Goal: Transaction & Acquisition: Purchase product/service

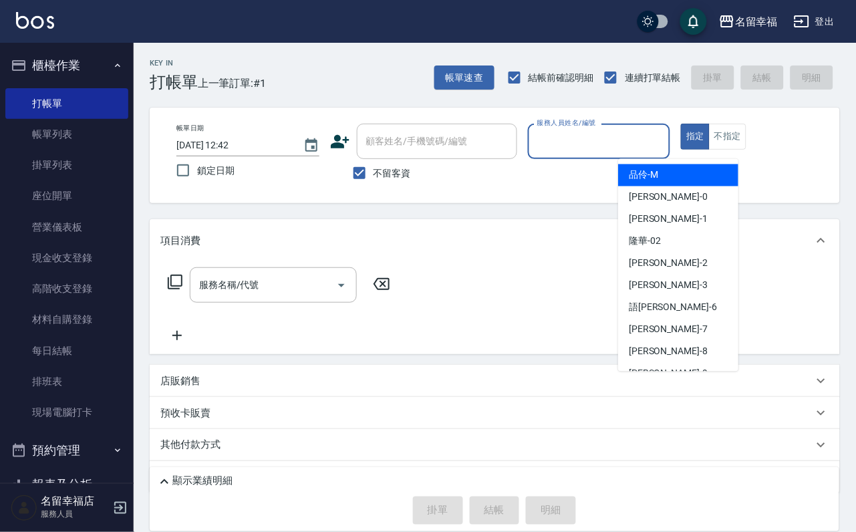
click at [641, 141] on input "服務人員姓名/編號" at bounding box center [599, 141] width 131 height 23
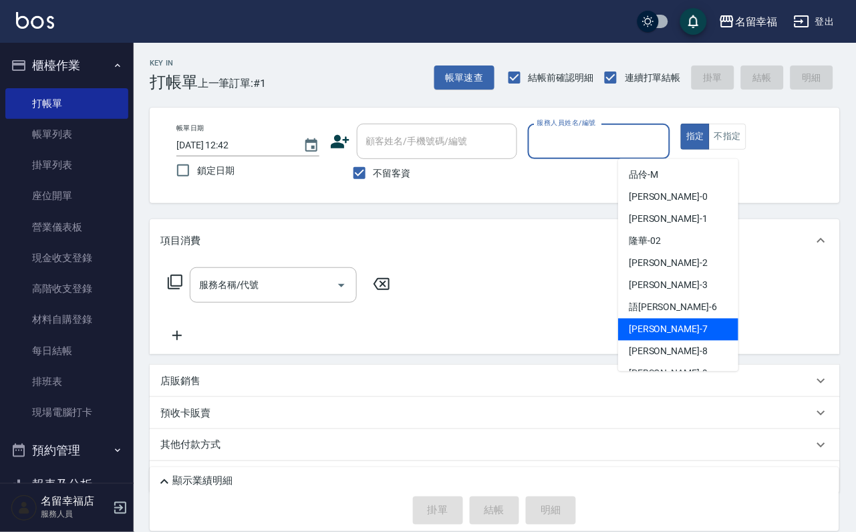
click at [650, 320] on div "[PERSON_NAME] -7" at bounding box center [678, 330] width 120 height 22
type input "瑜瑜-7"
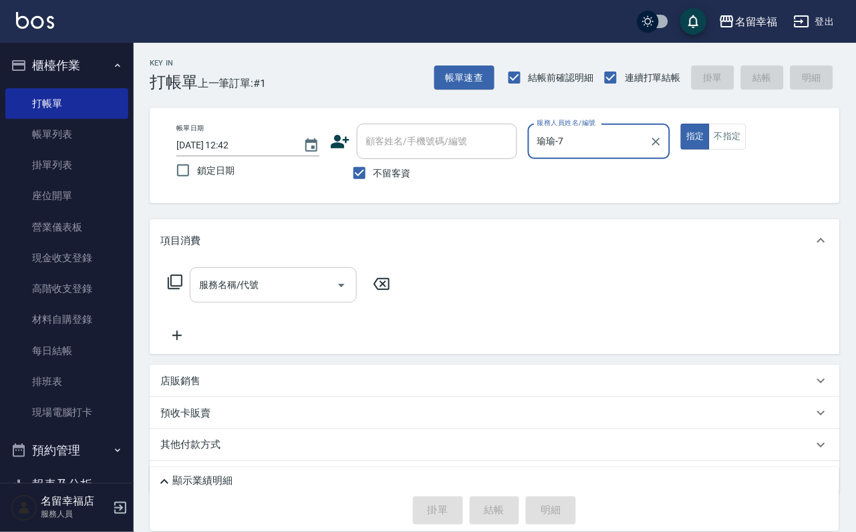
click at [324, 283] on input "服務名稱/代號" at bounding box center [263, 284] width 135 height 23
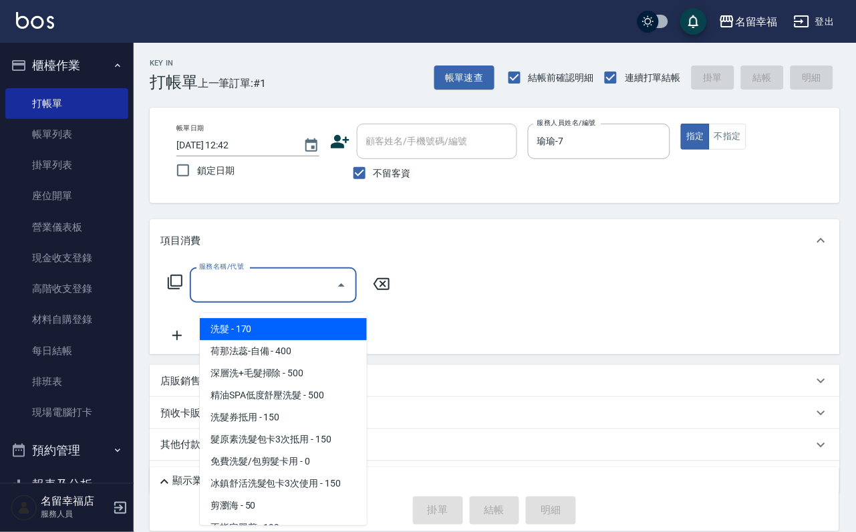
click at [322, 326] on span "洗髮 - 170" at bounding box center [283, 329] width 167 height 22
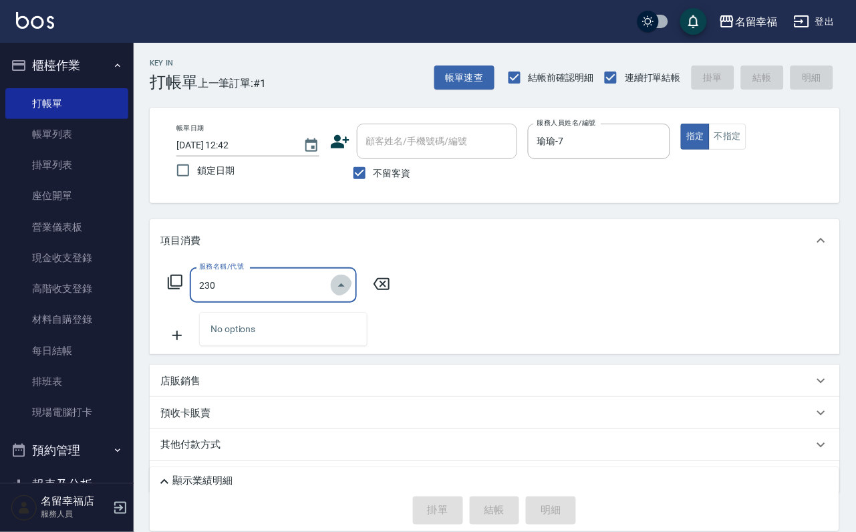
click at [347, 286] on icon "Close" at bounding box center [342, 285] width 16 height 16
click at [348, 293] on icon "Open" at bounding box center [342, 285] width 16 height 16
type input "2"
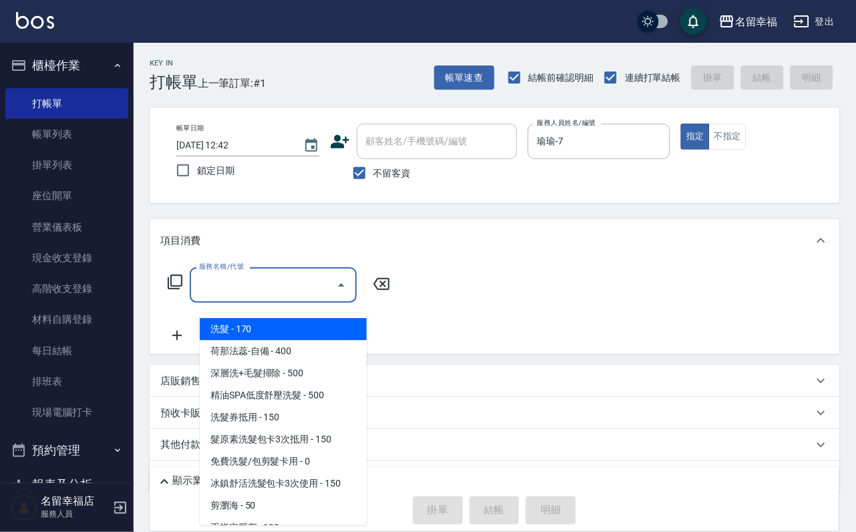
click at [215, 326] on span "洗髮 - 170" at bounding box center [283, 329] width 167 height 22
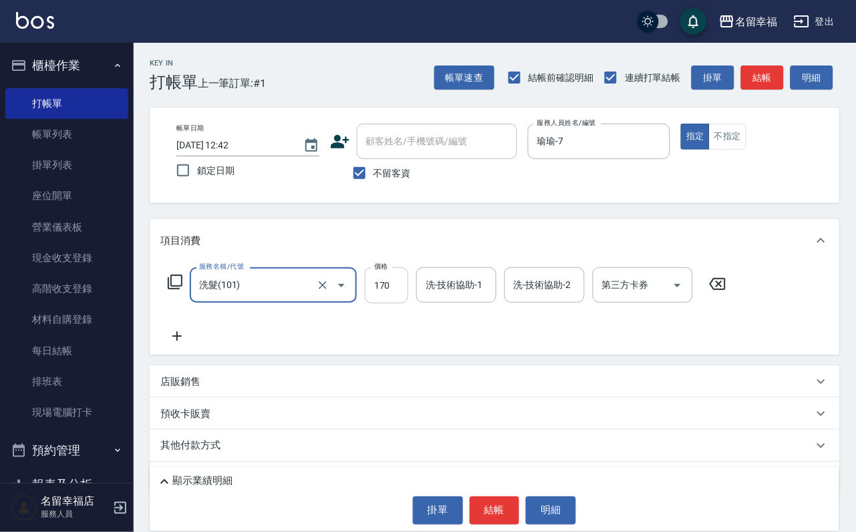
type input "洗髮(101)"
click at [404, 297] on input "170" at bounding box center [386, 285] width 43 height 36
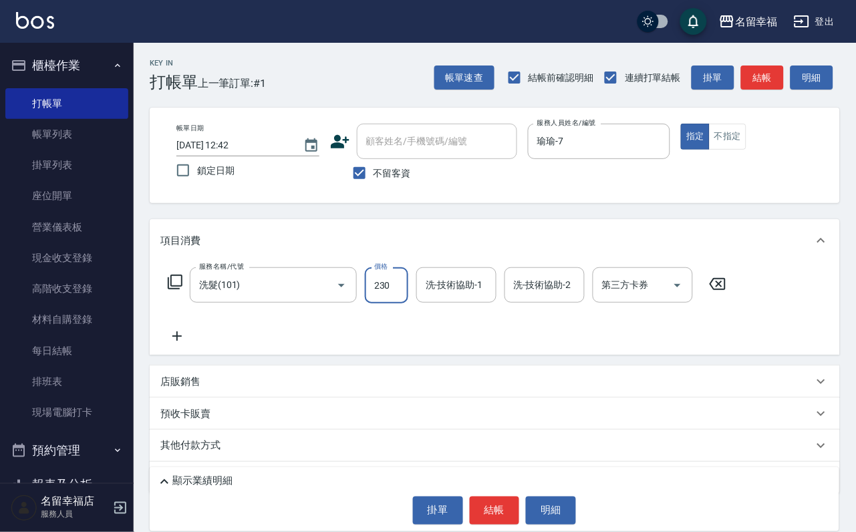
type input "230"
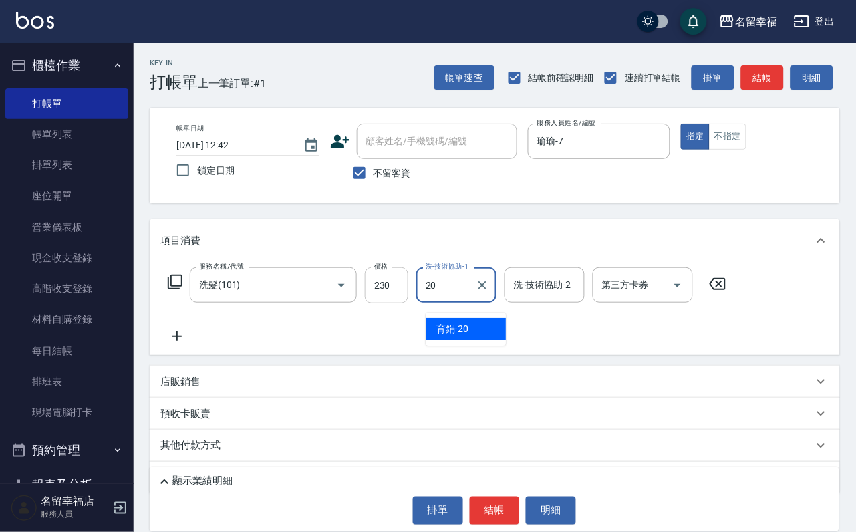
type input "育鋗-20"
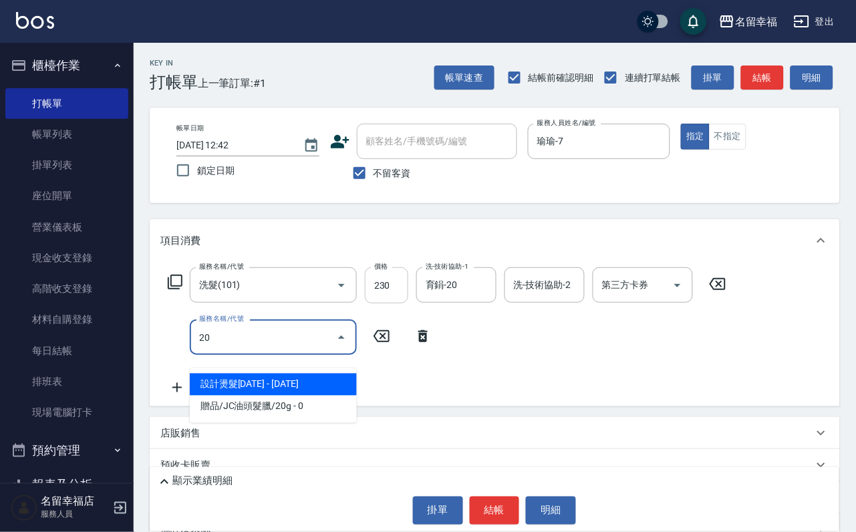
type input "2"
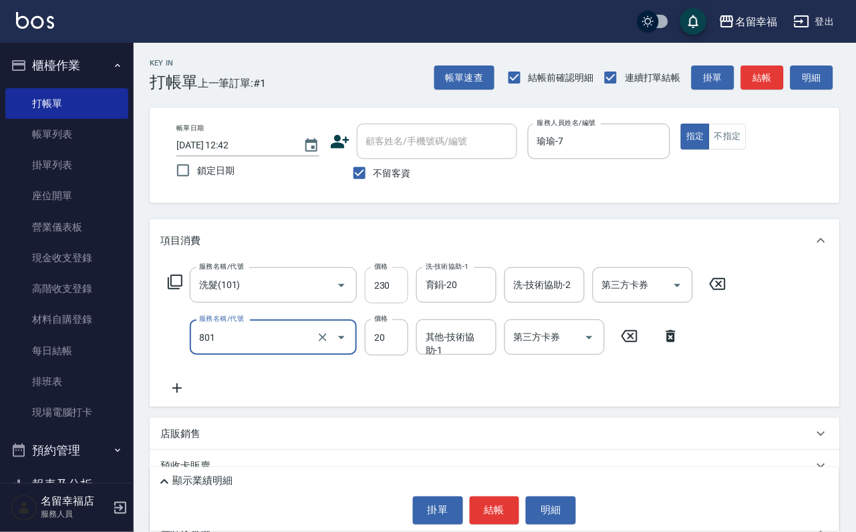
type input "潤絲(801)"
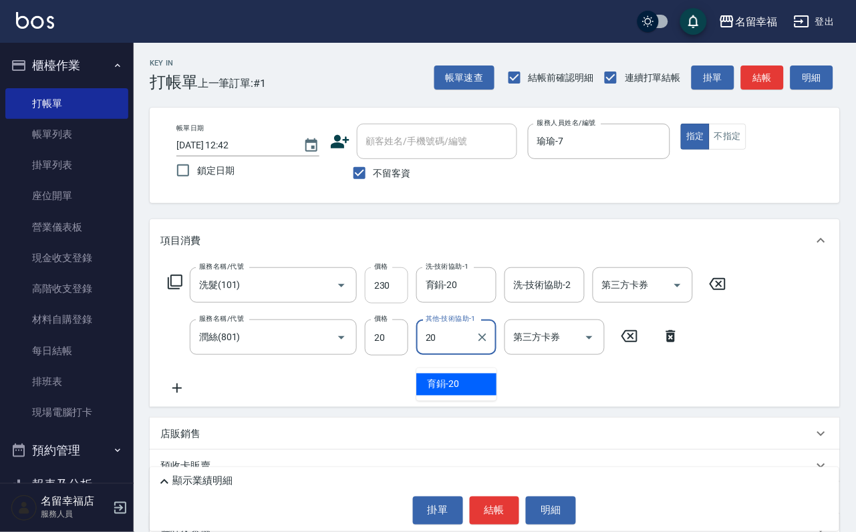
type input "育鋗-20"
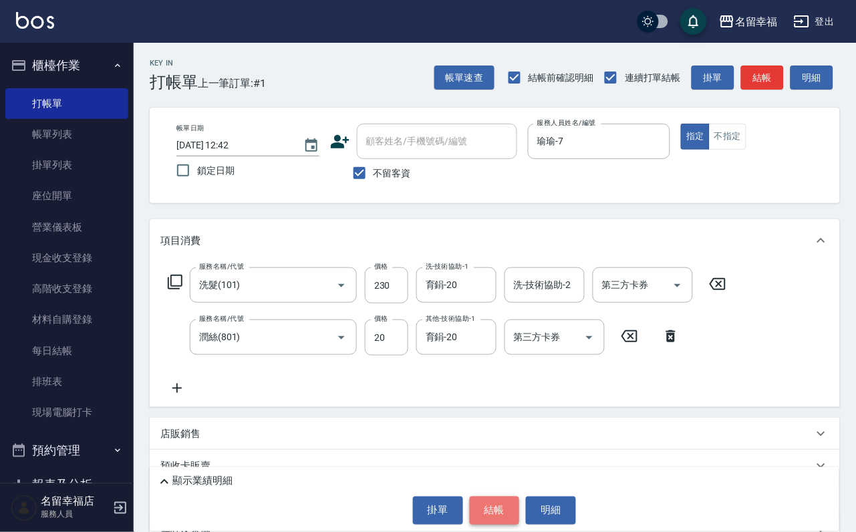
click at [492, 509] on button "結帳" at bounding box center [495, 511] width 50 height 28
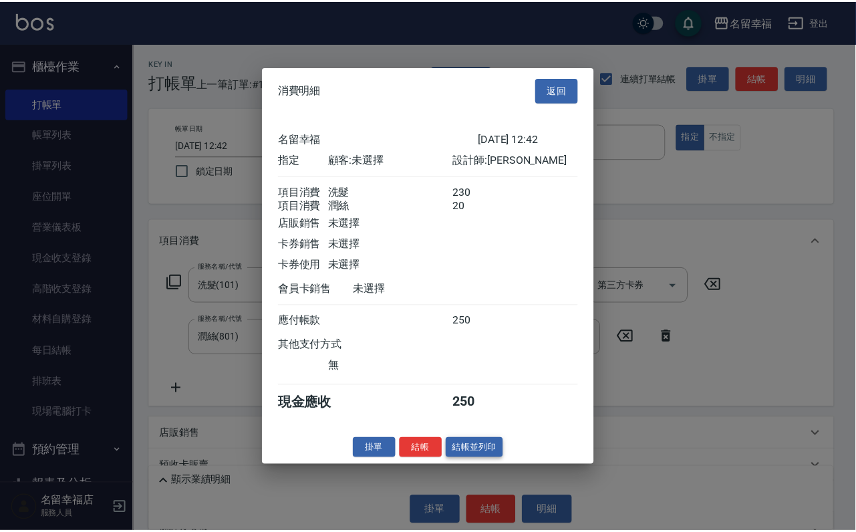
scroll to position [215, 0]
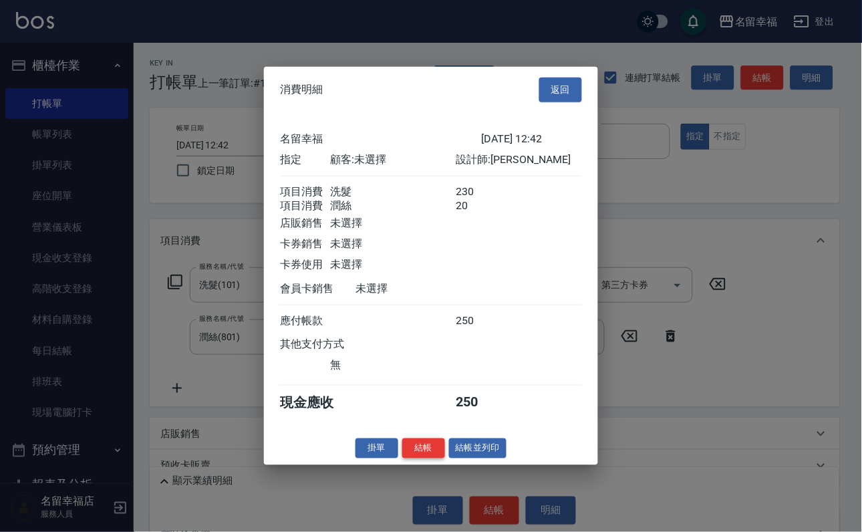
click at [416, 459] on button "結帳" at bounding box center [423, 448] width 43 height 21
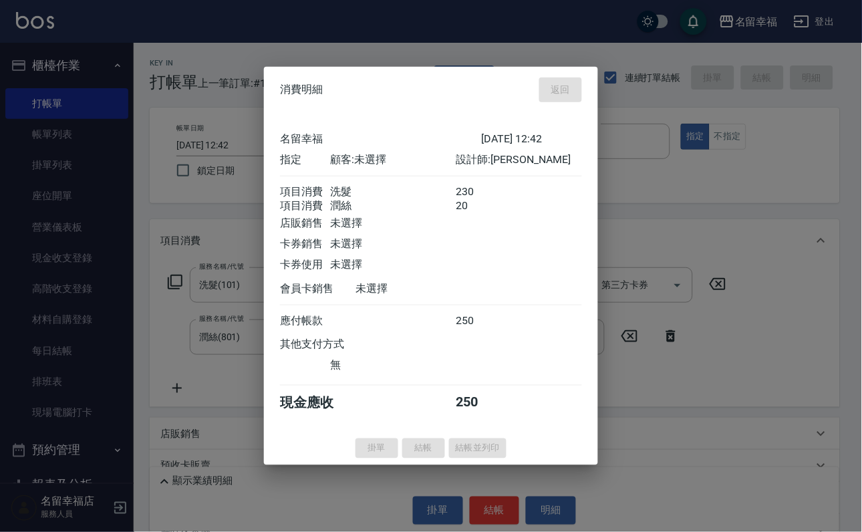
type input "[DATE] 13:41"
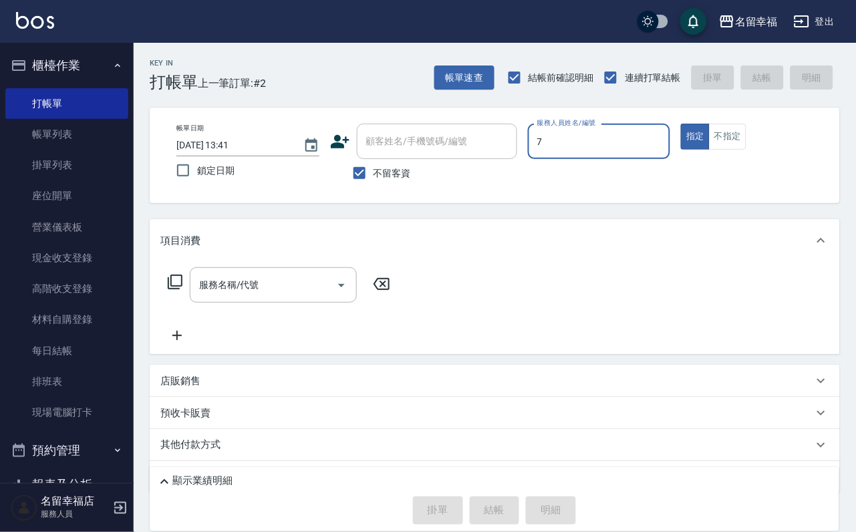
type input "瑜瑜-7"
type button "true"
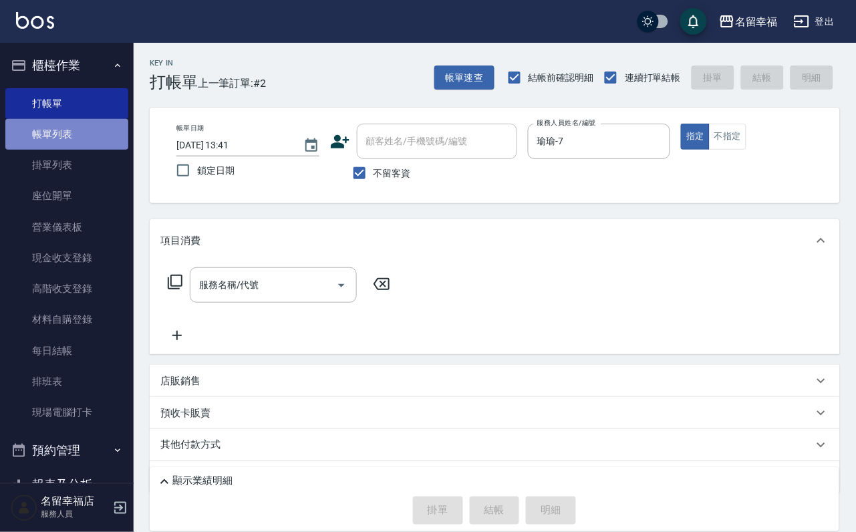
click at [68, 150] on link "帳單列表" at bounding box center [66, 134] width 123 height 31
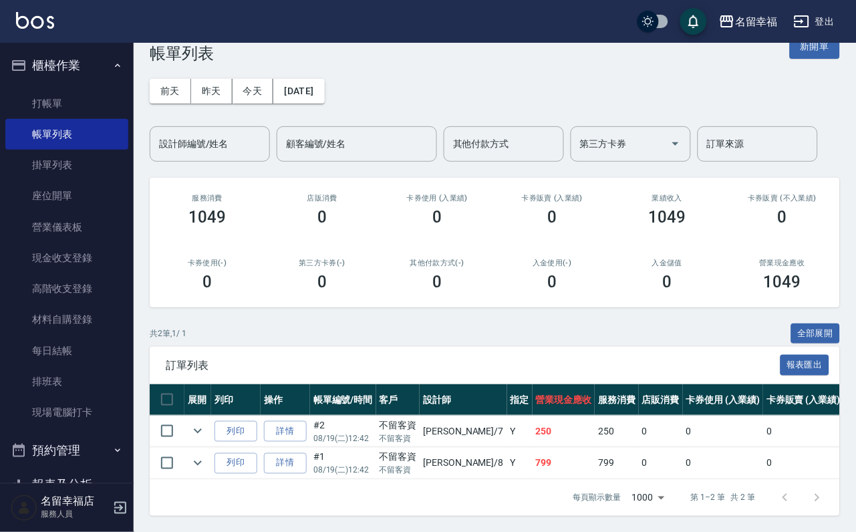
scroll to position [113, 0]
click at [65, 102] on link "打帳單" at bounding box center [66, 103] width 123 height 31
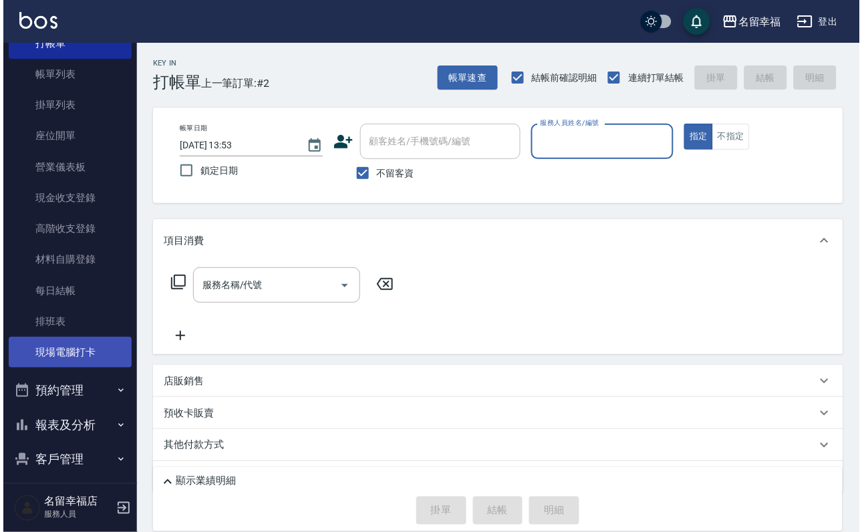
scroll to position [153, 0]
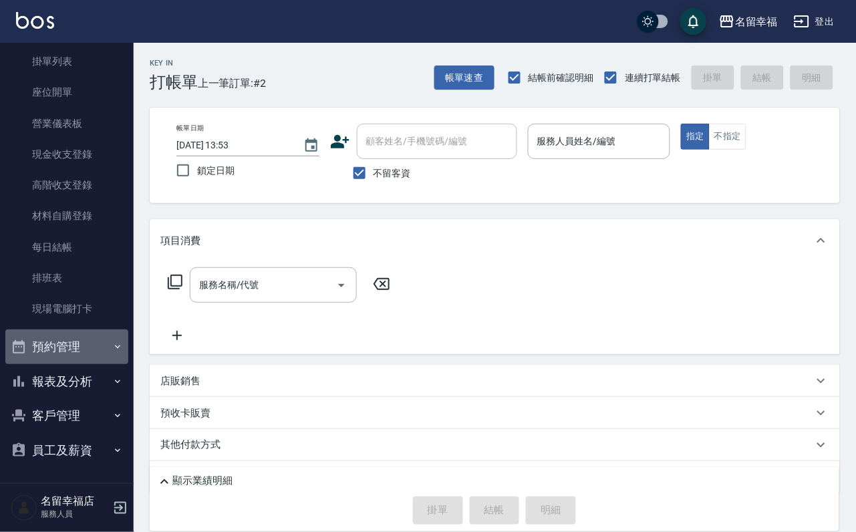
click at [70, 344] on button "預約管理" at bounding box center [66, 347] width 123 height 35
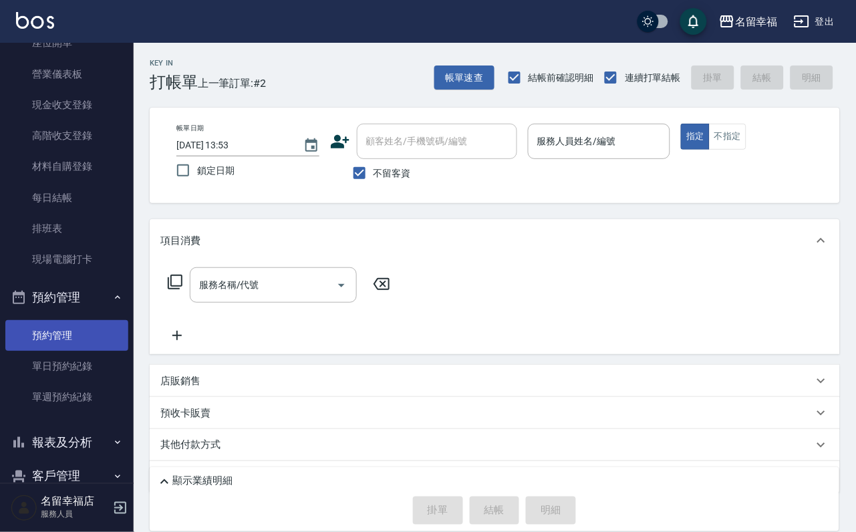
click at [72, 351] on link "預約管理" at bounding box center [66, 335] width 123 height 31
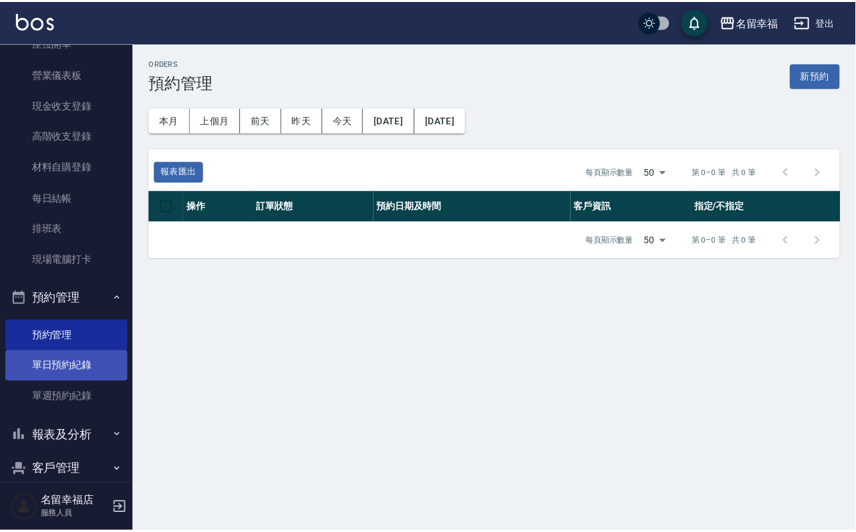
scroll to position [263, 0]
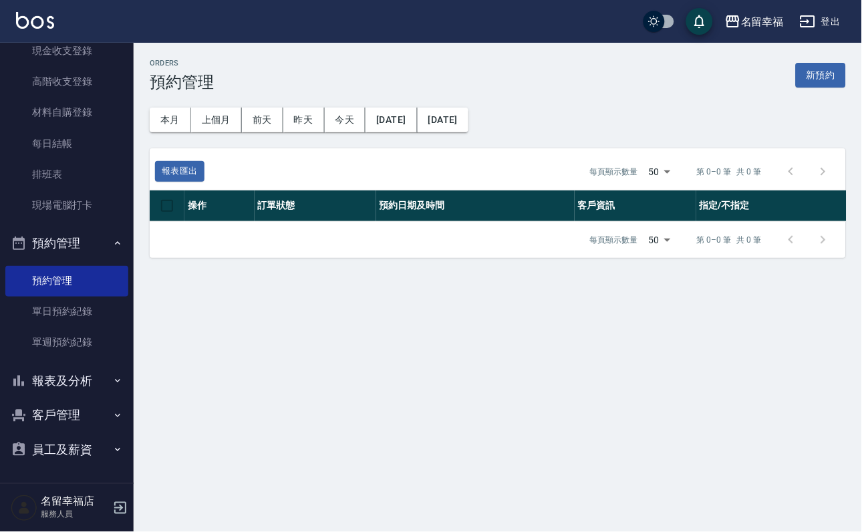
click at [67, 403] on button "客戶管理" at bounding box center [66, 415] width 123 height 35
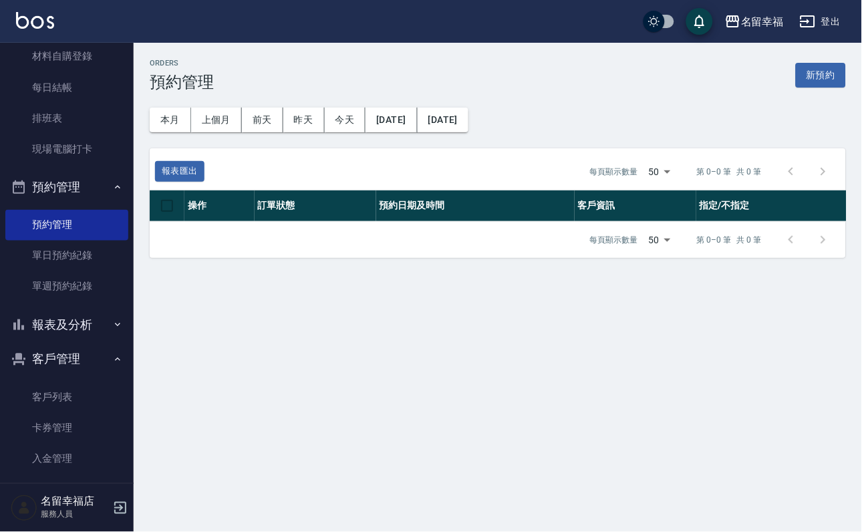
click at [69, 413] on link "客戶列表" at bounding box center [66, 397] width 123 height 31
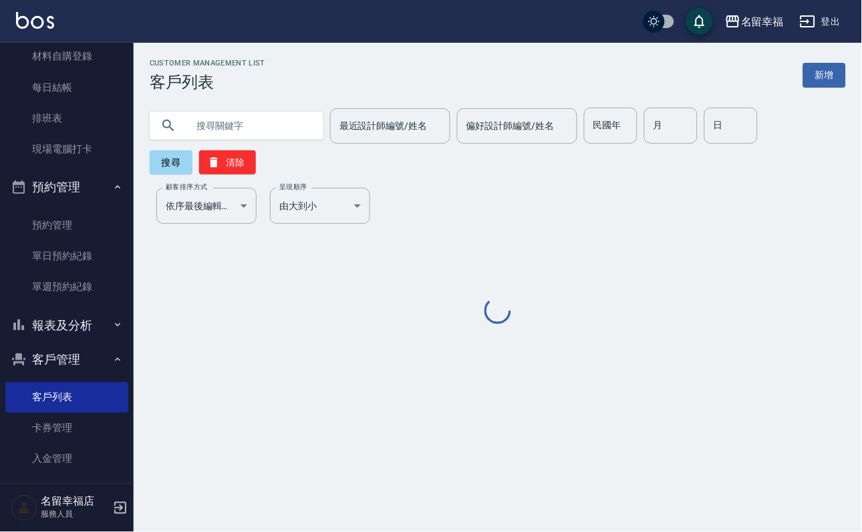
click at [209, 140] on input "text" at bounding box center [250, 126] width 126 height 36
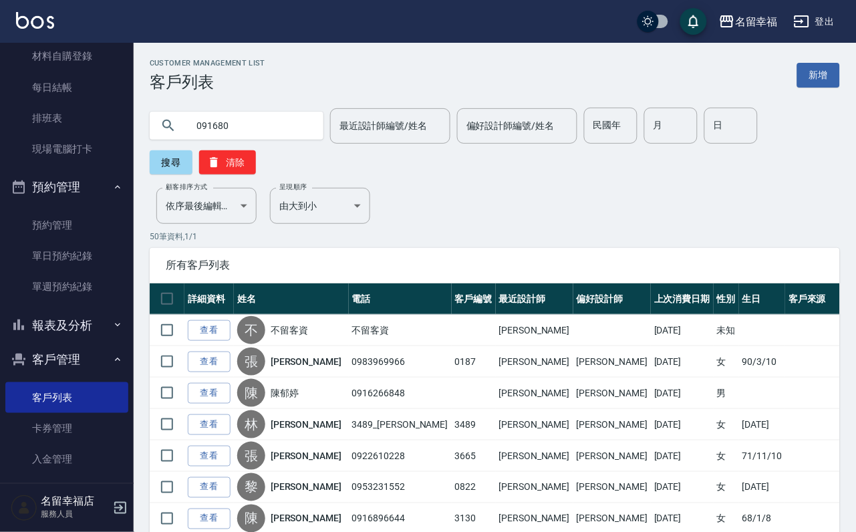
type input "091680"
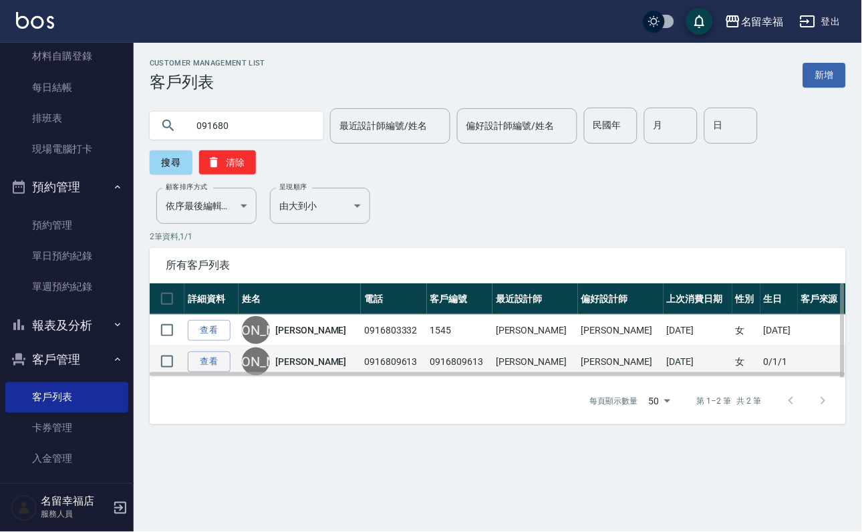
click at [302, 368] on link "[PERSON_NAME]" at bounding box center [310, 361] width 71 height 13
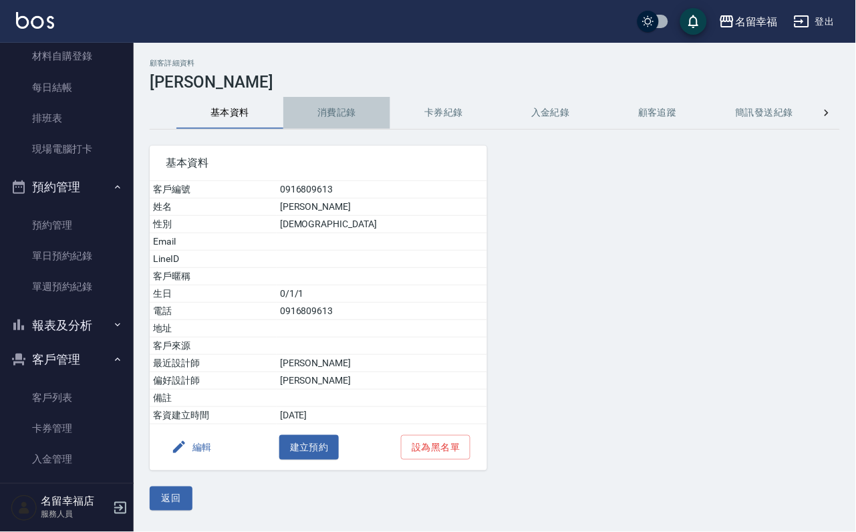
click at [333, 106] on button "消費記錄" at bounding box center [336, 113] width 107 height 32
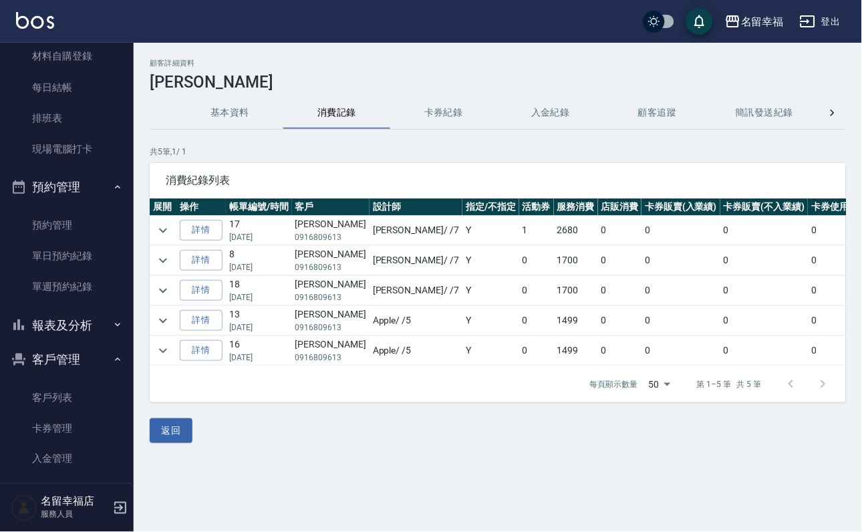
click at [236, 122] on button "基本資料" at bounding box center [229, 113] width 107 height 32
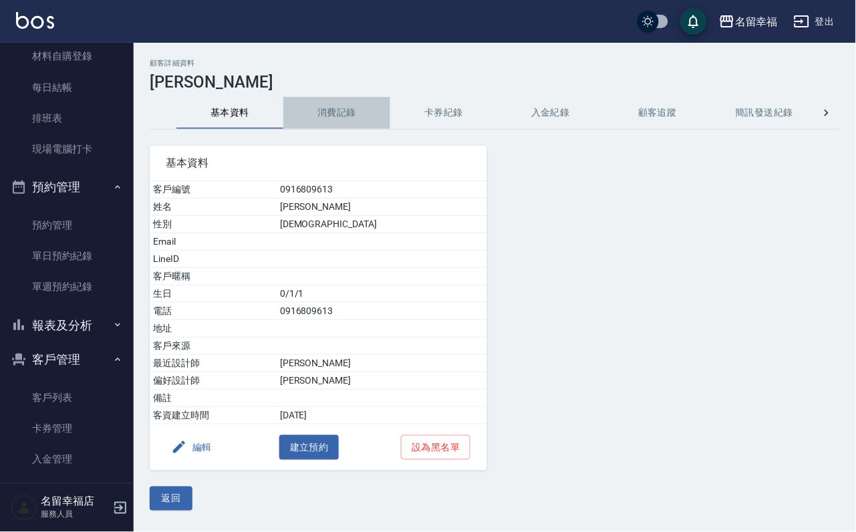
click at [335, 106] on button "消費記錄" at bounding box center [336, 113] width 107 height 32
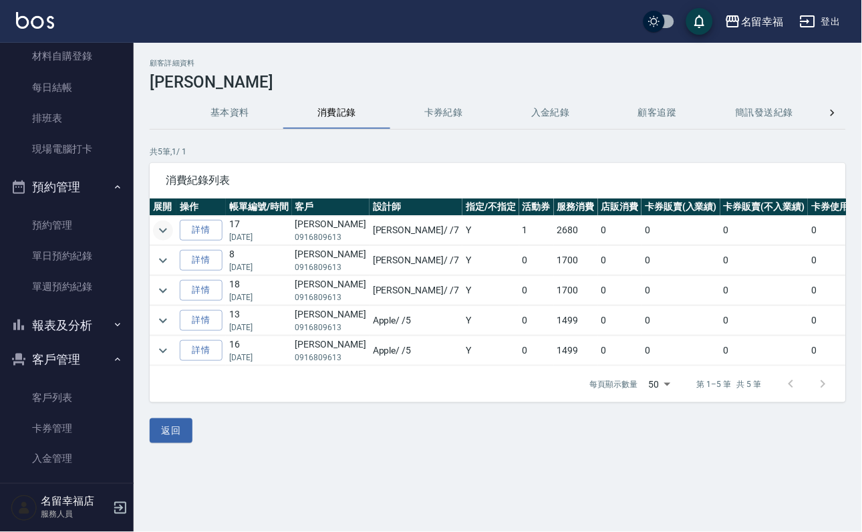
click at [171, 229] on icon "expand row" at bounding box center [163, 231] width 16 height 16
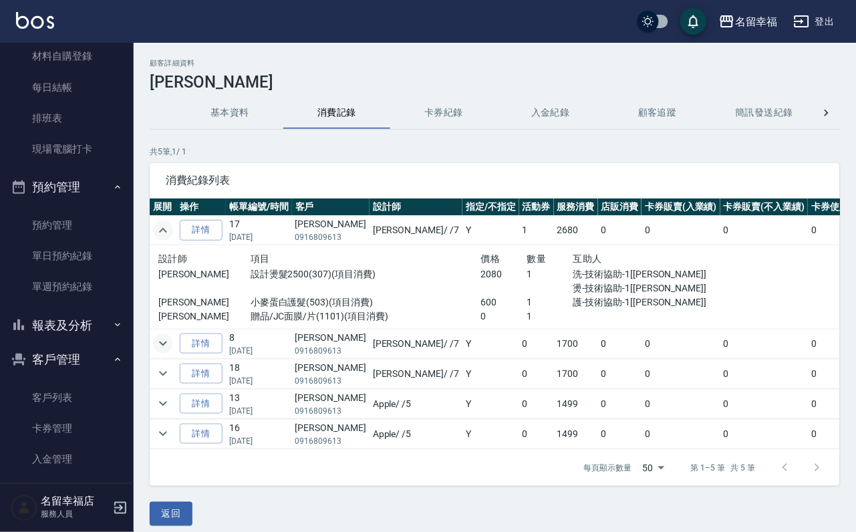
click at [167, 346] on icon "expand row" at bounding box center [163, 344] width 8 height 5
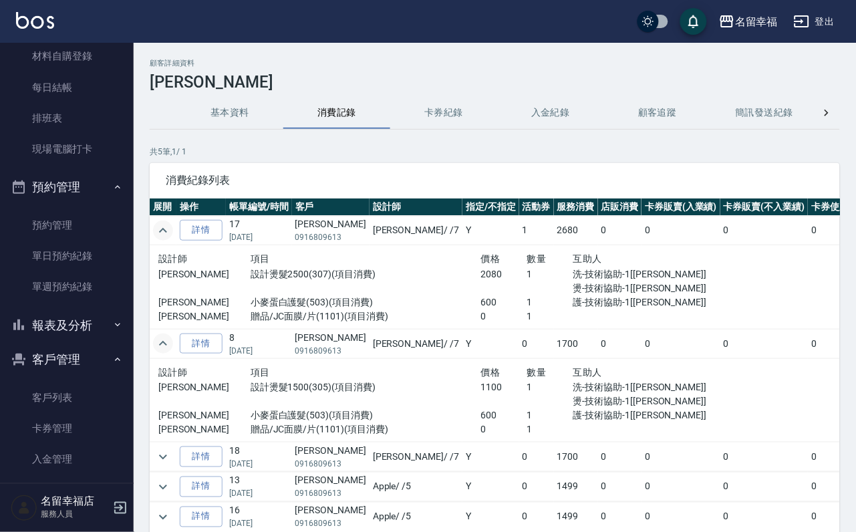
scroll to position [44, 0]
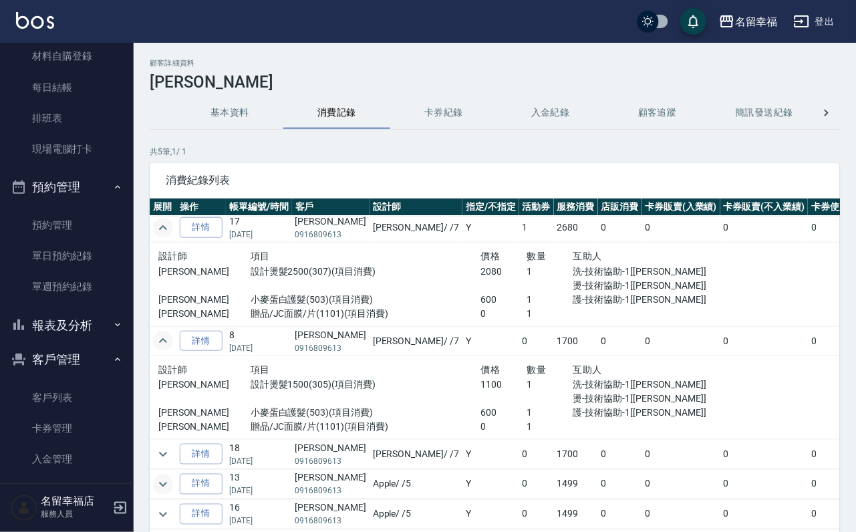
click at [170, 477] on icon "expand row" at bounding box center [163, 485] width 16 height 16
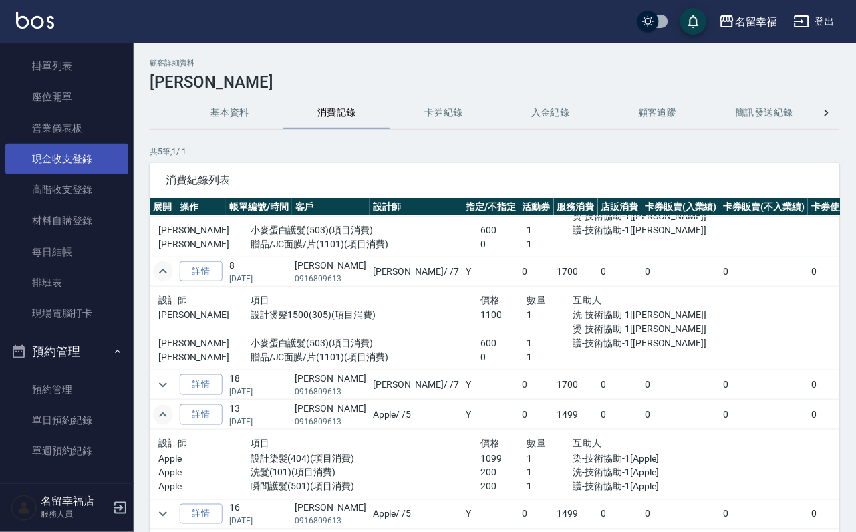
scroll to position [0, 0]
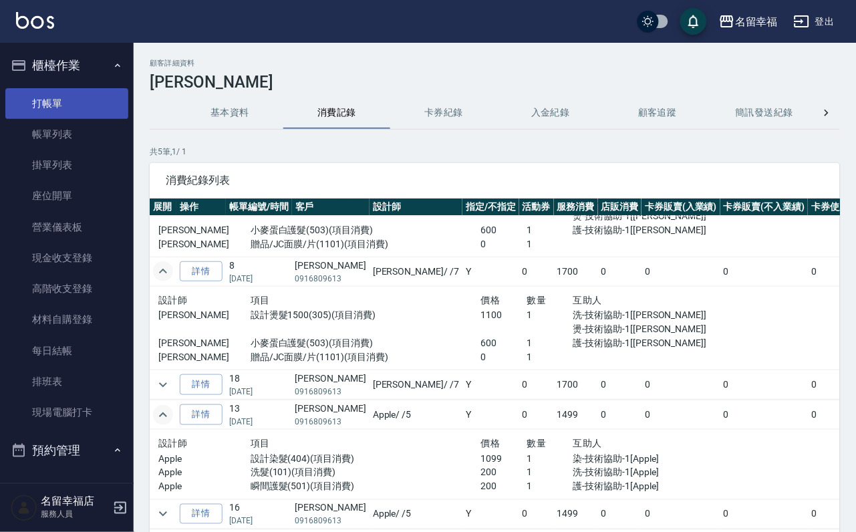
click at [70, 116] on link "打帳單" at bounding box center [66, 103] width 123 height 31
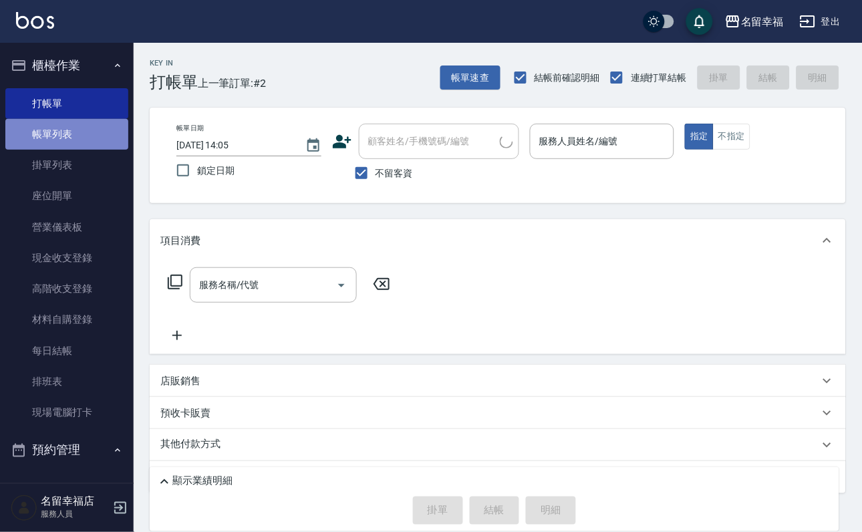
click at [72, 150] on link "帳單列表" at bounding box center [66, 134] width 123 height 31
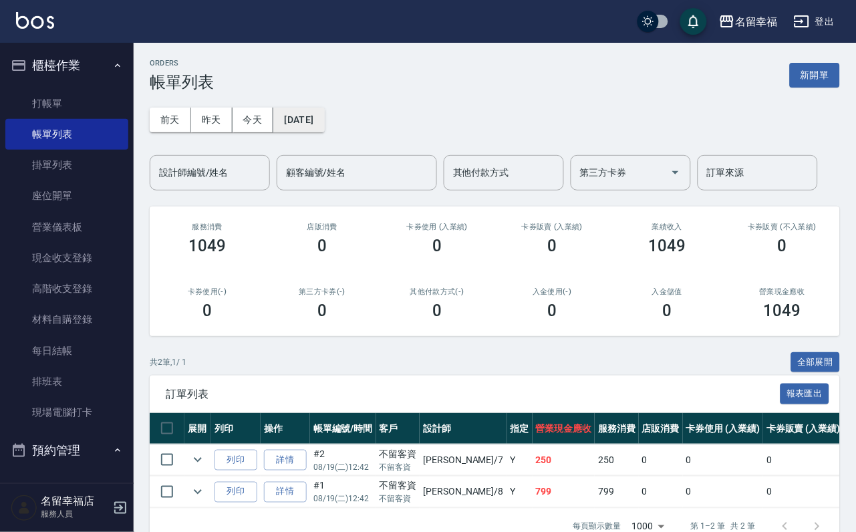
click at [316, 126] on button "[DATE]" at bounding box center [298, 120] width 51 height 25
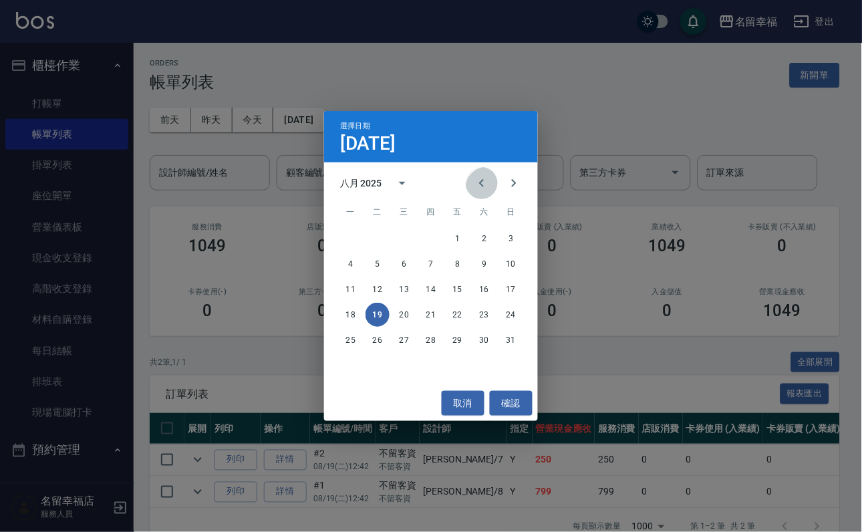
click at [474, 191] on icon "Previous month" at bounding box center [482, 183] width 16 height 16
click at [372, 284] on button "15" at bounding box center [378, 289] width 24 height 24
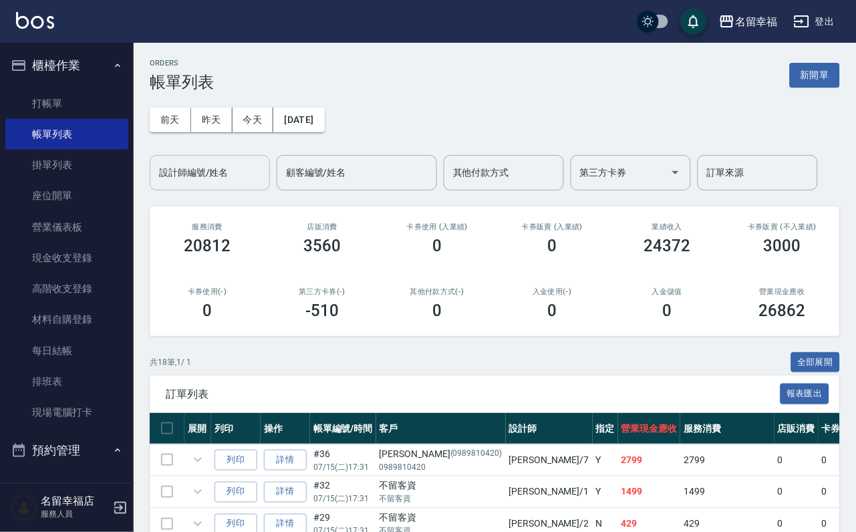
click at [200, 174] on input "設計師編號/姓名" at bounding box center [210, 172] width 108 height 23
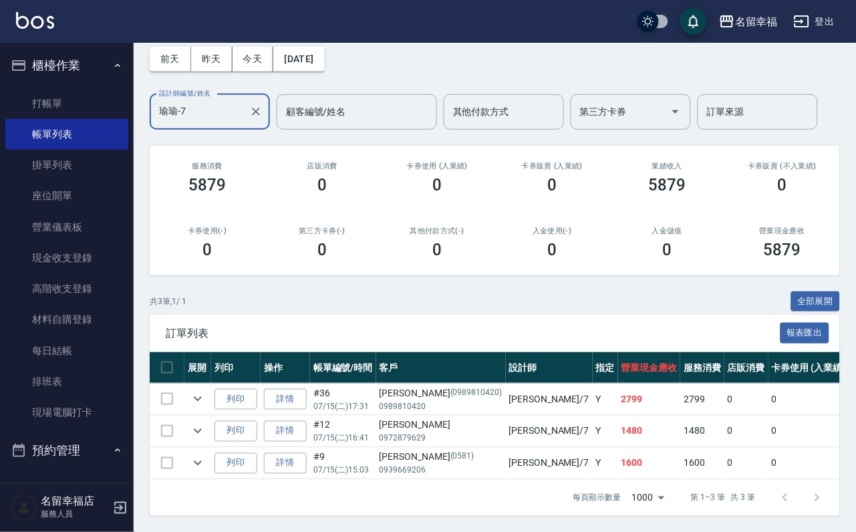
scroll to position [154, 0]
type input "瑜瑜-7"
drag, startPoint x: 449, startPoint y: 338, endPoint x: 419, endPoint y: 338, distance: 29.4
click at [419, 386] on div "[PERSON_NAME](0989810420)" at bounding box center [441, 393] width 123 height 14
copy div "[PERSON_NAME]"
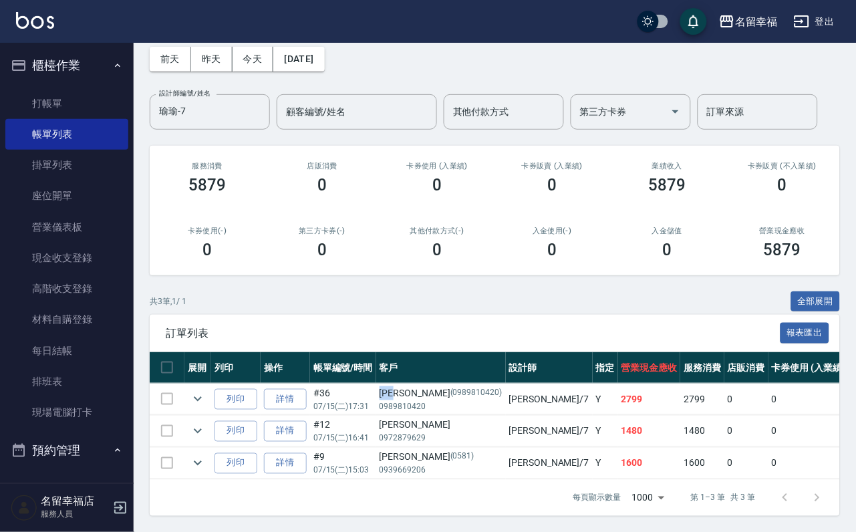
scroll to position [374, 0]
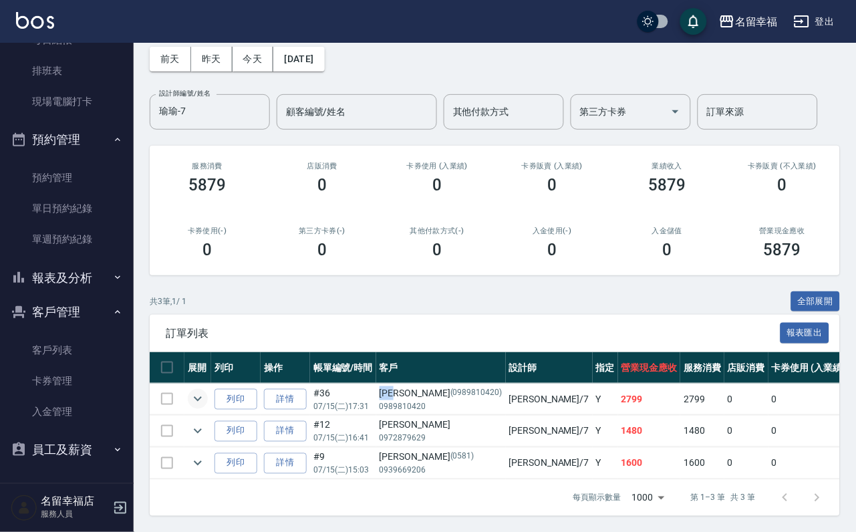
click at [206, 391] on icon "expand row" at bounding box center [198, 399] width 16 height 16
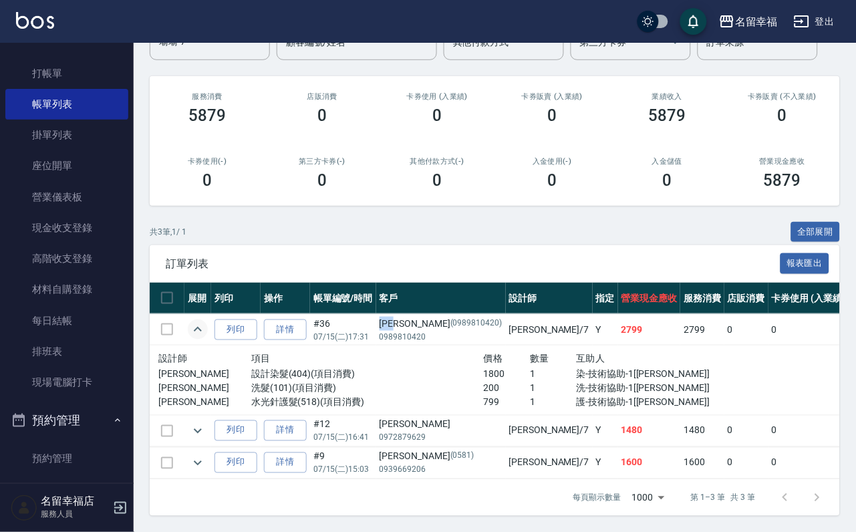
scroll to position [0, 0]
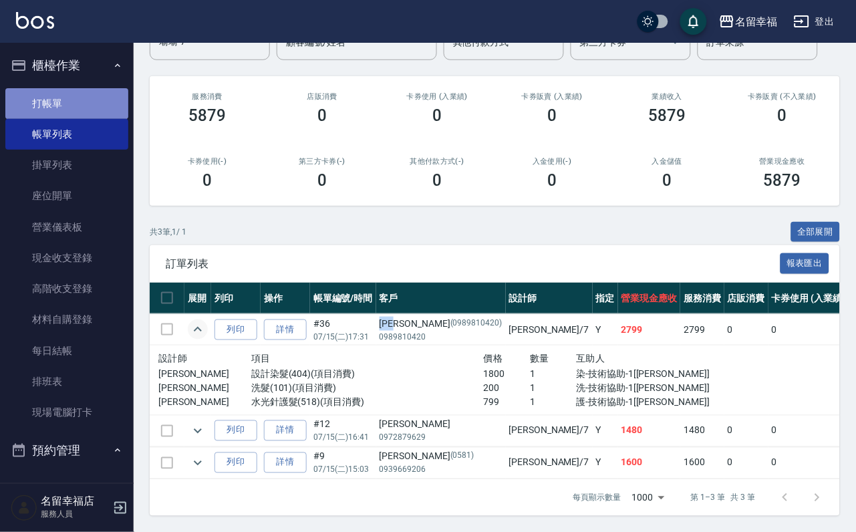
click at [70, 116] on link "打帳單" at bounding box center [66, 103] width 123 height 31
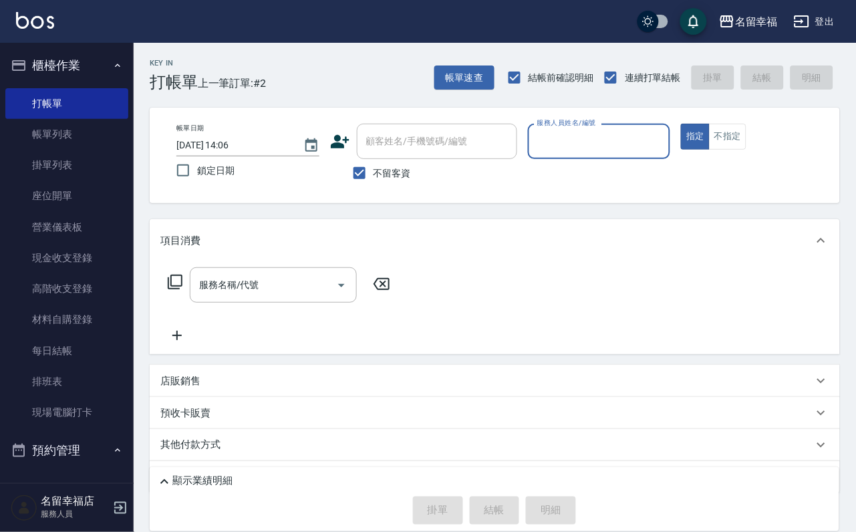
scroll to position [374, 0]
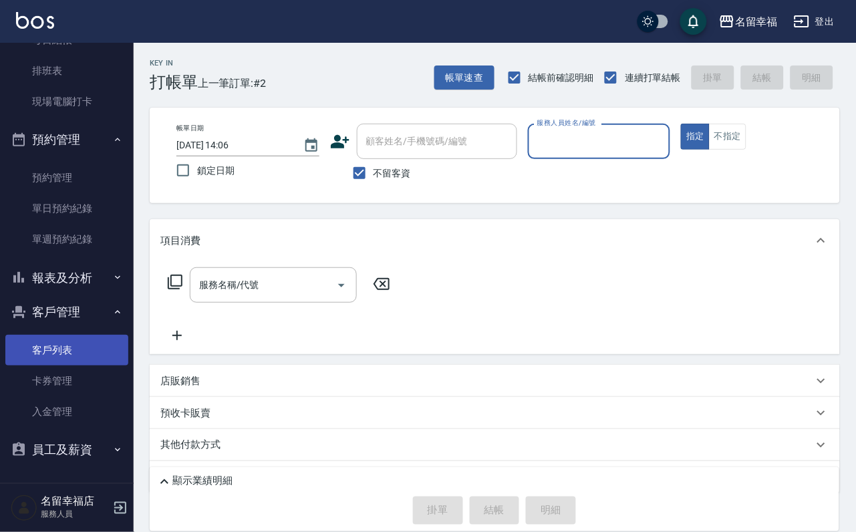
click at [82, 347] on link "客戶列表" at bounding box center [66, 350] width 123 height 31
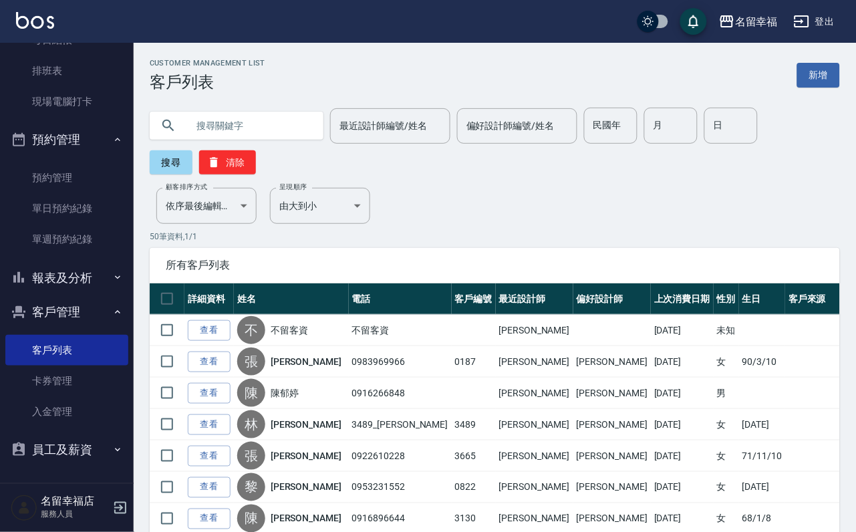
click at [235, 124] on input "text" at bounding box center [250, 126] width 126 height 36
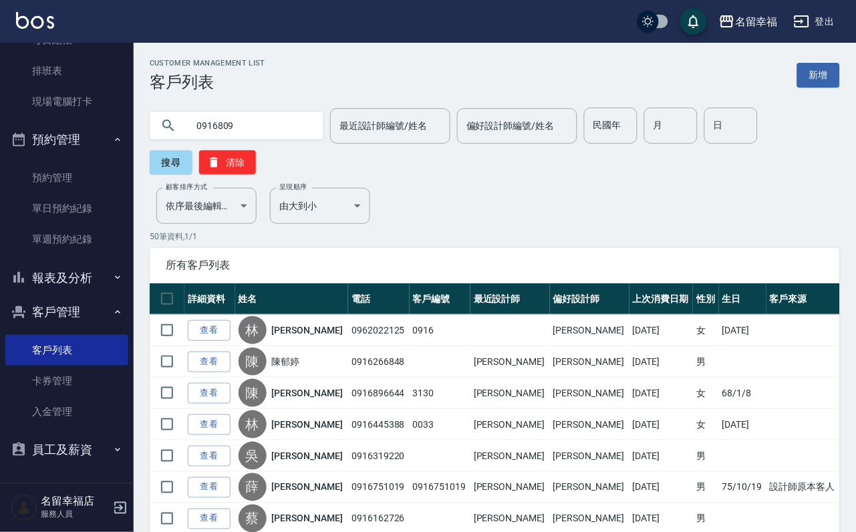
type input "0916809"
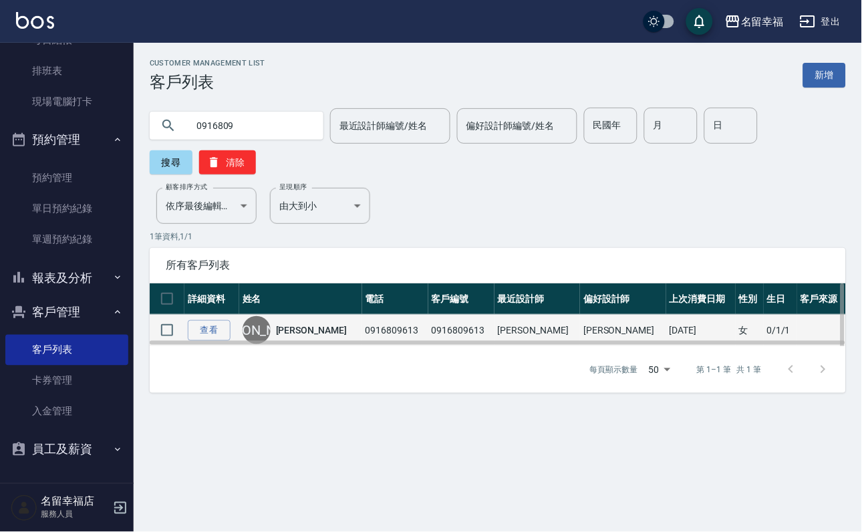
drag, startPoint x: 324, startPoint y: 350, endPoint x: 339, endPoint y: 352, distance: 15.5
click at [325, 344] on div "[PERSON_NAME]" at bounding box center [301, 330] width 116 height 28
click at [315, 337] on div "[PERSON_NAME]" at bounding box center [301, 330] width 116 height 28
click at [316, 337] on link "[PERSON_NAME]" at bounding box center [311, 330] width 71 height 13
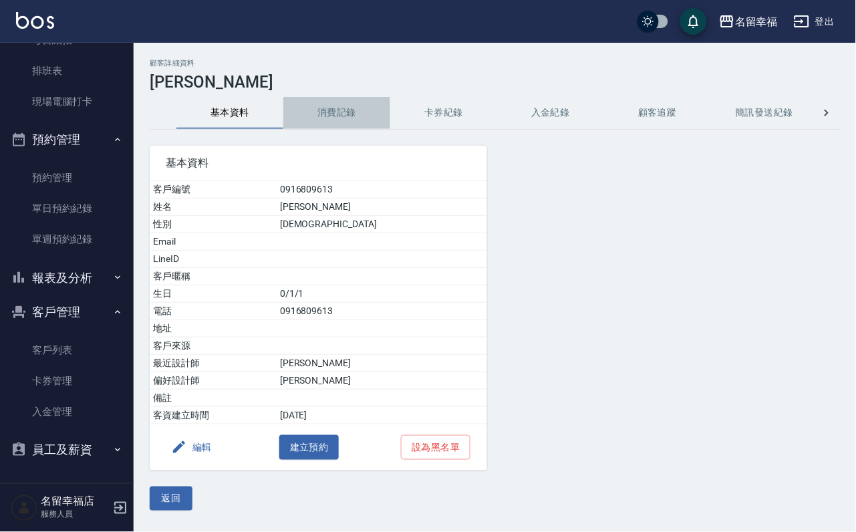
click at [346, 112] on button "消費記錄" at bounding box center [336, 113] width 107 height 32
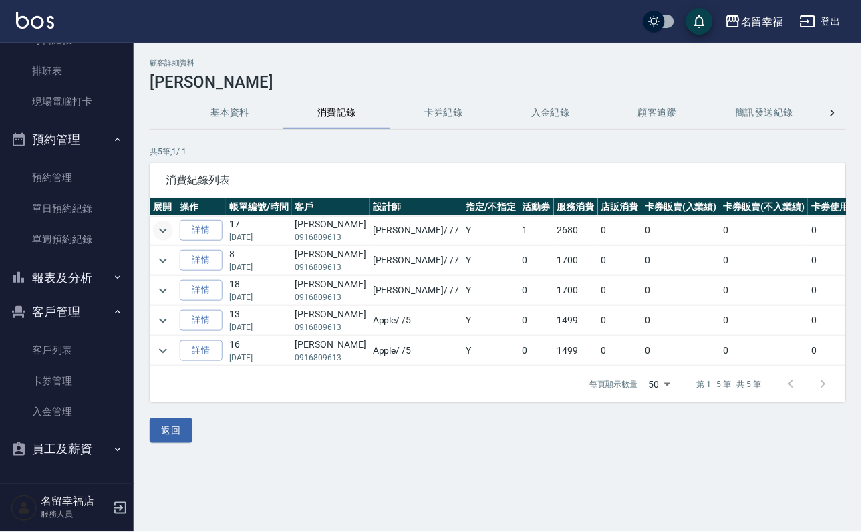
click at [171, 229] on icon "expand row" at bounding box center [163, 231] width 16 height 16
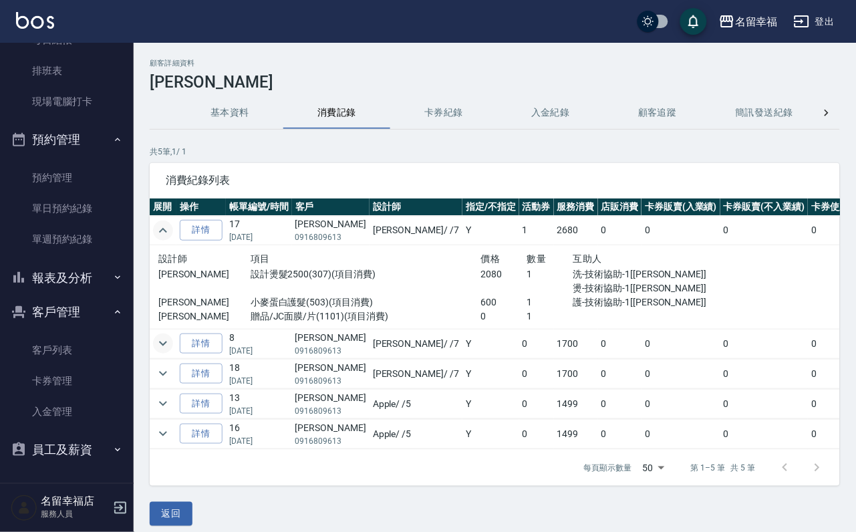
click at [164, 344] on icon "expand row" at bounding box center [163, 344] width 16 height 16
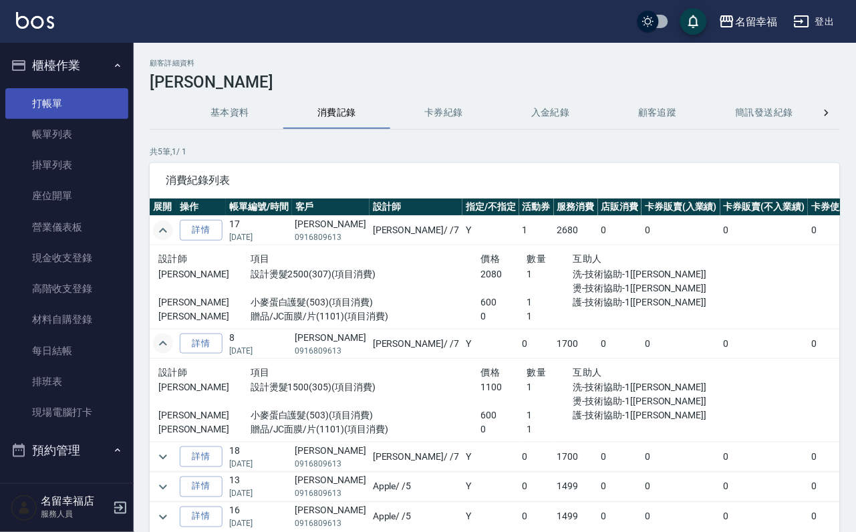
click at [72, 104] on link "打帳單" at bounding box center [66, 103] width 123 height 31
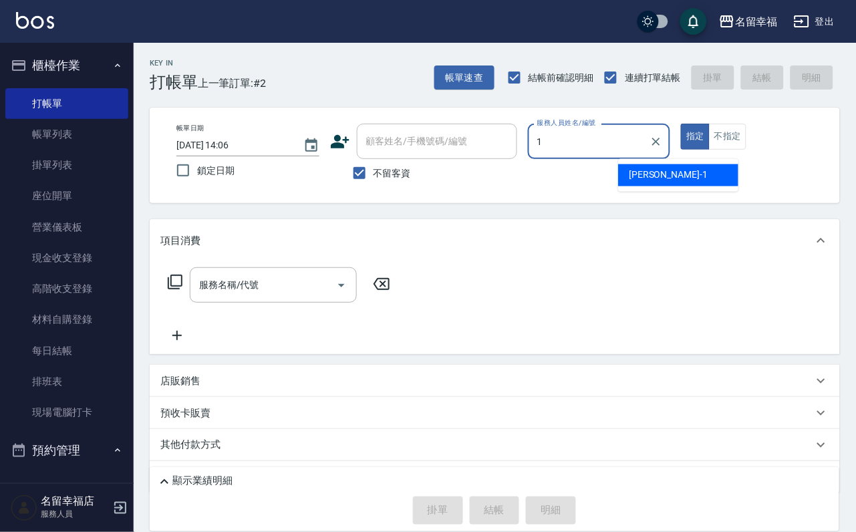
type input "[PERSON_NAME]-1"
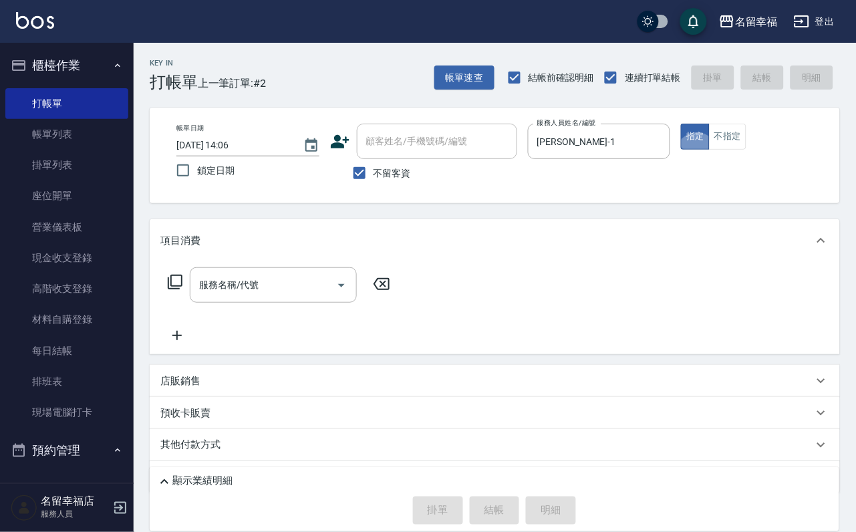
type button "true"
click at [747, 145] on button "不指定" at bounding box center [727, 137] width 37 height 26
click at [182, 290] on icon at bounding box center [175, 282] width 16 height 16
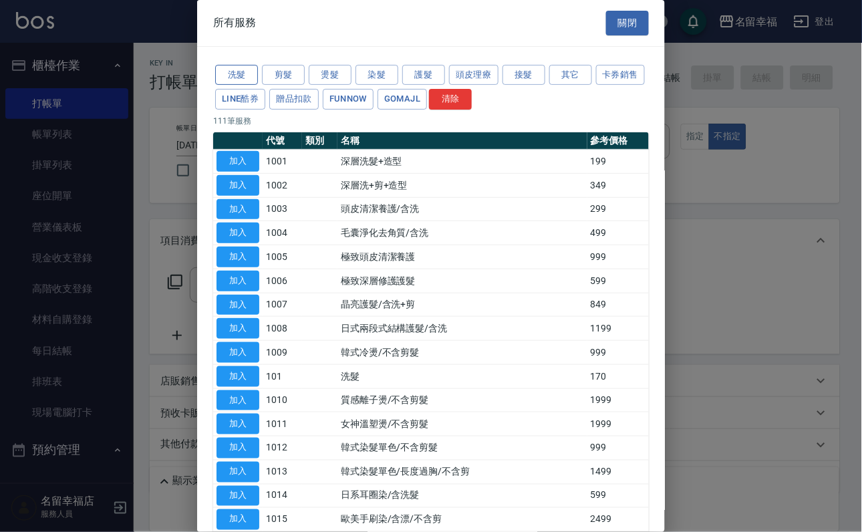
click at [241, 76] on button "洗髮" at bounding box center [236, 75] width 43 height 21
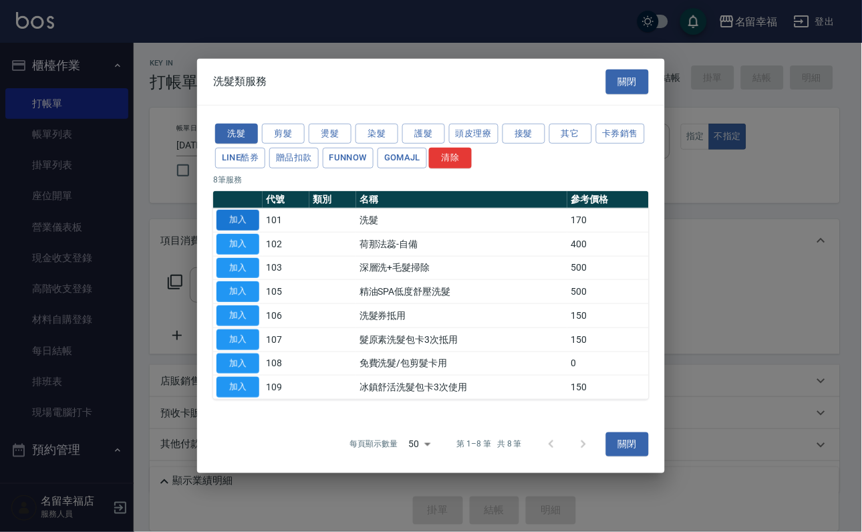
click at [244, 210] on button "加入" at bounding box center [238, 220] width 43 height 21
type input "洗髮(101)"
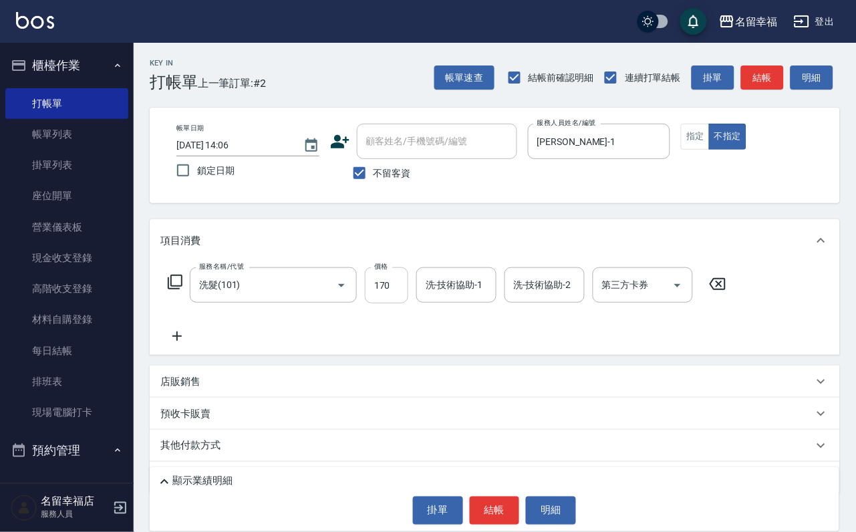
click at [378, 292] on input "170" at bounding box center [386, 285] width 43 height 36
type input "230"
type input "藝馨-24"
click at [179, 290] on icon at bounding box center [175, 282] width 16 height 16
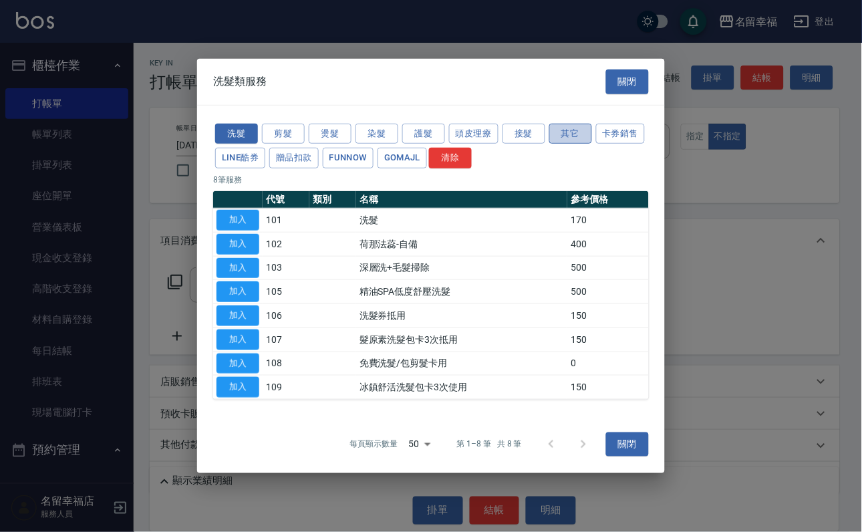
click at [592, 123] on button "其它" at bounding box center [570, 133] width 43 height 21
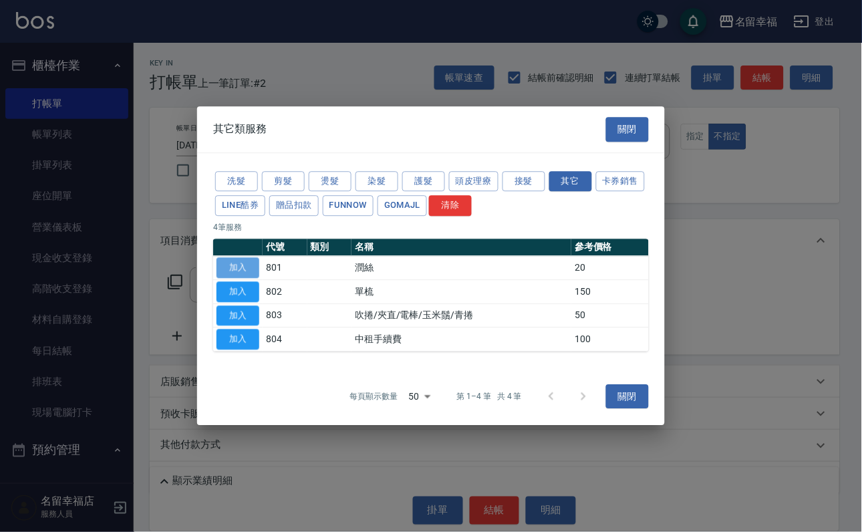
click at [258, 259] on button "加入" at bounding box center [238, 267] width 43 height 21
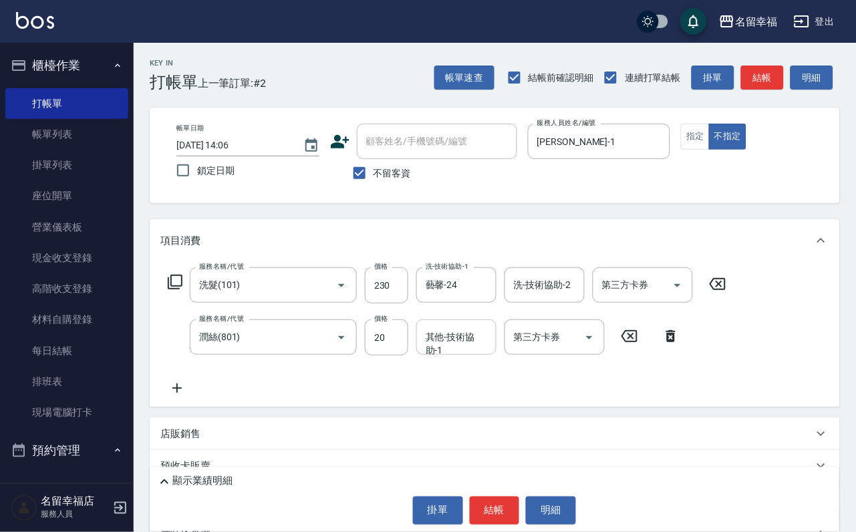
click at [469, 354] on div "其他-技術協助-1 其他-技術協助-1" at bounding box center [456, 337] width 80 height 35
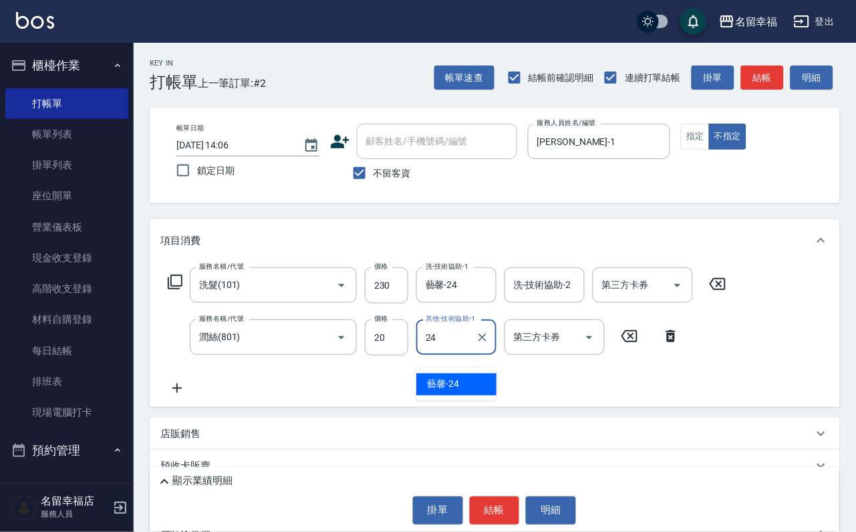
type input "藝馨-24"
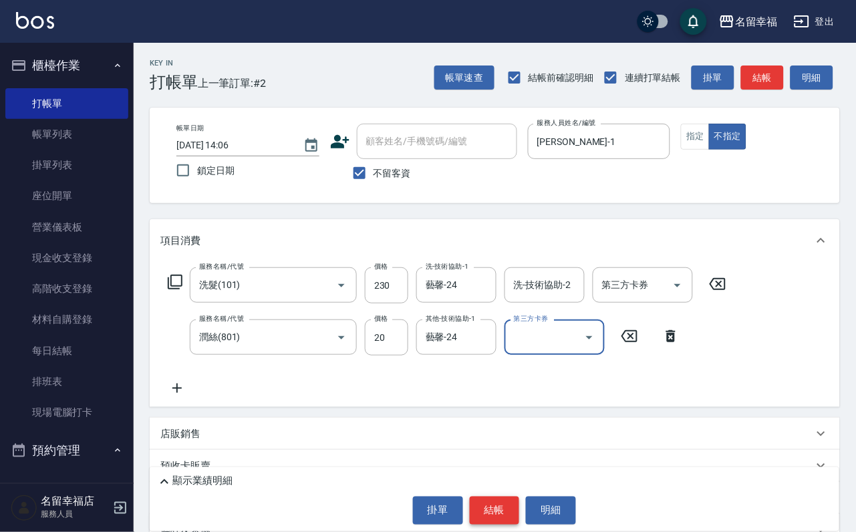
click at [501, 517] on button "結帳" at bounding box center [495, 511] width 50 height 28
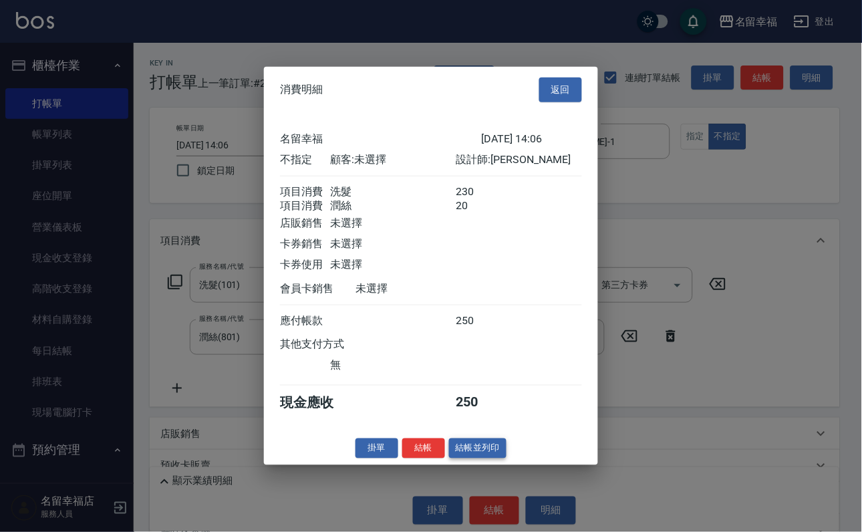
scroll to position [240, 0]
click at [479, 459] on button "結帳並列印" at bounding box center [478, 448] width 58 height 21
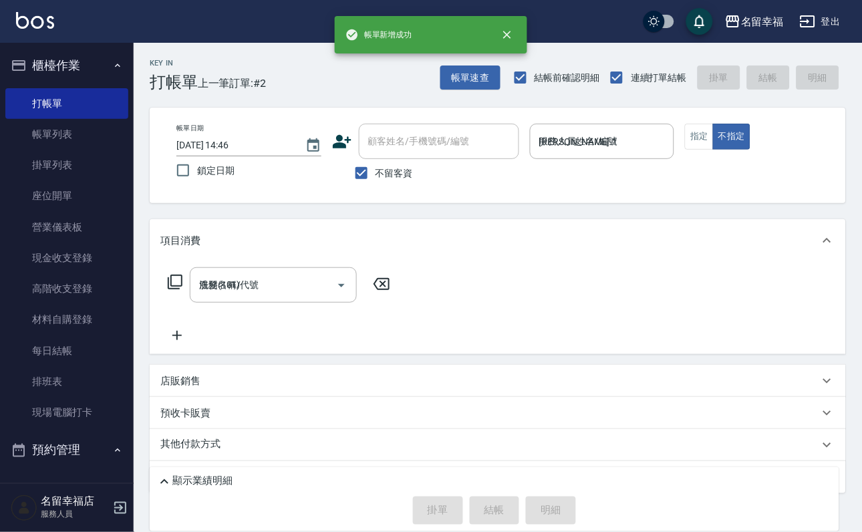
type input "[DATE] 14:46"
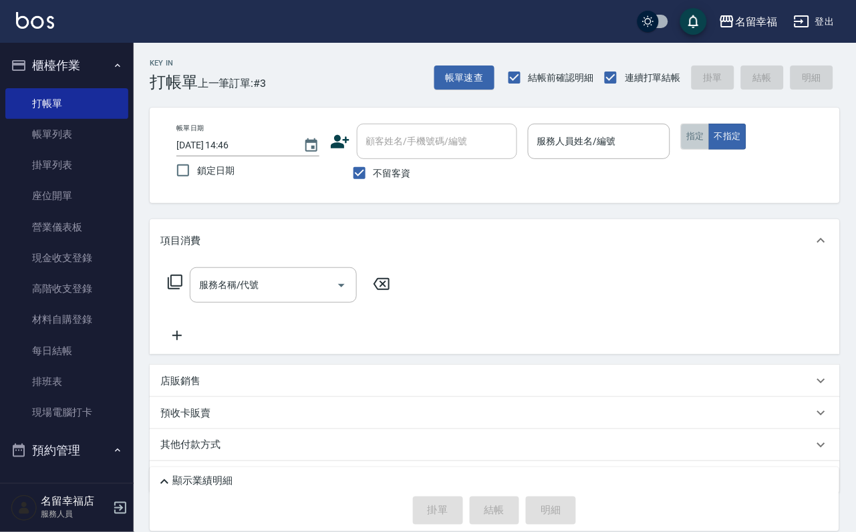
drag, startPoint x: 773, startPoint y: 156, endPoint x: 757, endPoint y: 149, distance: 18.3
click at [710, 150] on button "指定" at bounding box center [695, 137] width 29 height 26
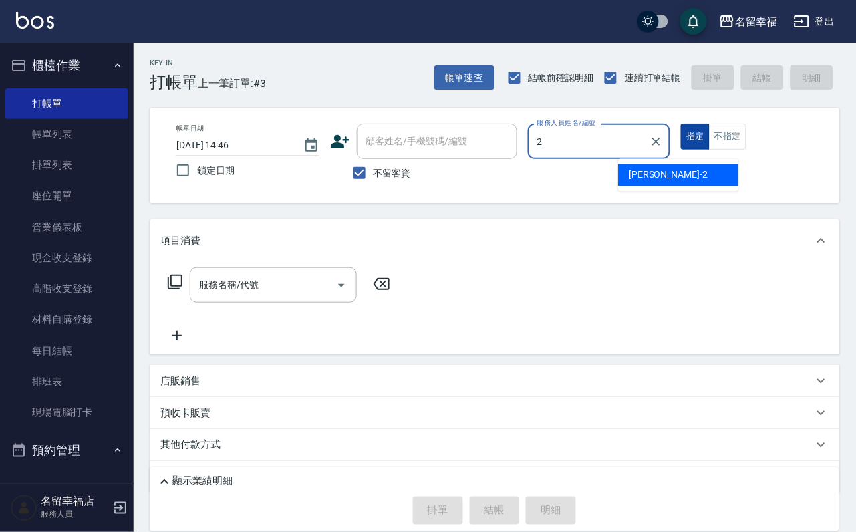
type input "碧涵-2"
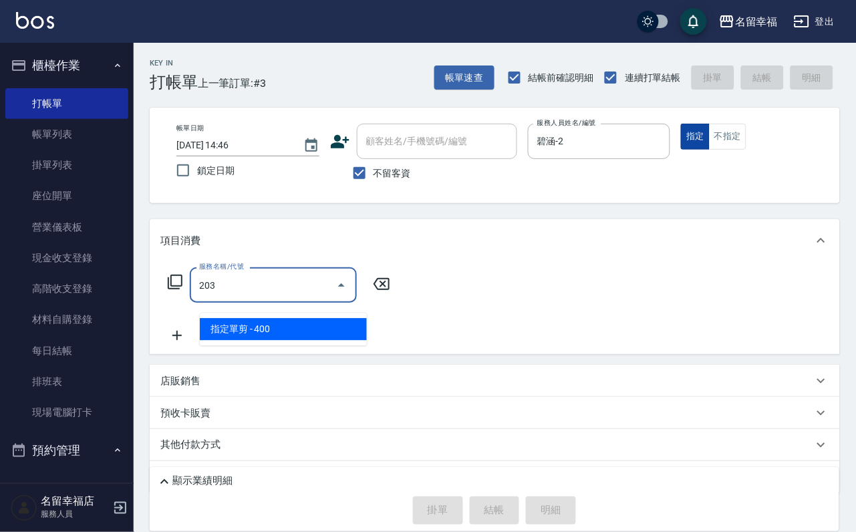
type input "指定單剪(203)"
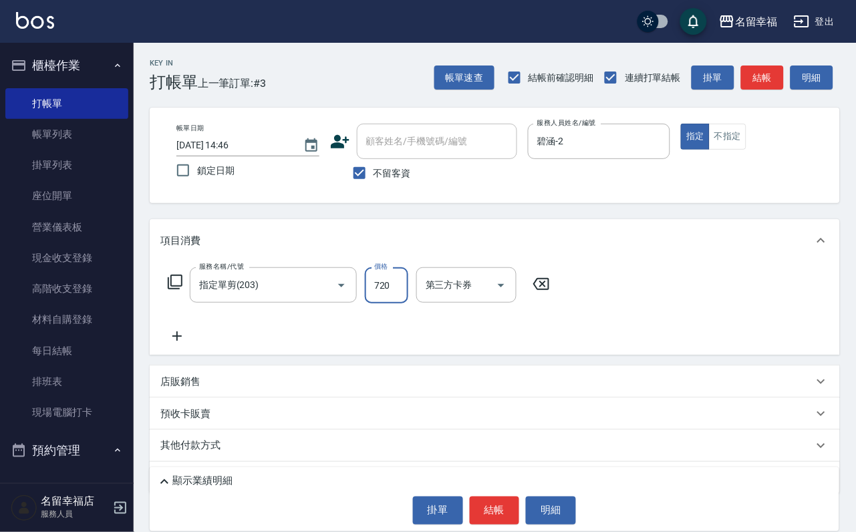
click at [396, 287] on input "720" at bounding box center [386, 285] width 43 height 36
type input "750"
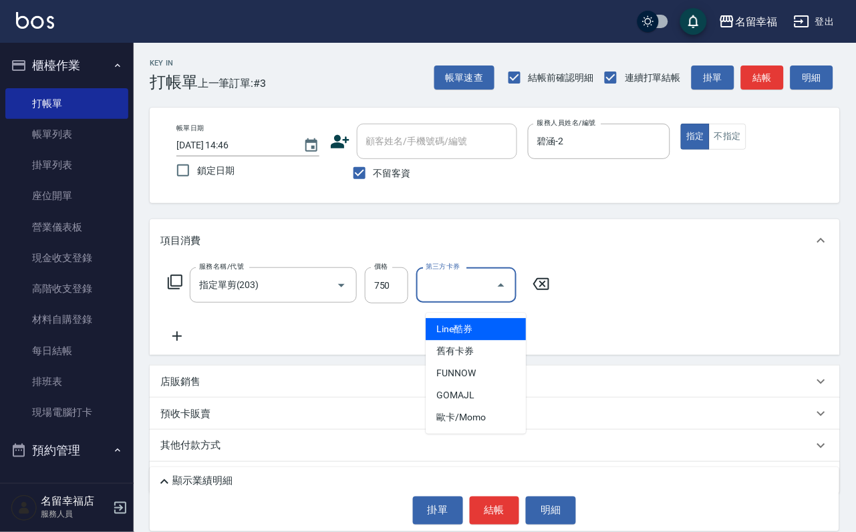
click at [584, 349] on div "服務名稱/代號 指定單剪(203) 服務名稱/代號 價格 750 價格 第三方卡券 第三方卡券" at bounding box center [495, 308] width 690 height 93
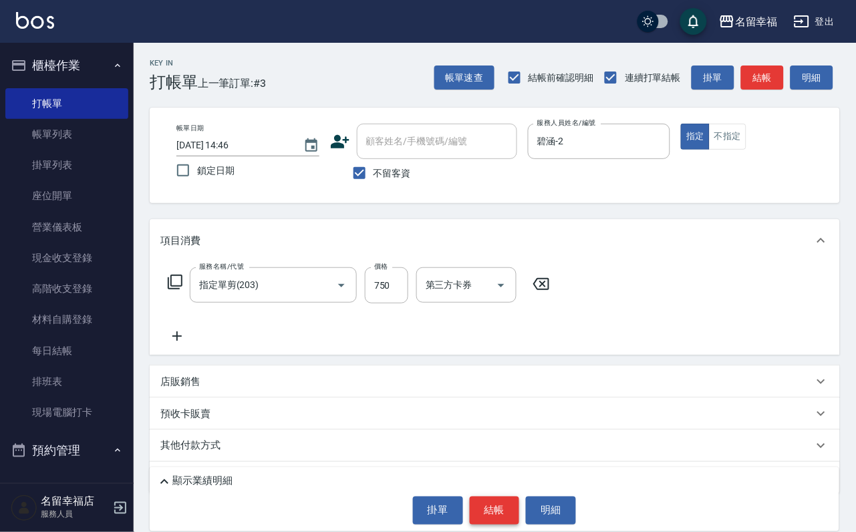
click at [502, 498] on button "結帳" at bounding box center [495, 511] width 50 height 28
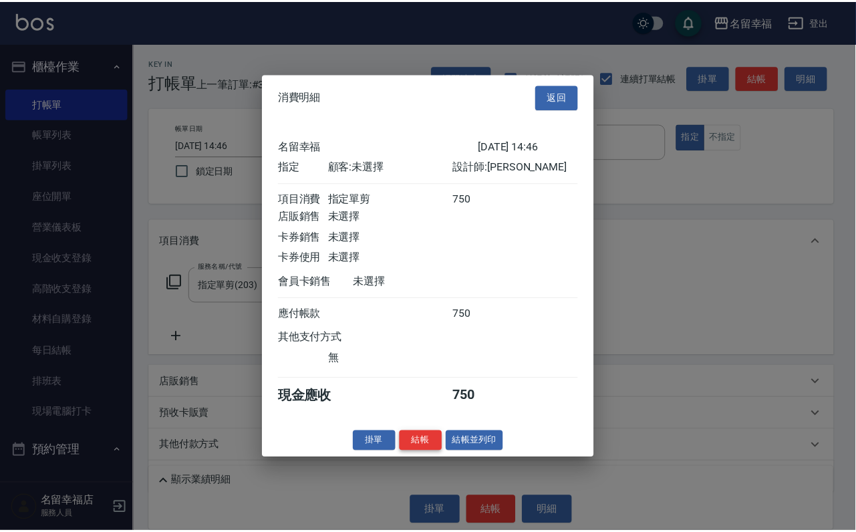
scroll to position [165, 0]
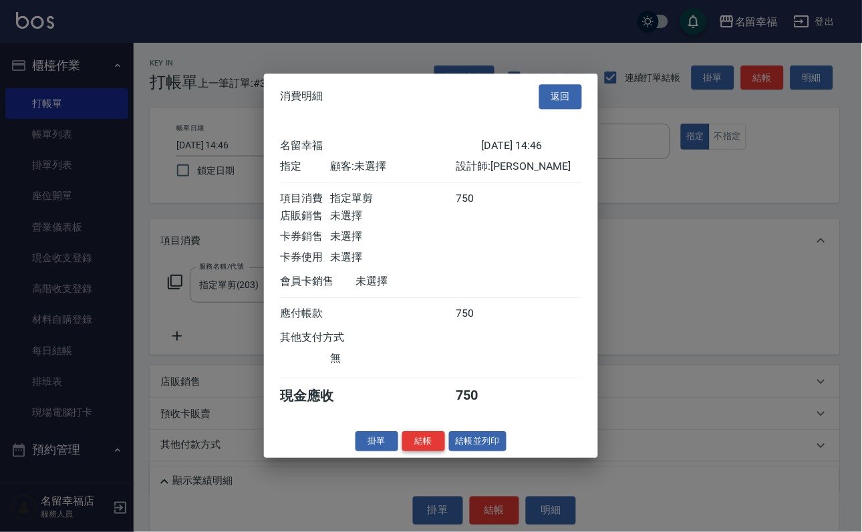
click at [402, 452] on button "結帳" at bounding box center [423, 441] width 43 height 21
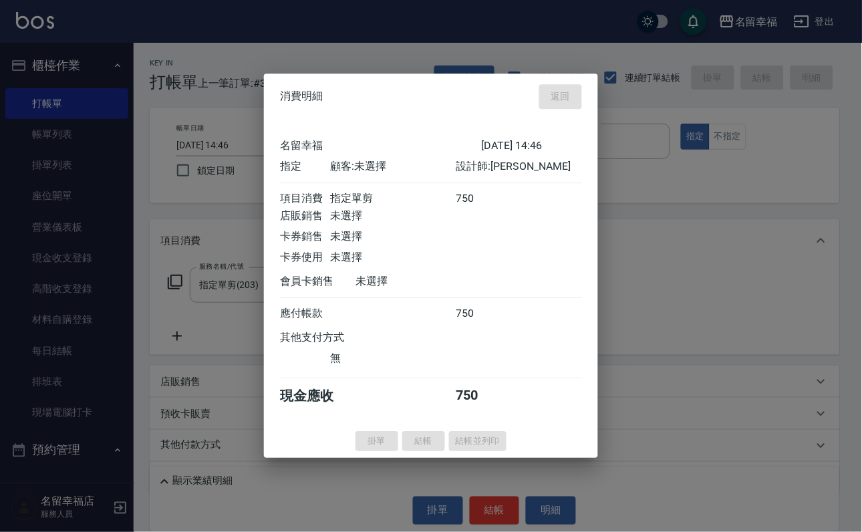
type input "[DATE] 14:51"
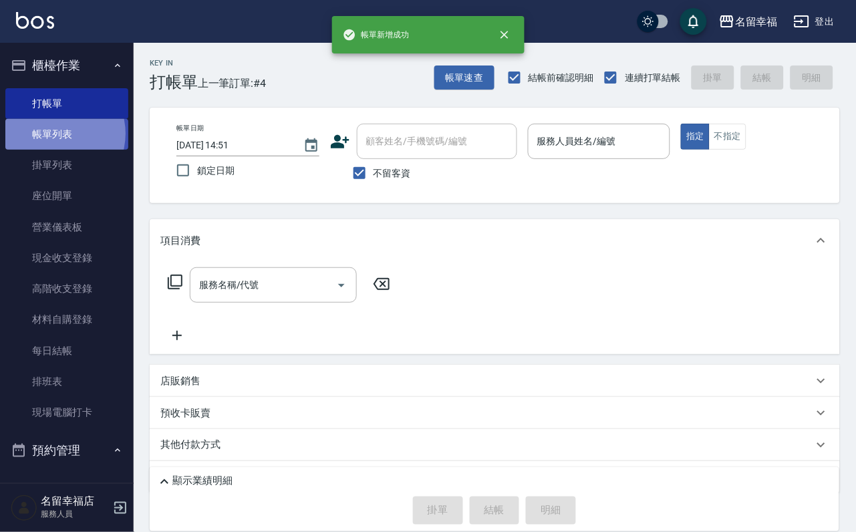
click at [55, 141] on link "帳單列表" at bounding box center [66, 134] width 123 height 31
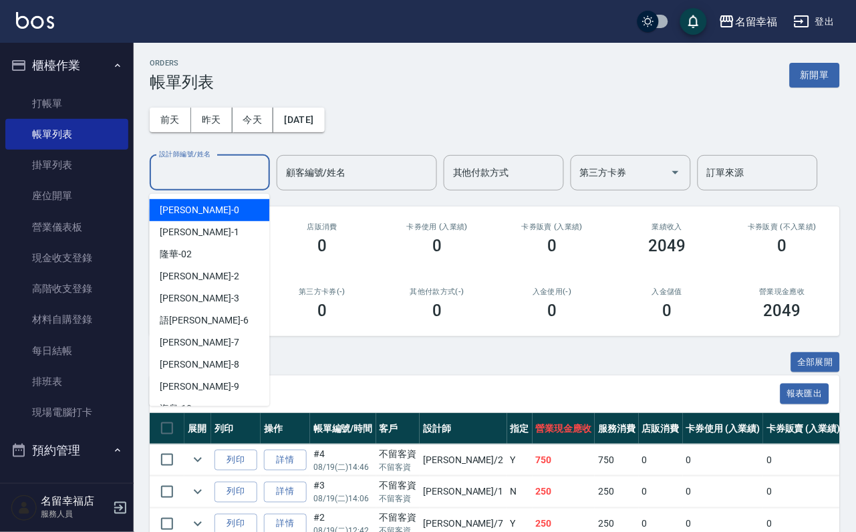
click at [216, 182] on input "設計師編號/姓名" at bounding box center [210, 172] width 108 height 23
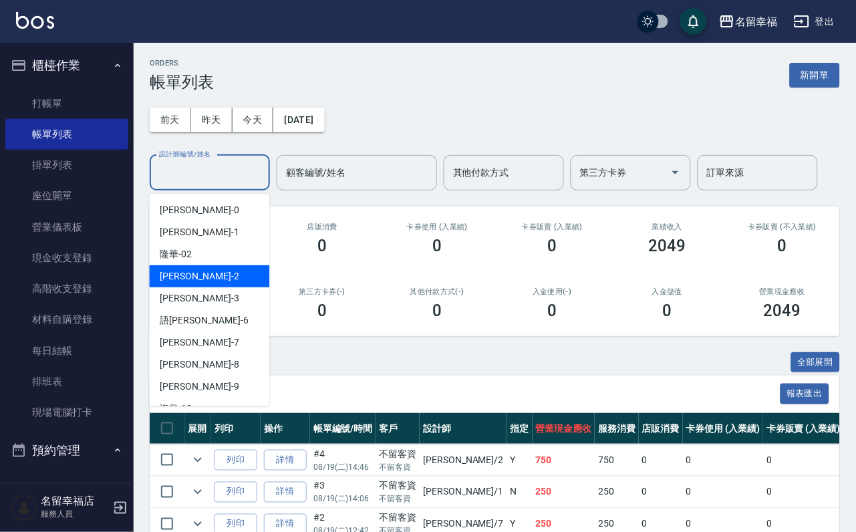
click at [185, 283] on span "碧涵 -2" at bounding box center [199, 276] width 79 height 14
type input "碧涵-2"
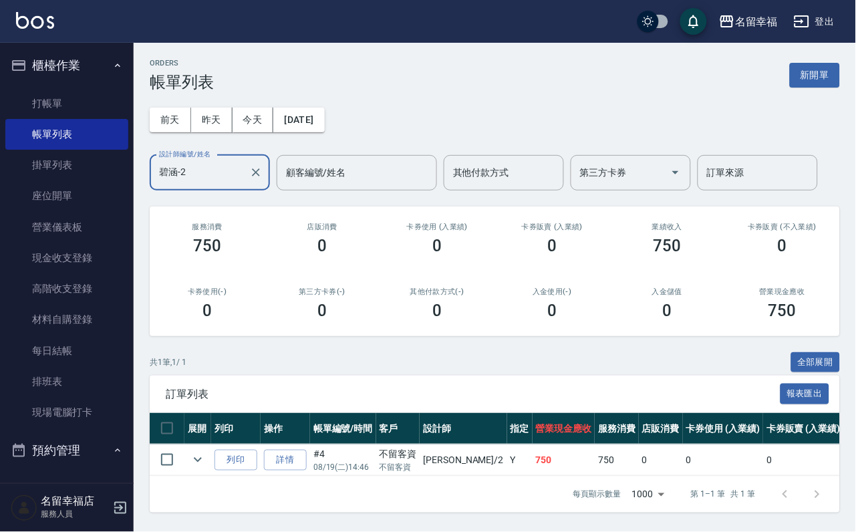
scroll to position [70, 0]
click at [215, 108] on button "昨天" at bounding box center [211, 120] width 41 height 25
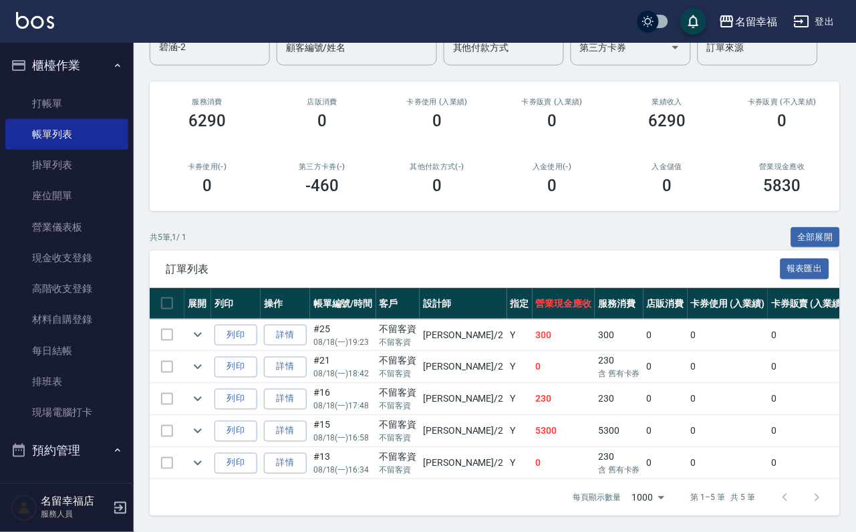
scroll to position [239, 0]
click at [36, 100] on link "打帳單" at bounding box center [66, 103] width 123 height 31
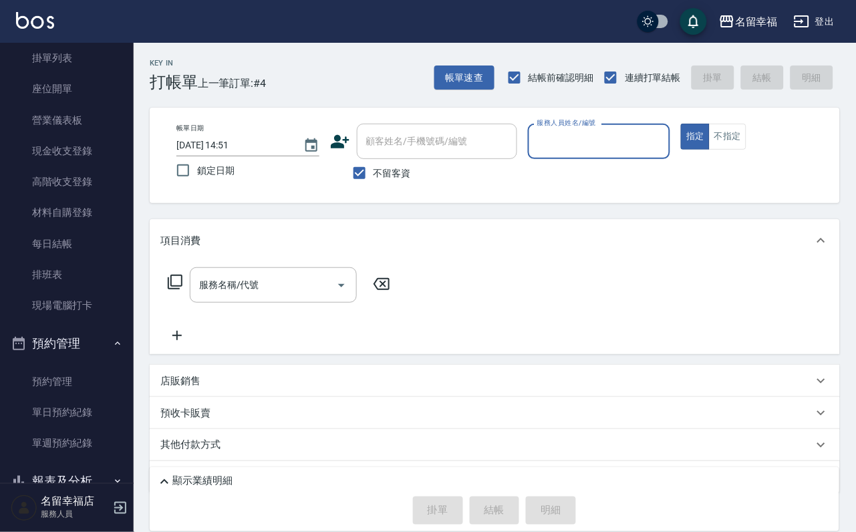
scroll to position [374, 0]
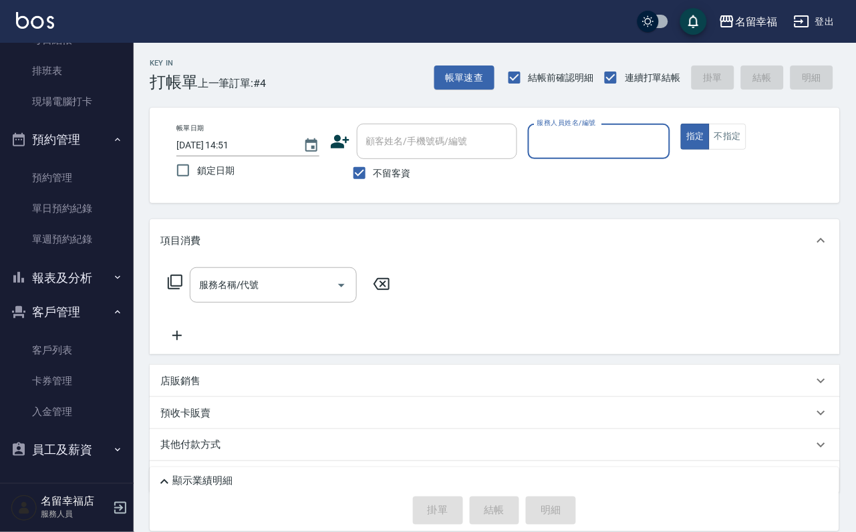
click at [49, 262] on button "報表及分析" at bounding box center [66, 278] width 123 height 35
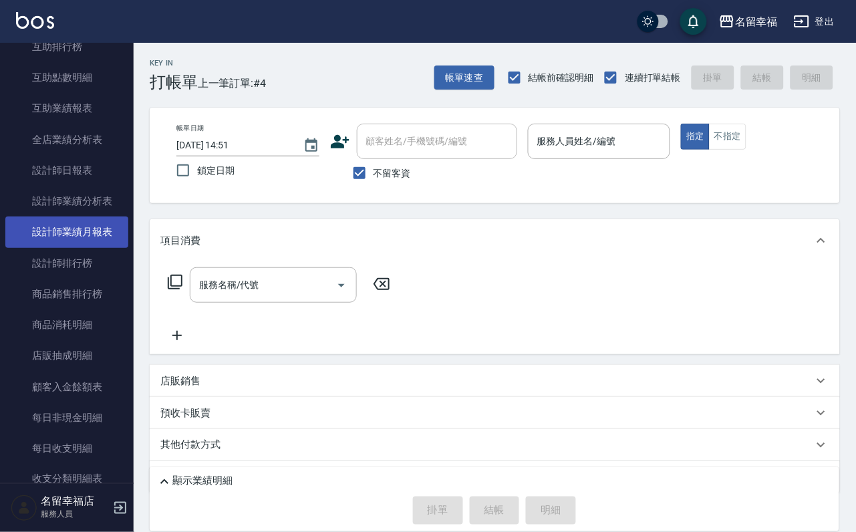
scroll to position [675, 0]
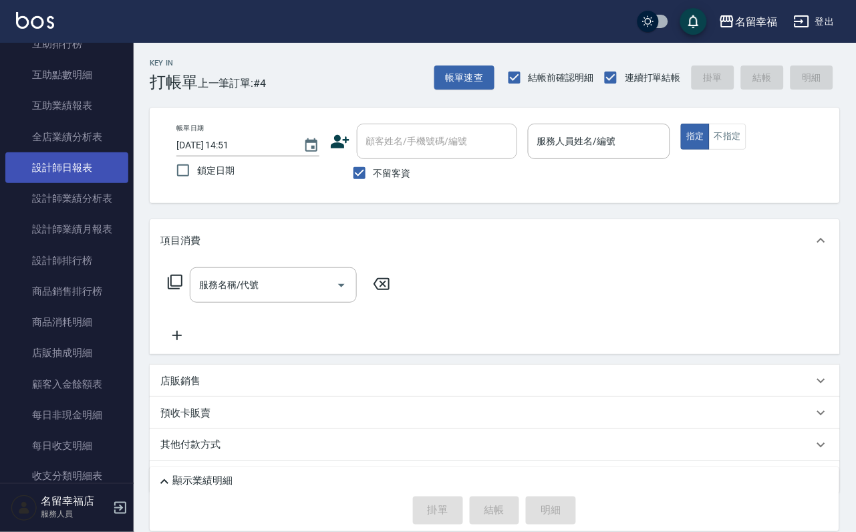
click at [86, 183] on link "設計師日報表" at bounding box center [66, 167] width 123 height 31
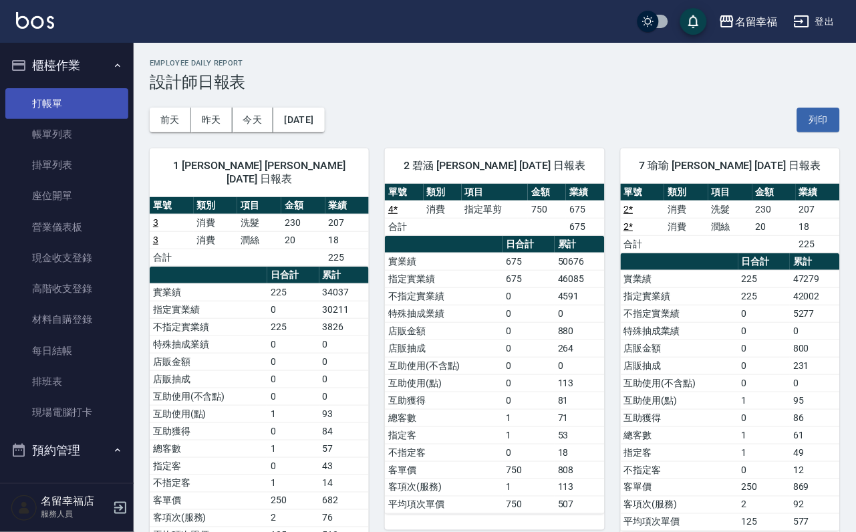
click at [43, 110] on link "打帳單" at bounding box center [66, 103] width 123 height 31
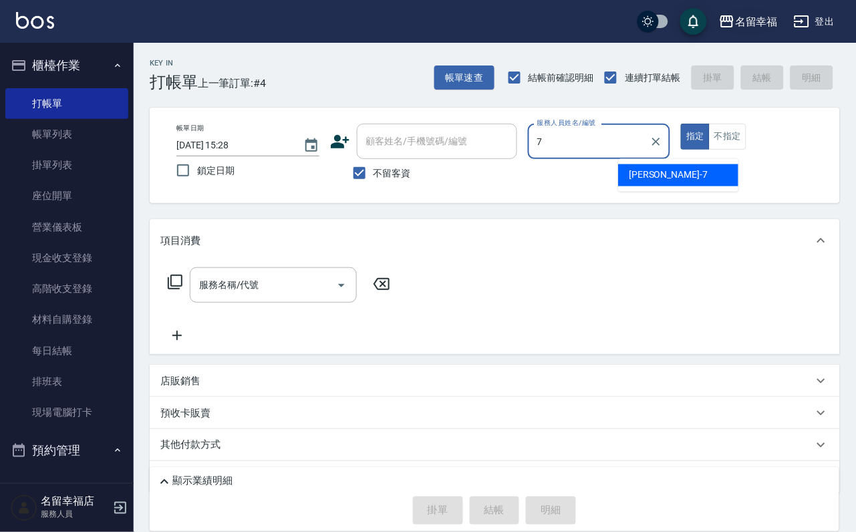
type input "瑜瑜-7"
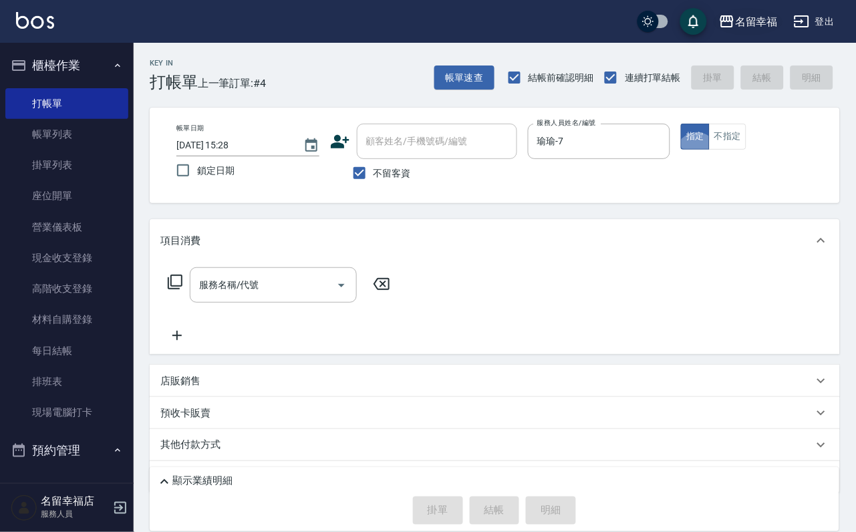
type button "true"
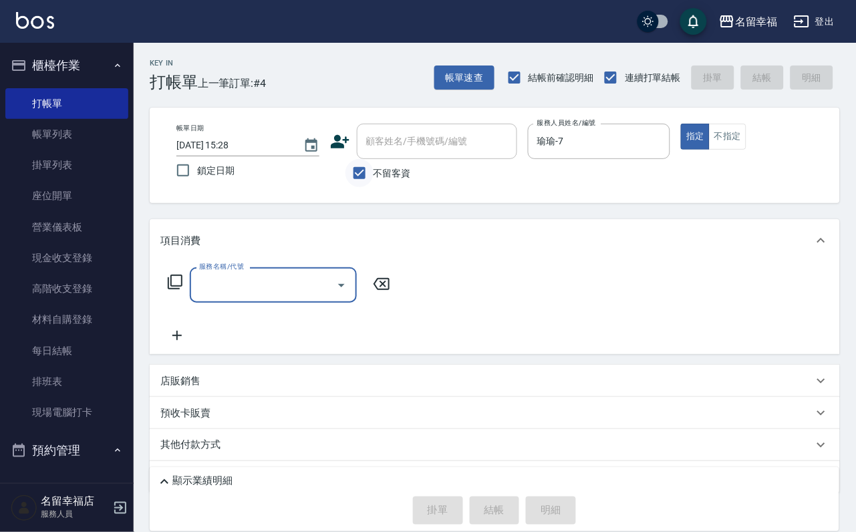
click at [350, 162] on input "不留客資" at bounding box center [360, 173] width 28 height 28
checkbox input "false"
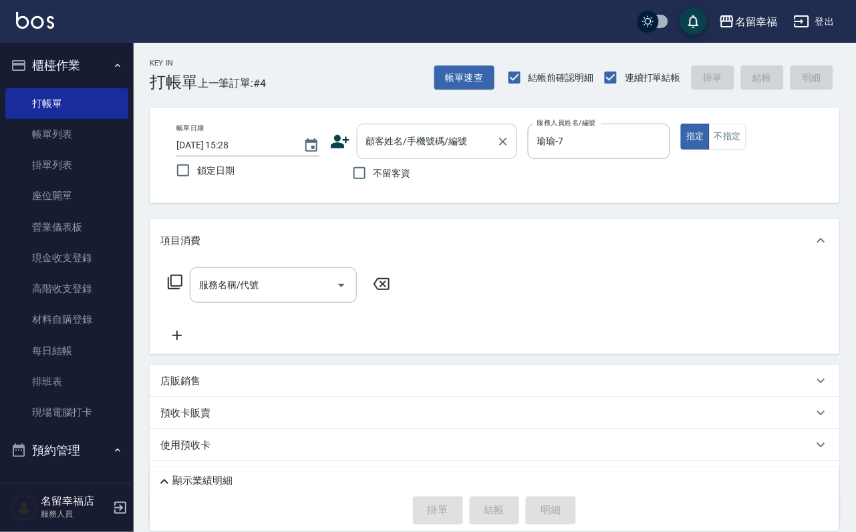
click at [388, 156] on div "顧客姓名/手機號碼/編號" at bounding box center [437, 141] width 160 height 35
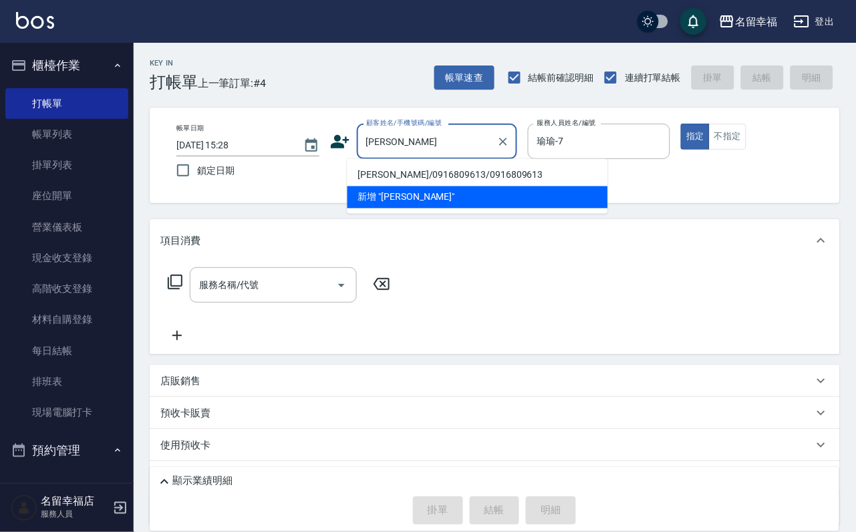
click at [388, 171] on li "[PERSON_NAME]/0916809613/0916809613" at bounding box center [478, 175] width 261 height 22
type input "[PERSON_NAME]/0916809613/0916809613"
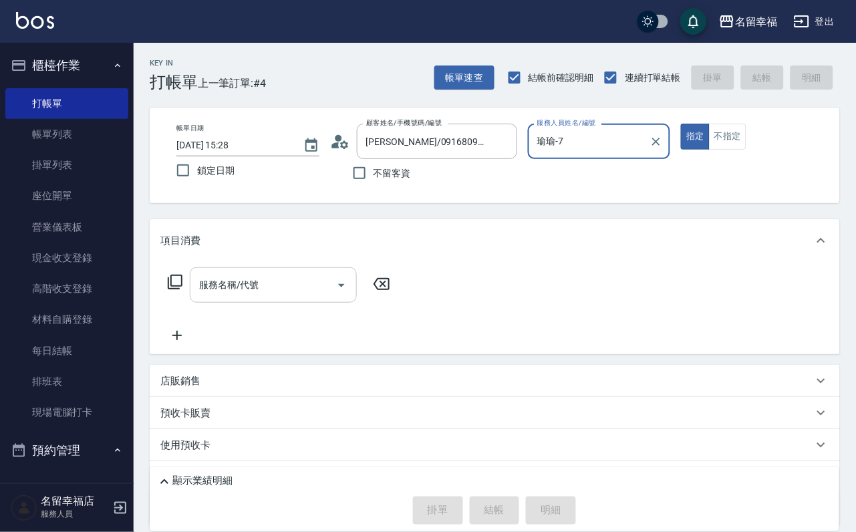
click at [266, 278] on div "服務名稱/代號" at bounding box center [273, 284] width 167 height 35
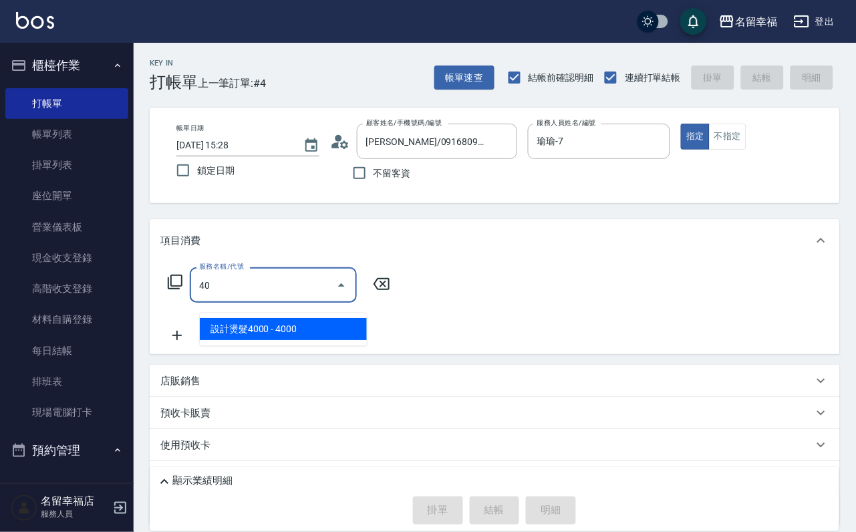
type input "設計燙髮4000(310)"
type input "設計染髮(404)"
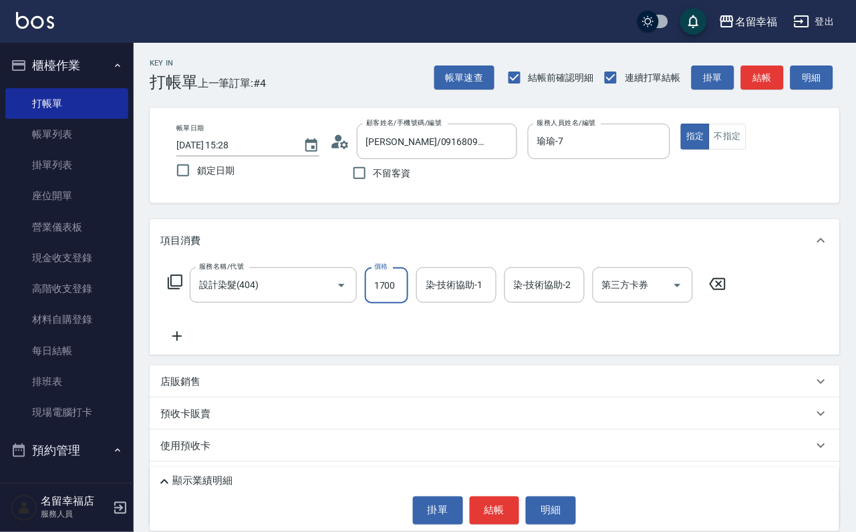
scroll to position [0, 1]
type input "1700"
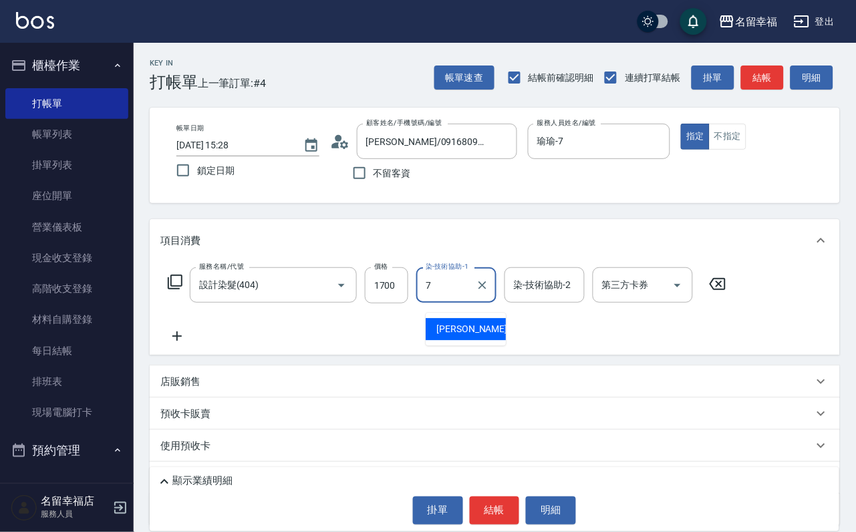
type input "瑜瑜-7"
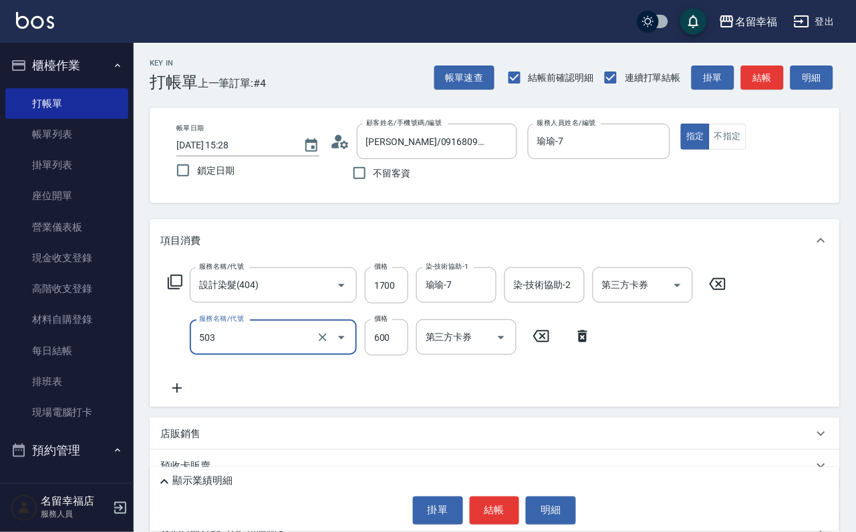
type input "小麥蛋白護髮(503)"
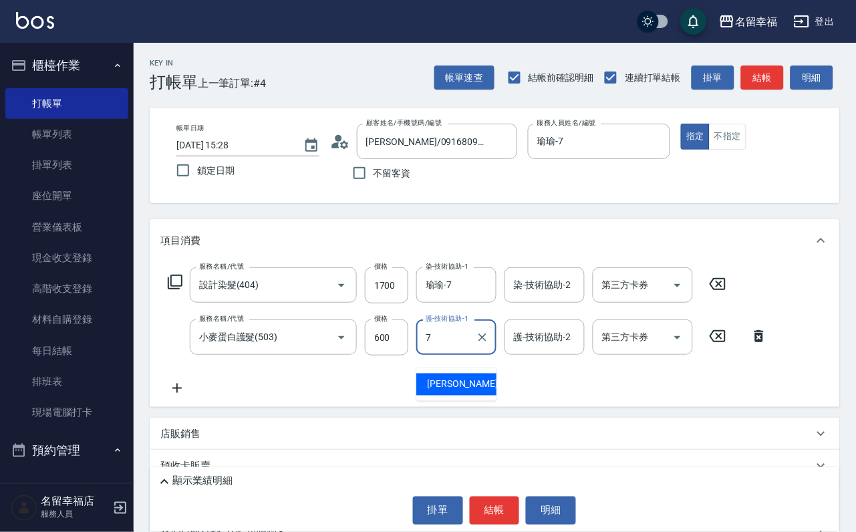
type input "瑜瑜-7"
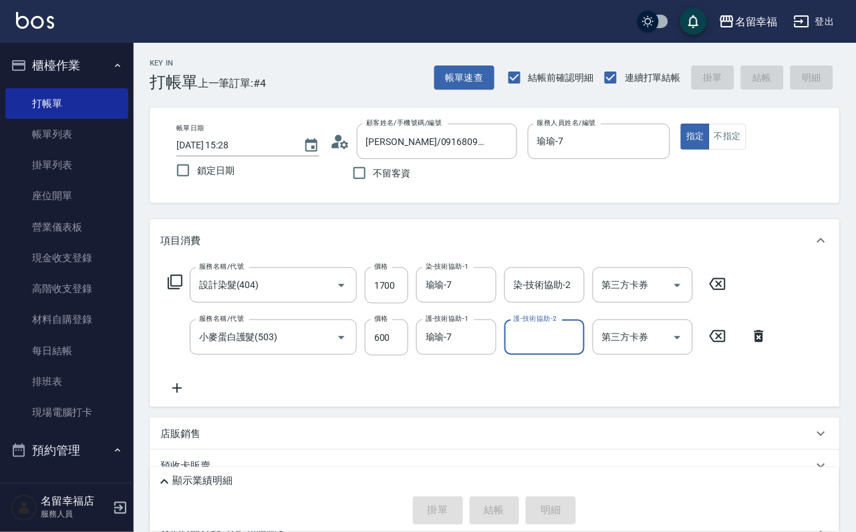
type input "[DATE] 16:21"
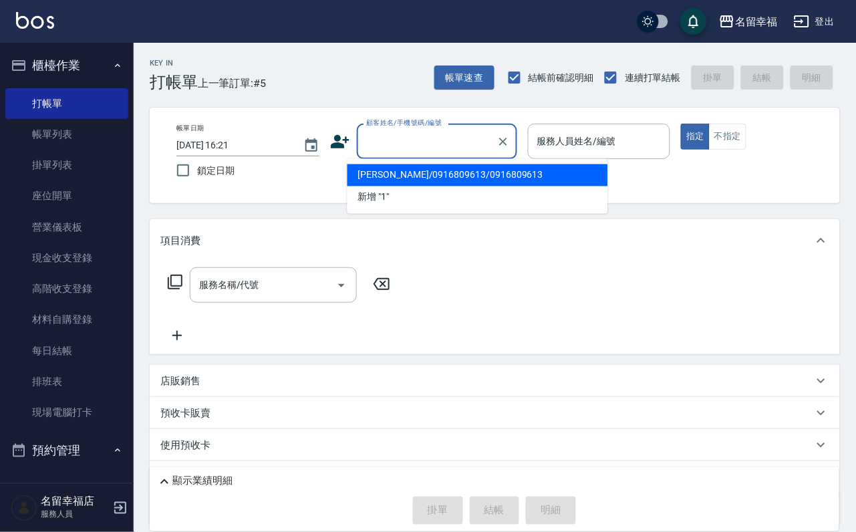
type input "1"
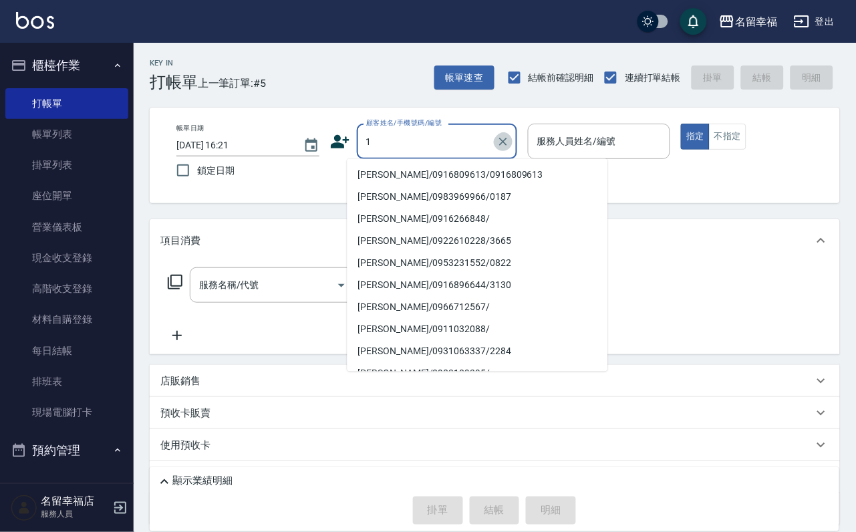
drag, startPoint x: 584, startPoint y: 136, endPoint x: 558, endPoint y: 150, distance: 29.0
click at [510, 136] on icon "Clear" at bounding box center [503, 141] width 13 height 13
click at [510, 144] on icon "Clear" at bounding box center [503, 141] width 13 height 13
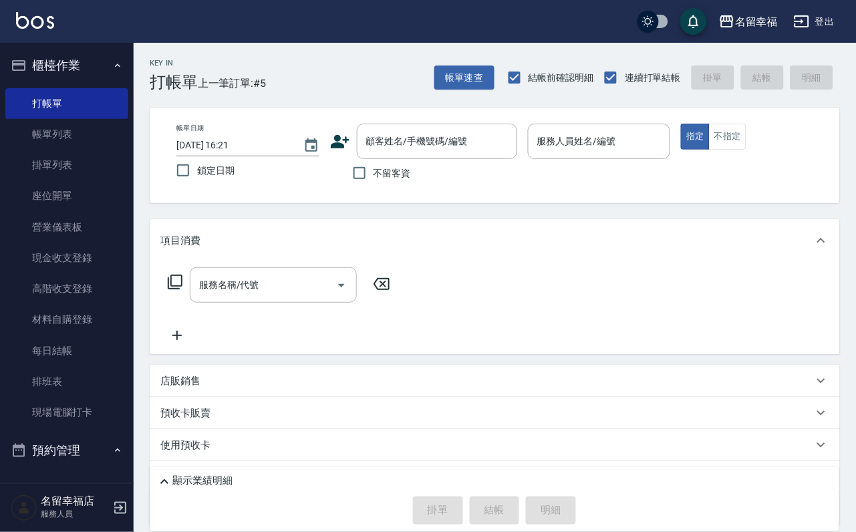
drag, startPoint x: 711, startPoint y: 234, endPoint x: 670, endPoint y: 245, distance: 42.3
click at [710, 234] on div "項目消費" at bounding box center [495, 240] width 690 height 43
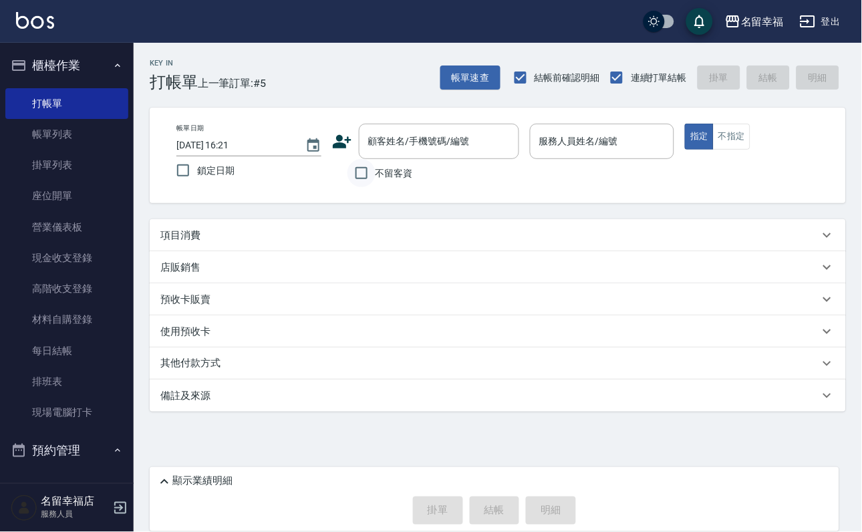
drag, startPoint x: 354, startPoint y: 192, endPoint x: 359, endPoint y: 186, distance: 7.1
click at [352, 187] on input "不留客資" at bounding box center [362, 173] width 28 height 28
checkbox input "true"
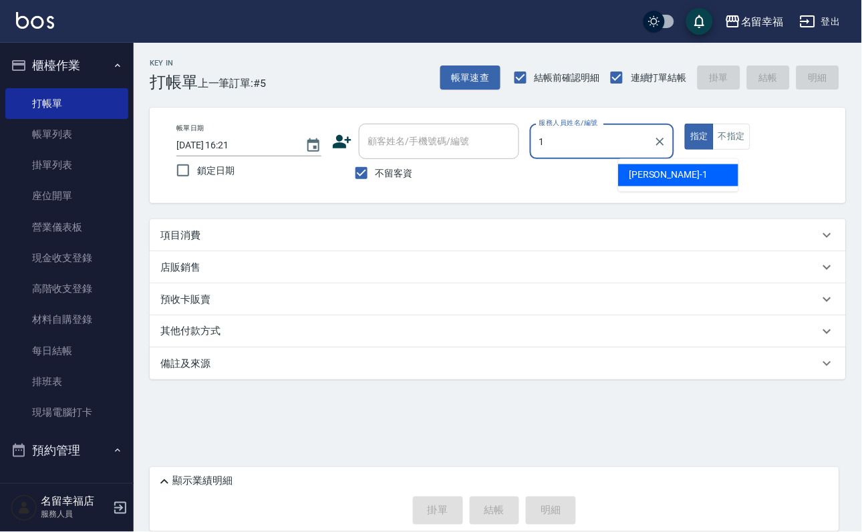
type input "[PERSON_NAME]-1"
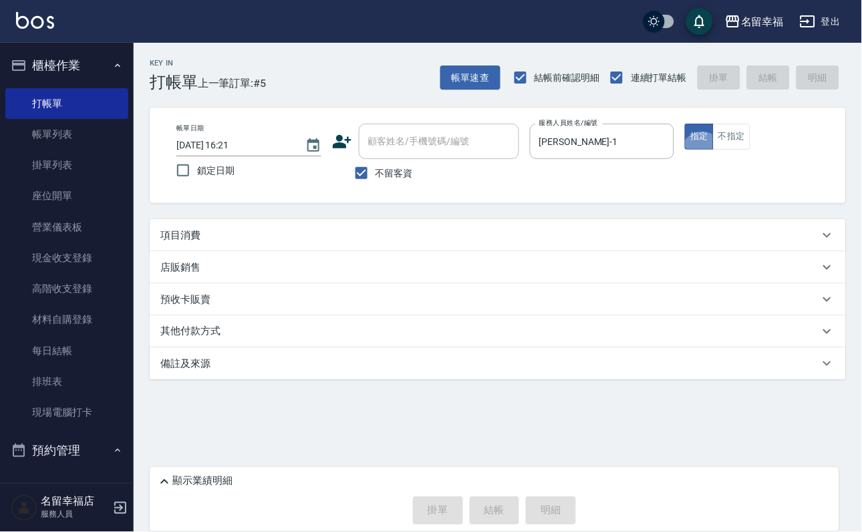
click at [312, 243] on div "項目消費" at bounding box center [489, 236] width 659 height 14
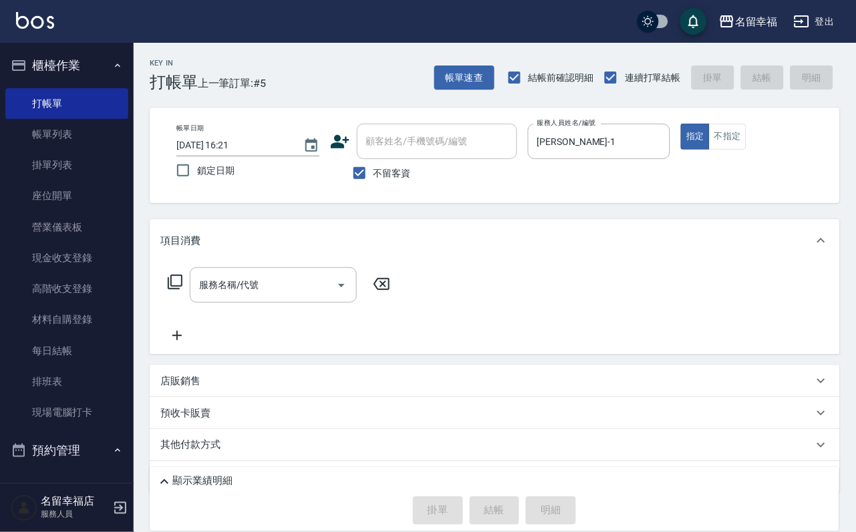
click at [180, 290] on icon at bounding box center [175, 282] width 16 height 16
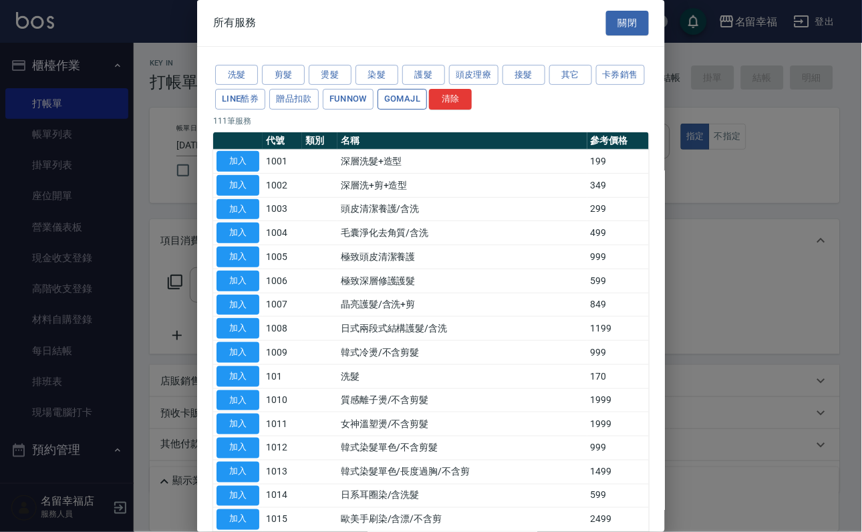
click at [427, 110] on button "GOMAJL" at bounding box center [402, 99] width 49 height 21
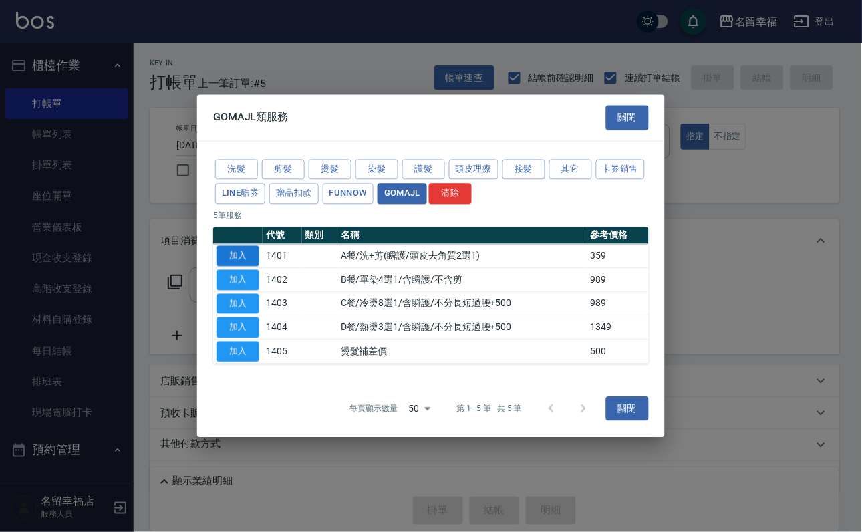
click at [240, 246] on button "加入" at bounding box center [238, 256] width 43 height 21
type input "A餐/洗+剪(瞬護/頭皮去角質2選1)(1401)"
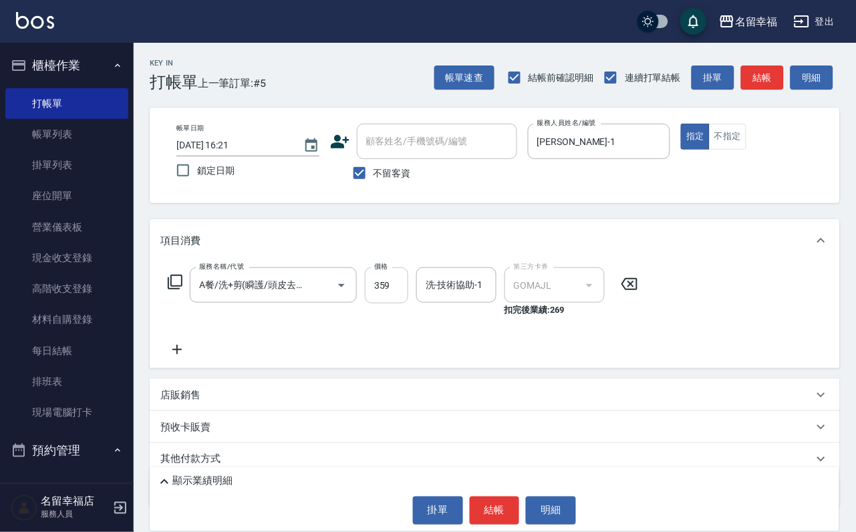
drag, startPoint x: 405, startPoint y: 296, endPoint x: 395, endPoint y: 275, distance: 23.0
click at [405, 295] on input "359" at bounding box center [386, 285] width 43 height 36
type input "449"
type input "[PERSON_NAME]-1"
click at [487, 292] on icon "Clear" at bounding box center [482, 285] width 13 height 13
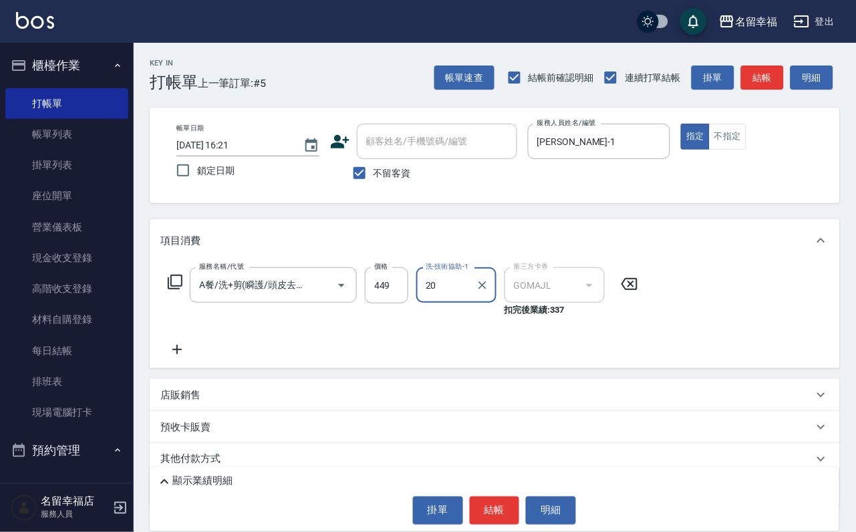
type input "育鋗-20"
click at [487, 289] on icon "Clear" at bounding box center [483, 285] width 8 height 8
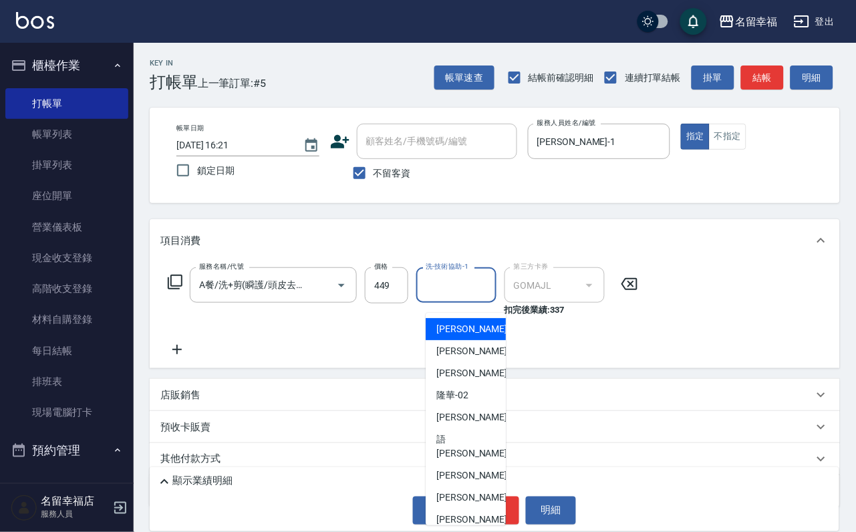
click at [464, 288] on input "洗-技術協助-1" at bounding box center [456, 284] width 68 height 23
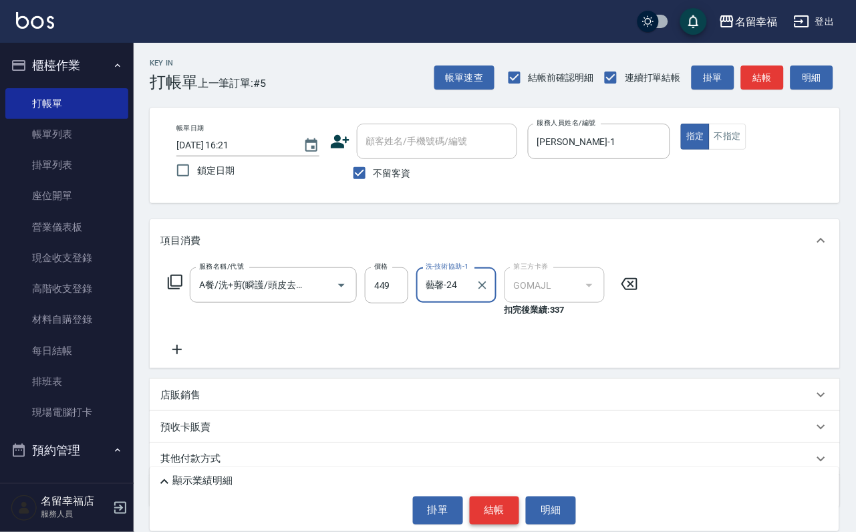
type input "藝馨-24"
click at [489, 506] on button "結帳" at bounding box center [495, 511] width 50 height 28
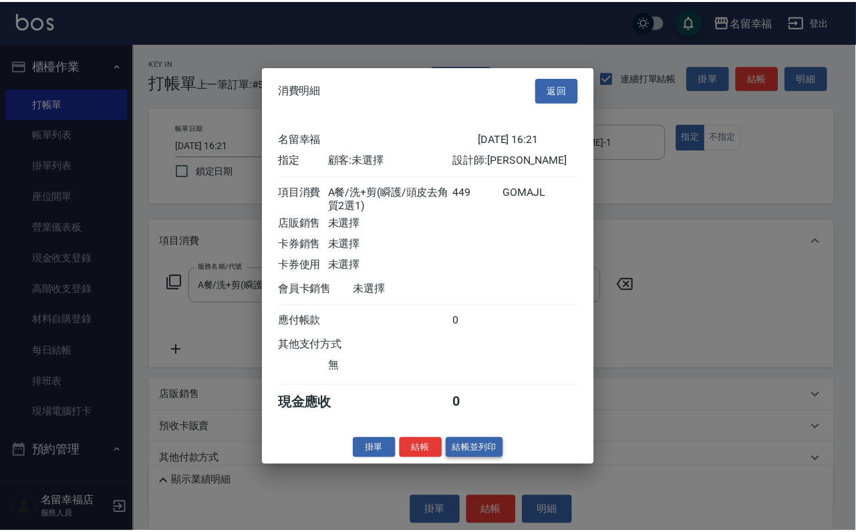
scroll to position [190, 0]
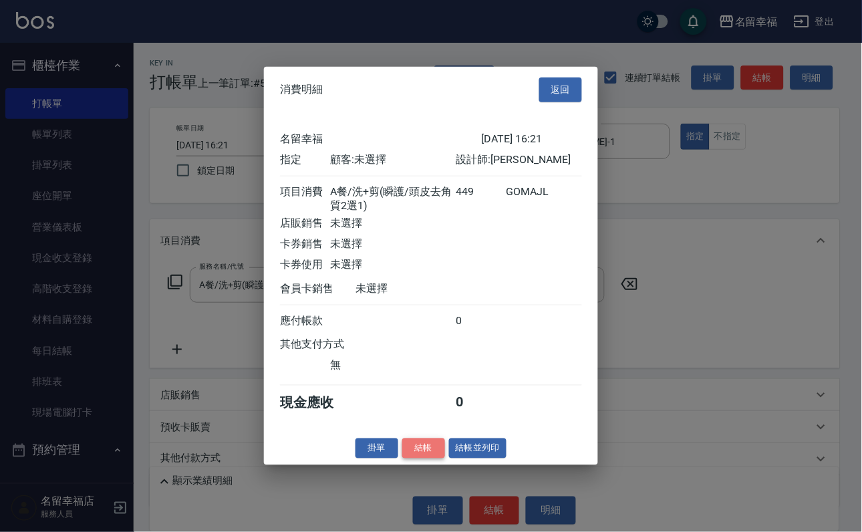
click at [412, 459] on button "結帳" at bounding box center [423, 448] width 43 height 21
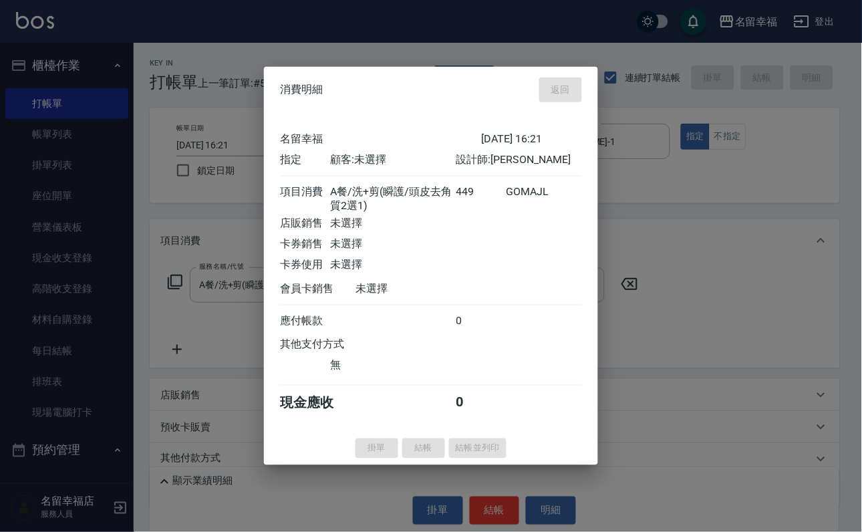
type input "[DATE] 16:25"
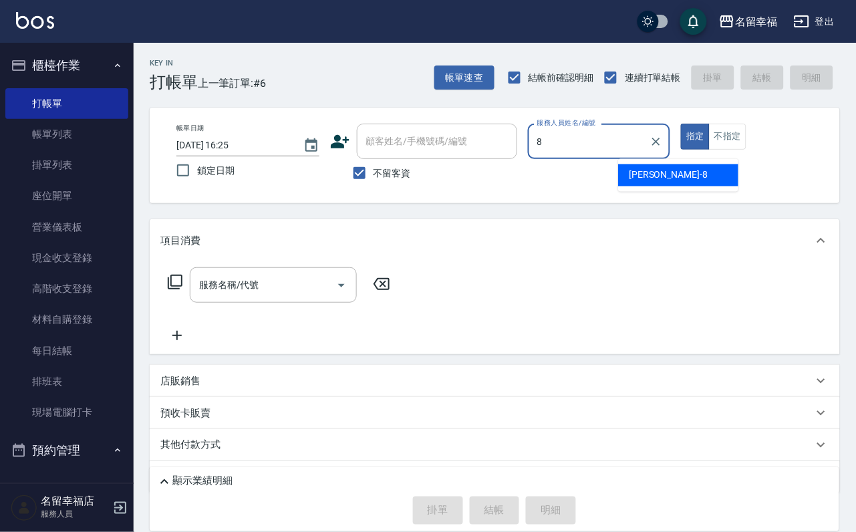
type input "[PERSON_NAME]-8"
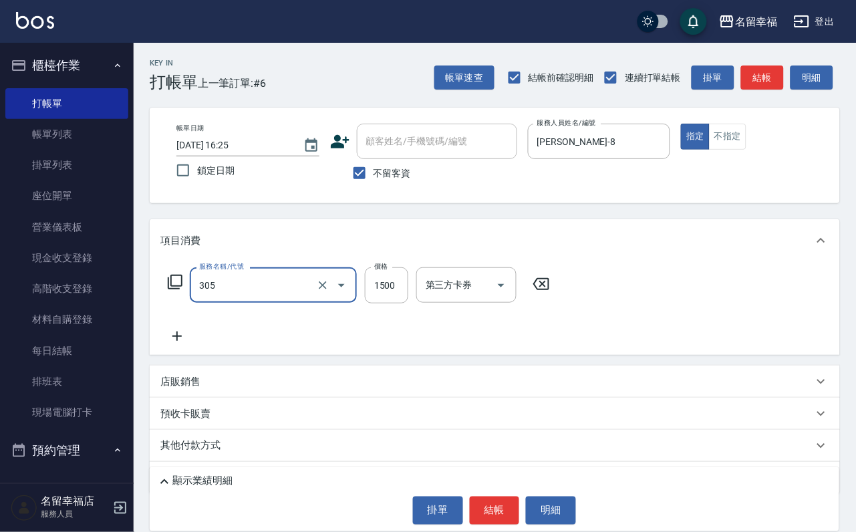
type input "設計燙髮1500(305)"
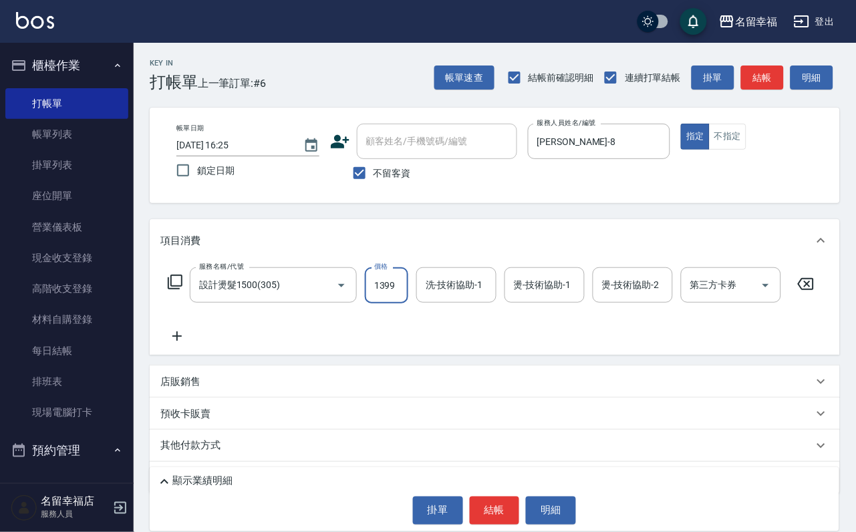
scroll to position [0, 1]
type input "1399"
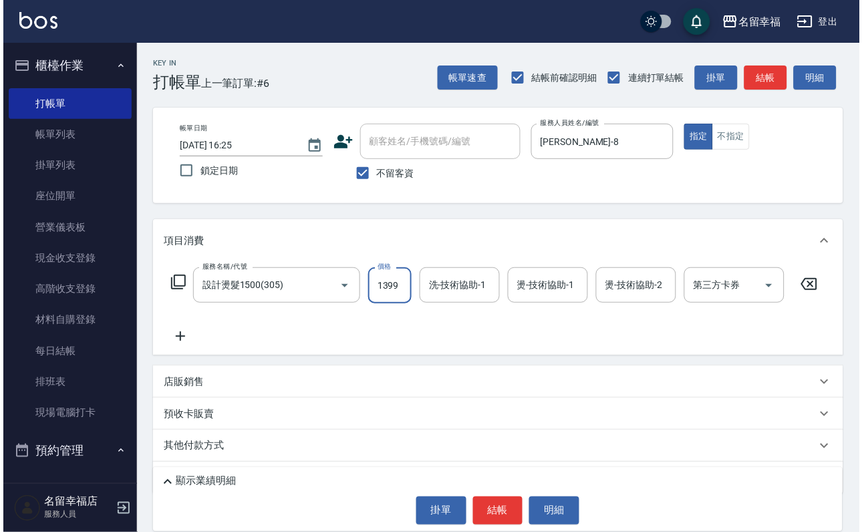
scroll to position [0, 0]
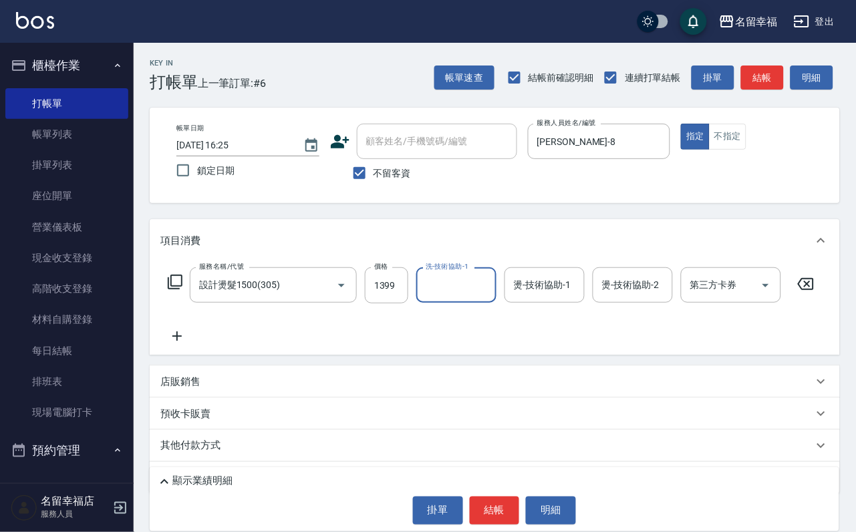
type input "2"
type input "[PERSON_NAME]-18"
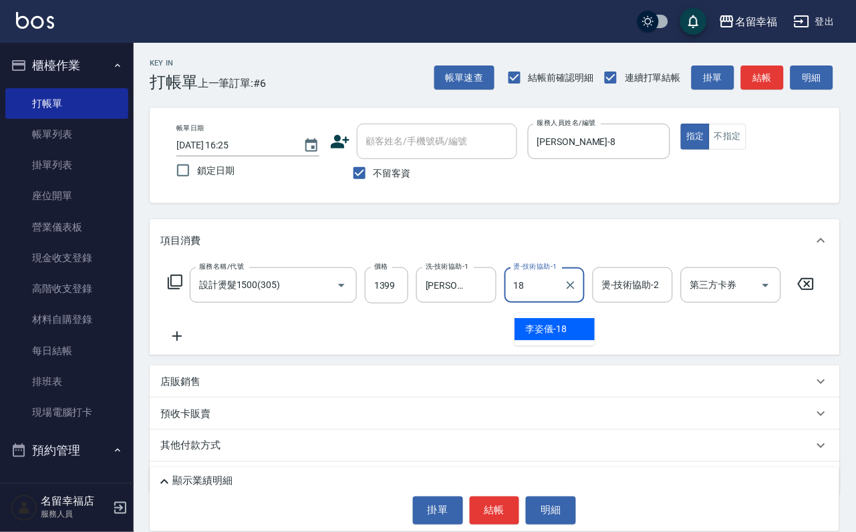
type input "[PERSON_NAME]-18"
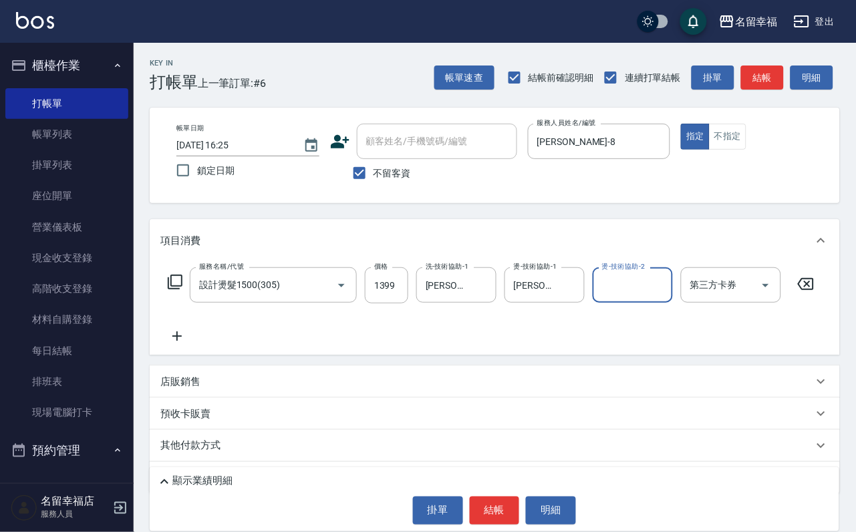
type input "ㄦ"
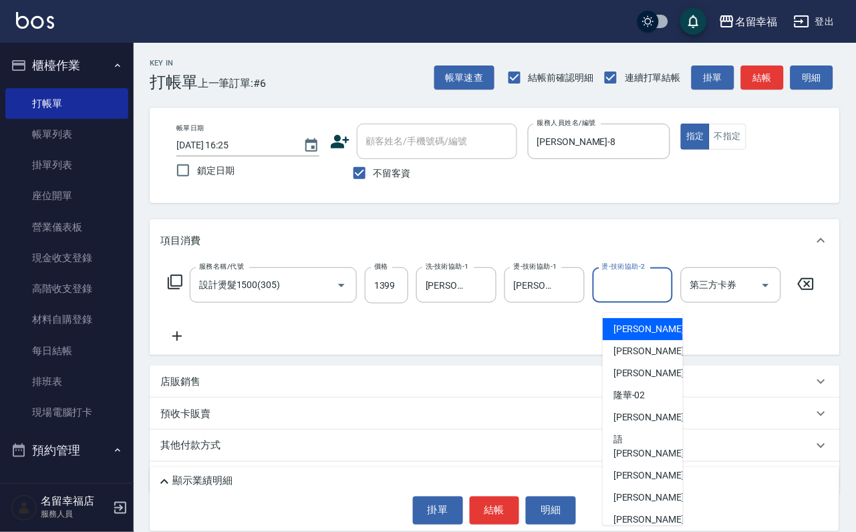
click at [522, 344] on div "服務名稱/代號 設計燙髮1500(305) 服務名稱/代號 價格 1399 價格 洗-技術協助-1 [PERSON_NAME]-18 洗-技術協助-1 燙-技…" at bounding box center [491, 305] width 662 height 77
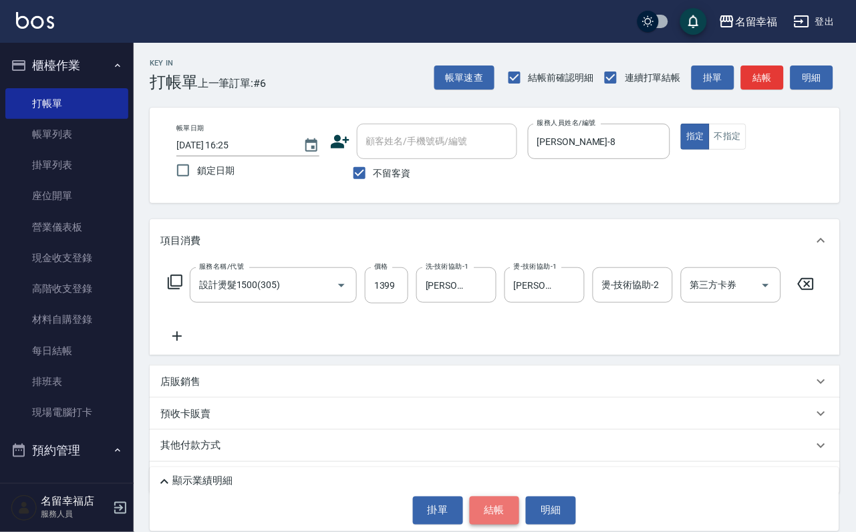
click at [511, 497] on button "結帳" at bounding box center [495, 511] width 50 height 28
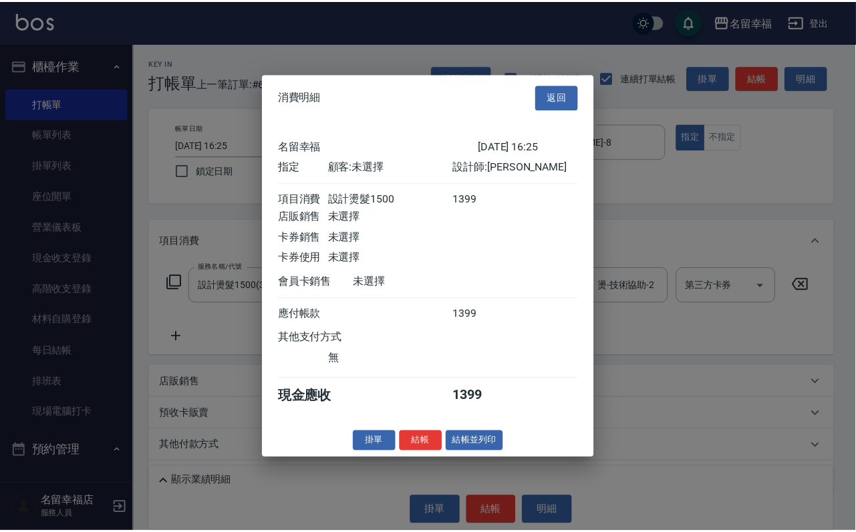
scroll to position [165, 0]
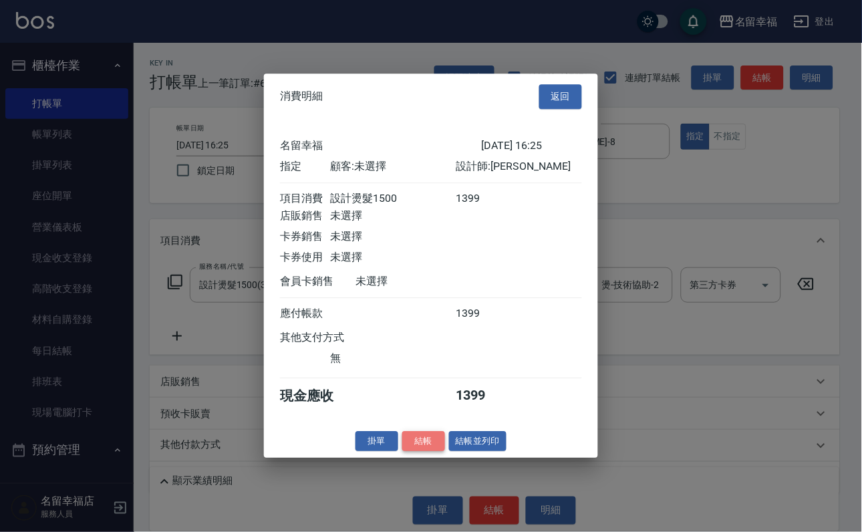
click at [408, 452] on button "結帳" at bounding box center [423, 441] width 43 height 21
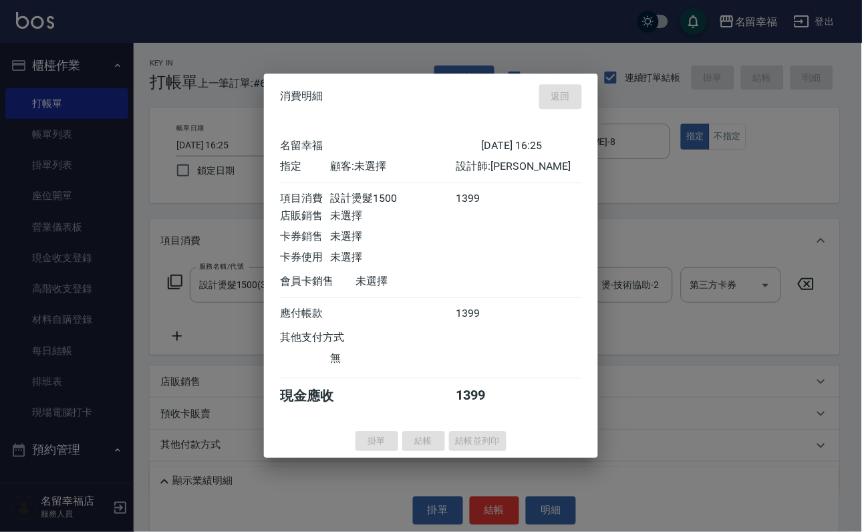
type input "[DATE] 16:35"
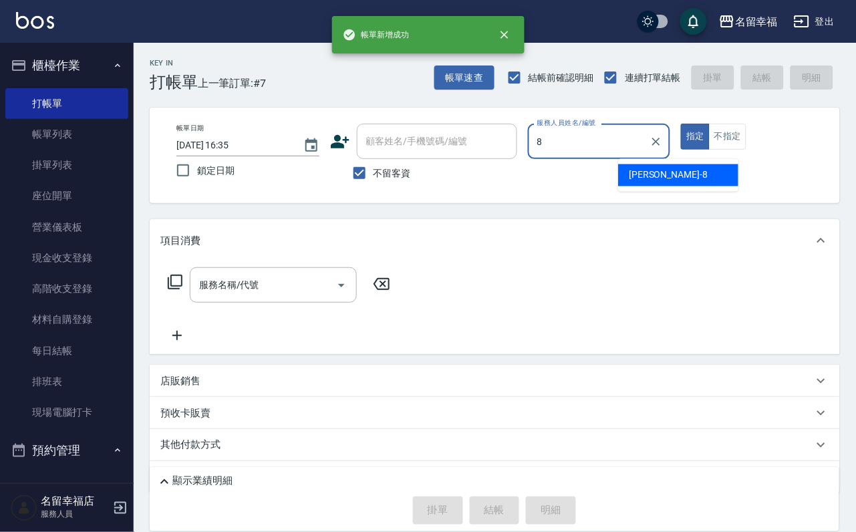
type input "[PERSON_NAME]-8"
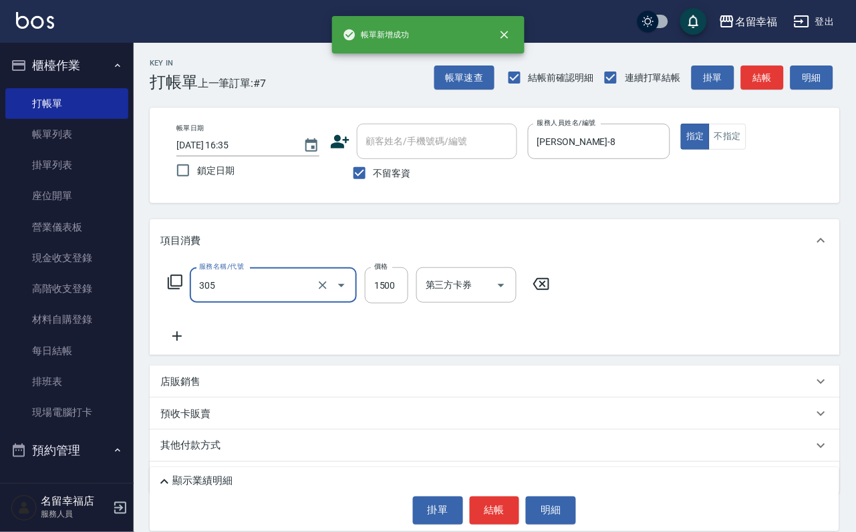
type input "設計燙髮1500(305)"
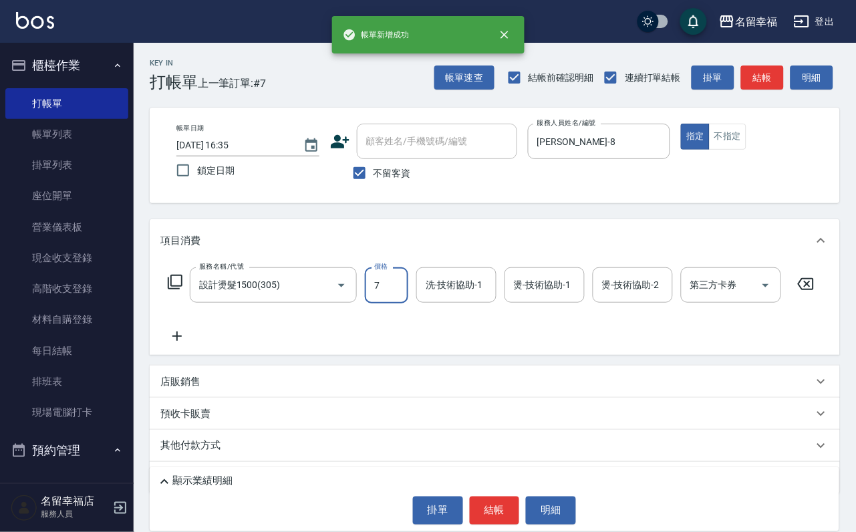
scroll to position [0, 0]
type input "799"
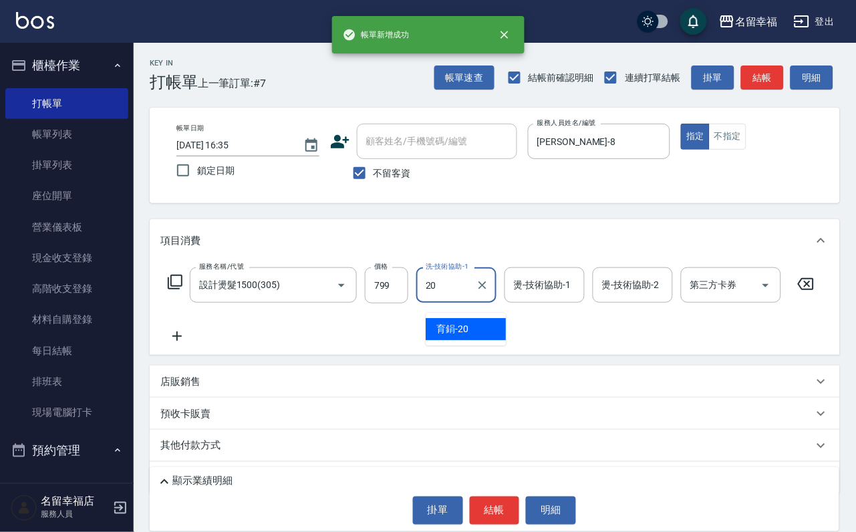
type input "育鋗-20"
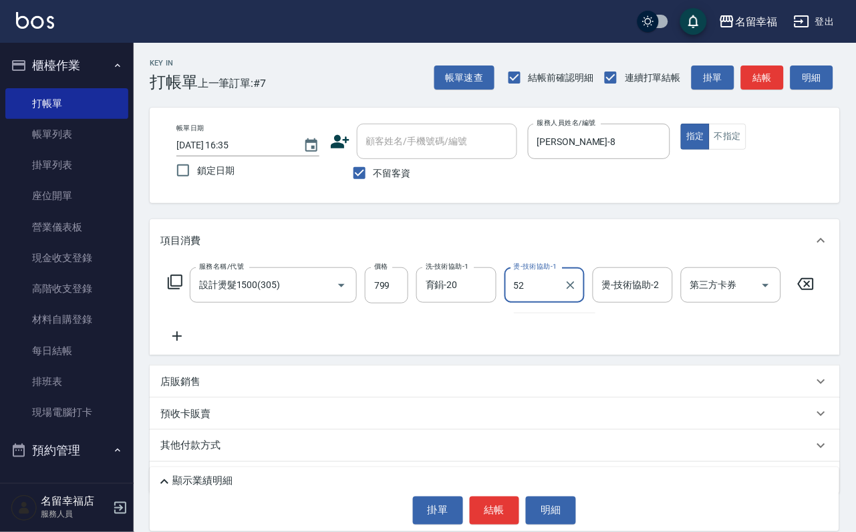
type input "5"
type input "育鋗-20"
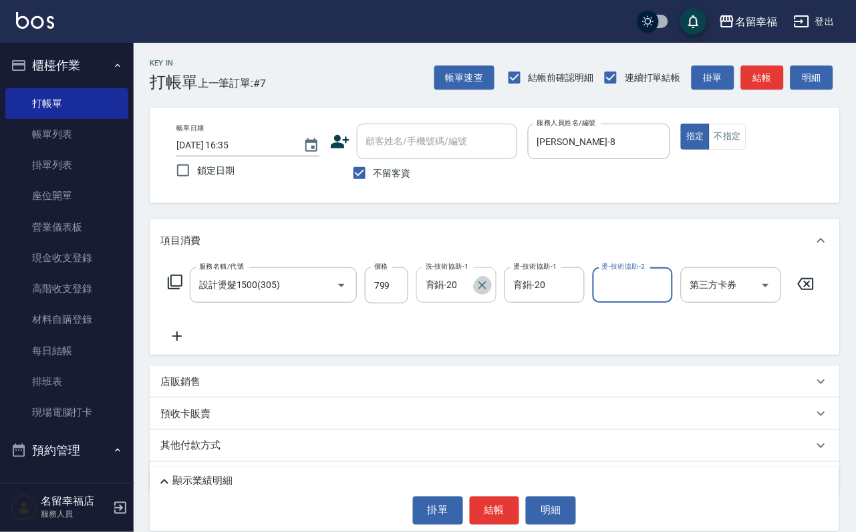
click at [487, 292] on icon "Clear" at bounding box center [482, 285] width 13 height 13
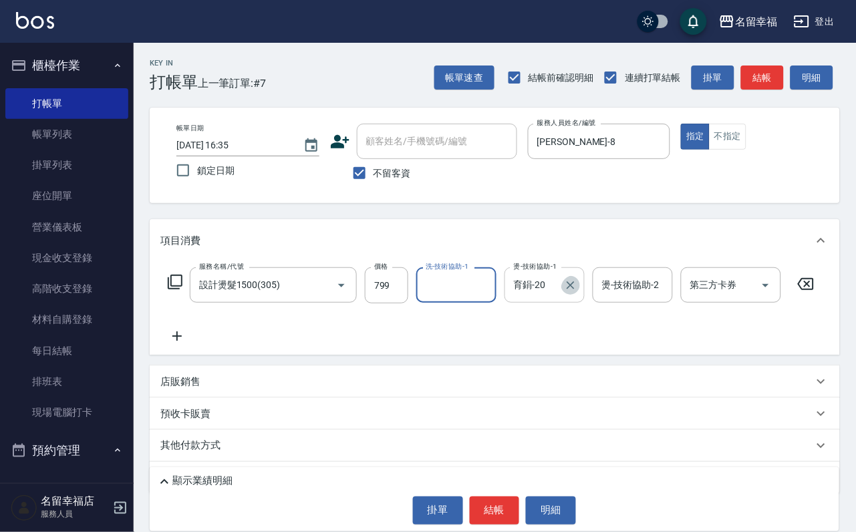
click at [575, 289] on icon "Clear" at bounding box center [571, 285] width 8 height 8
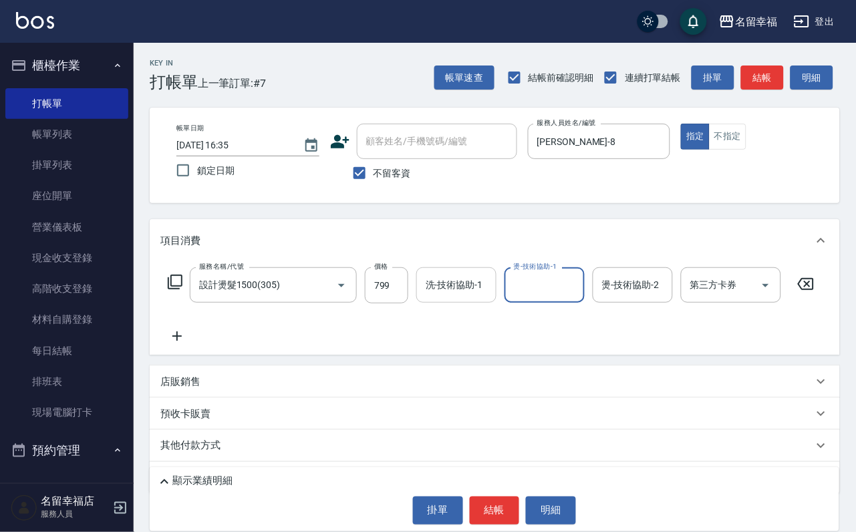
click at [467, 294] on input "洗-技術協助-1" at bounding box center [456, 284] width 68 height 23
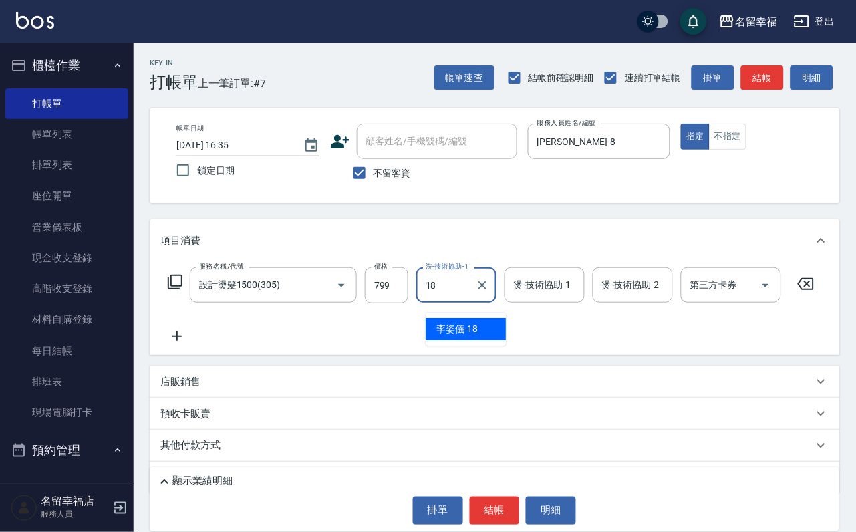
type input "[PERSON_NAME]-18"
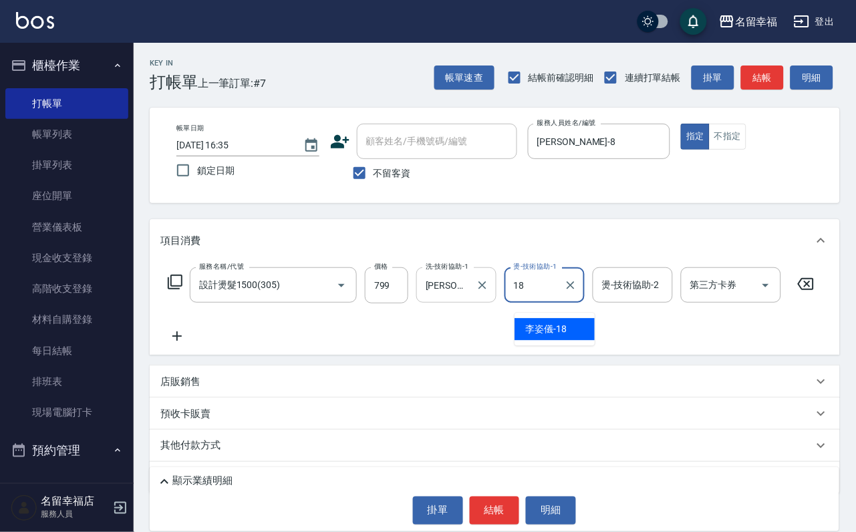
type input "[PERSON_NAME]-18"
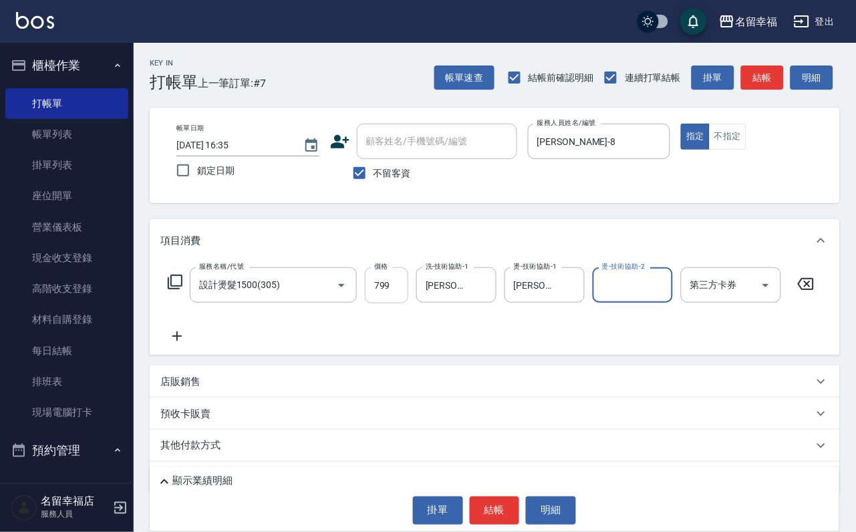
click at [404, 290] on input "799" at bounding box center [386, 285] width 43 height 36
type input "1099"
click at [488, 497] on button "結帳" at bounding box center [495, 511] width 50 height 28
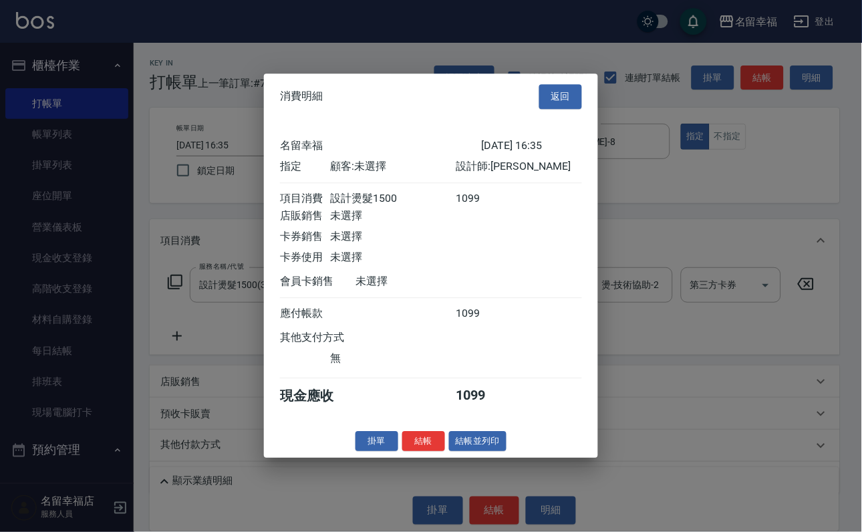
scroll to position [165, 0]
click at [402, 452] on button "結帳" at bounding box center [423, 441] width 43 height 21
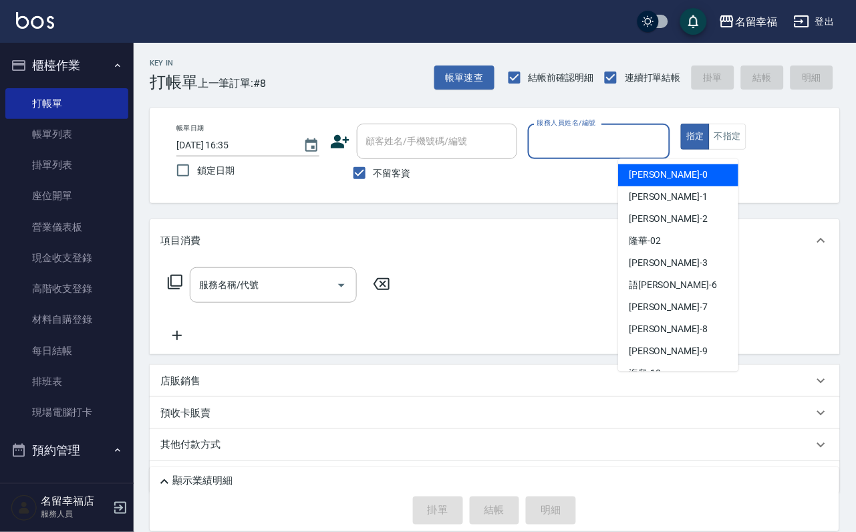
click at [665, 132] on input "服務人員姓名/編號" at bounding box center [599, 141] width 131 height 23
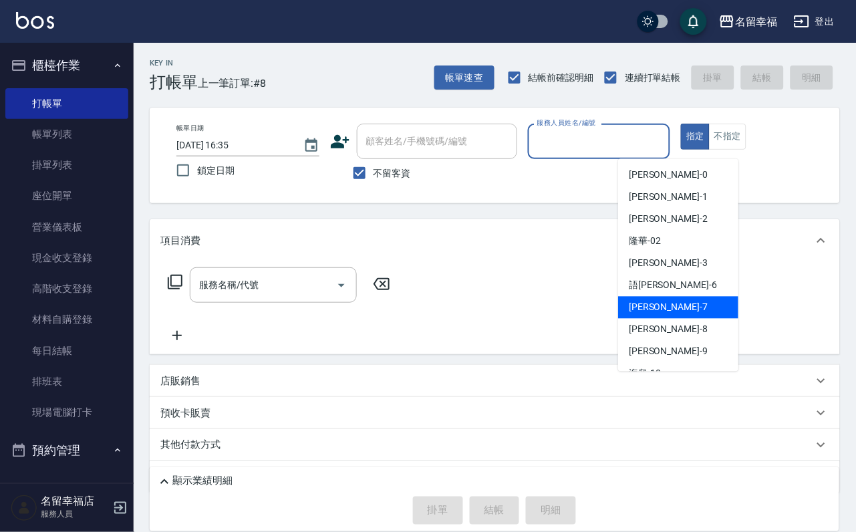
click at [676, 308] on div "[PERSON_NAME] -7" at bounding box center [678, 308] width 120 height 22
type input "瑜瑜-7"
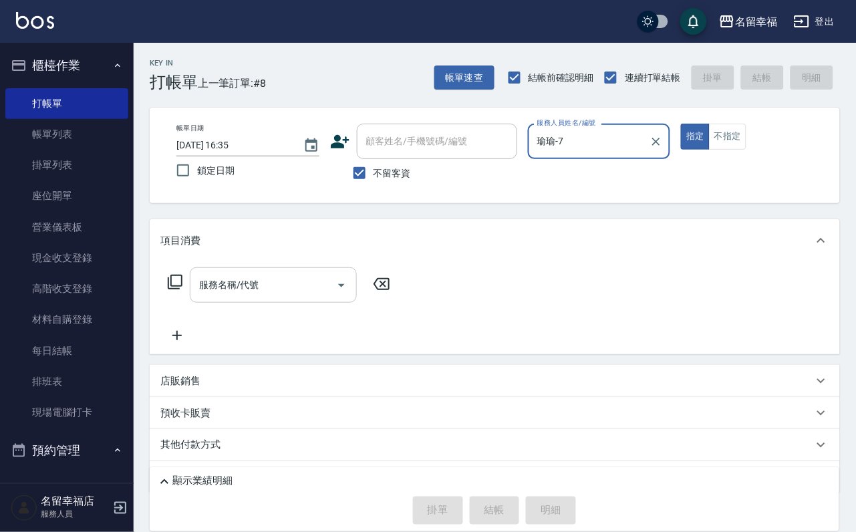
click at [273, 297] on input "服務名稱/代號" at bounding box center [263, 284] width 135 height 23
click at [710, 147] on button "指定" at bounding box center [695, 137] width 29 height 26
click at [747, 150] on button "不指定" at bounding box center [727, 137] width 37 height 26
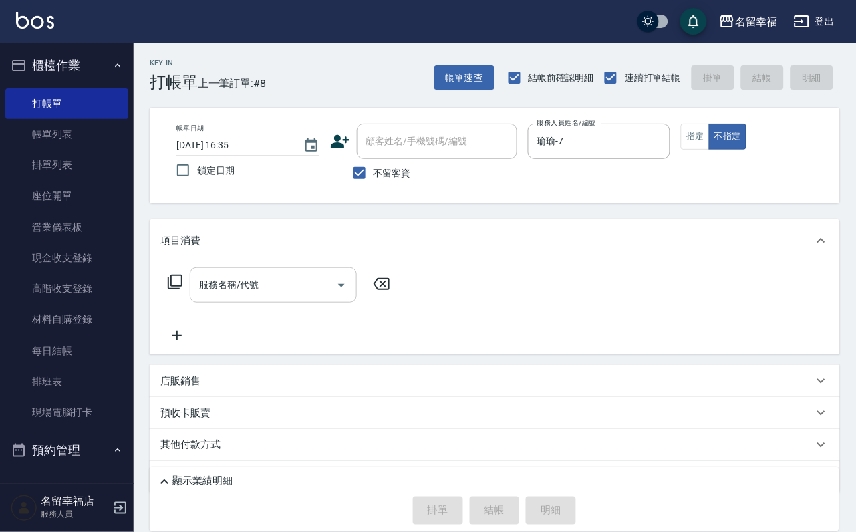
click at [264, 297] on input "服務名稱/代號" at bounding box center [263, 284] width 135 height 23
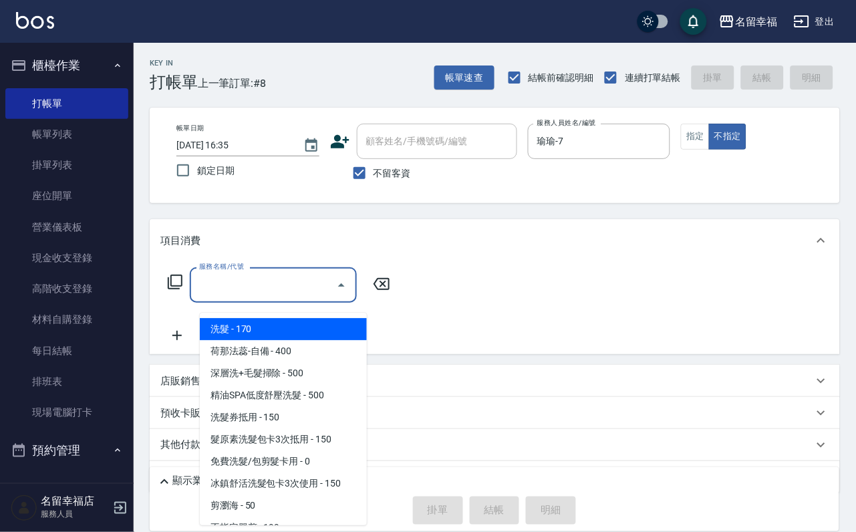
click at [267, 324] on span "洗髮 - 170" at bounding box center [283, 329] width 167 height 22
type input "洗髮(101)"
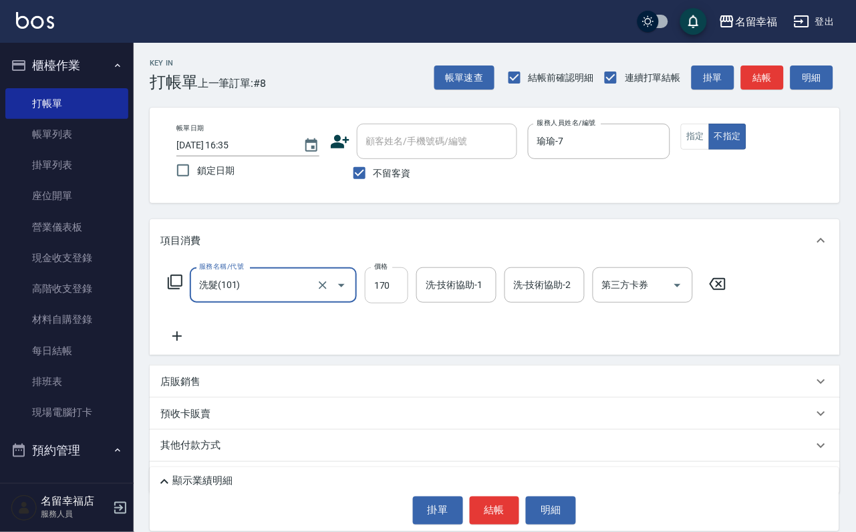
click at [395, 303] on input "170" at bounding box center [386, 285] width 43 height 36
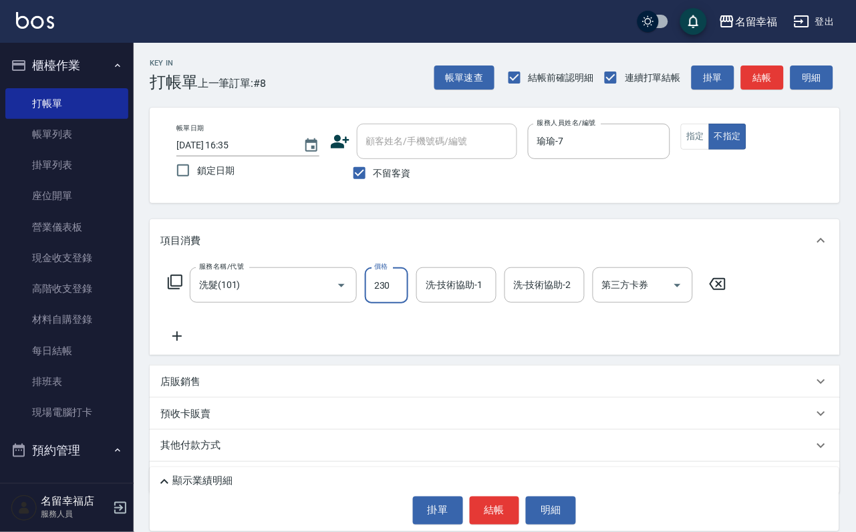
type input "230"
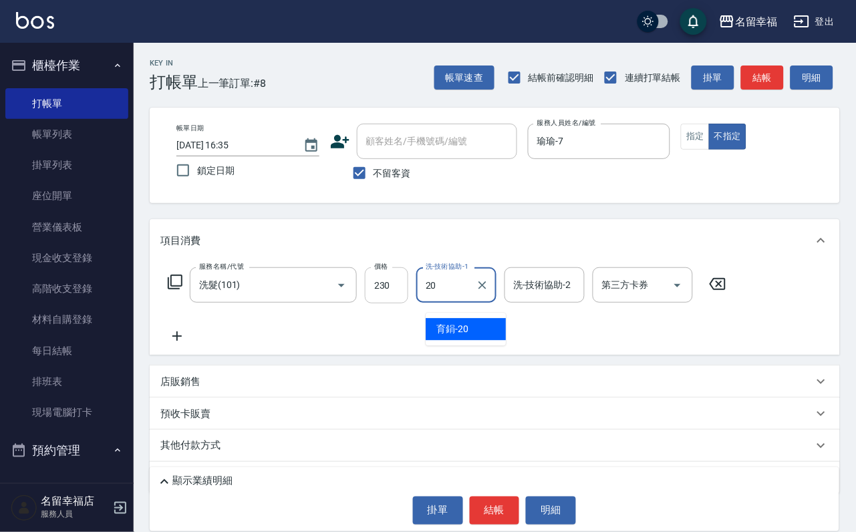
type input "育鋗-20"
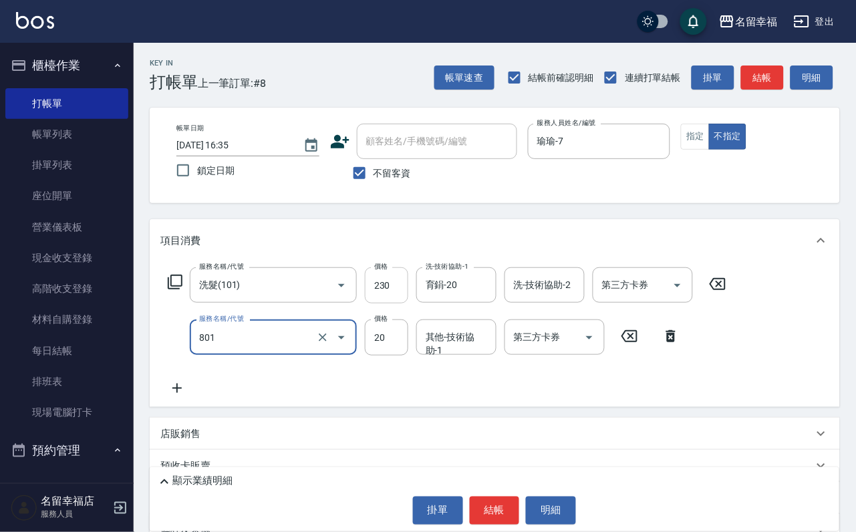
type input "潤絲(801)"
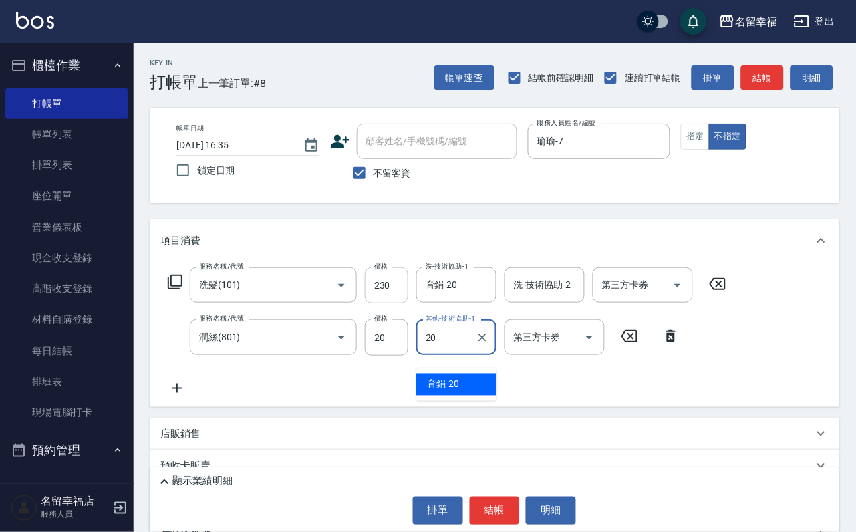
type input "育鋗-20"
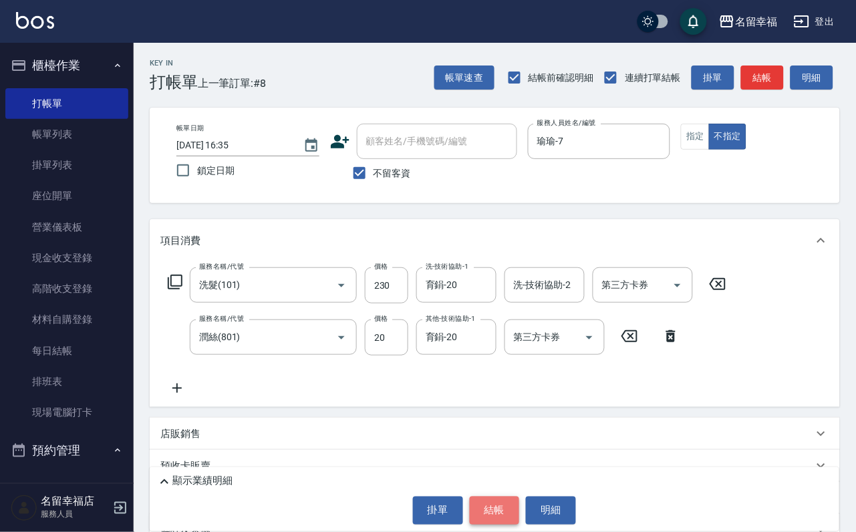
click at [495, 505] on button "結帳" at bounding box center [495, 511] width 50 height 28
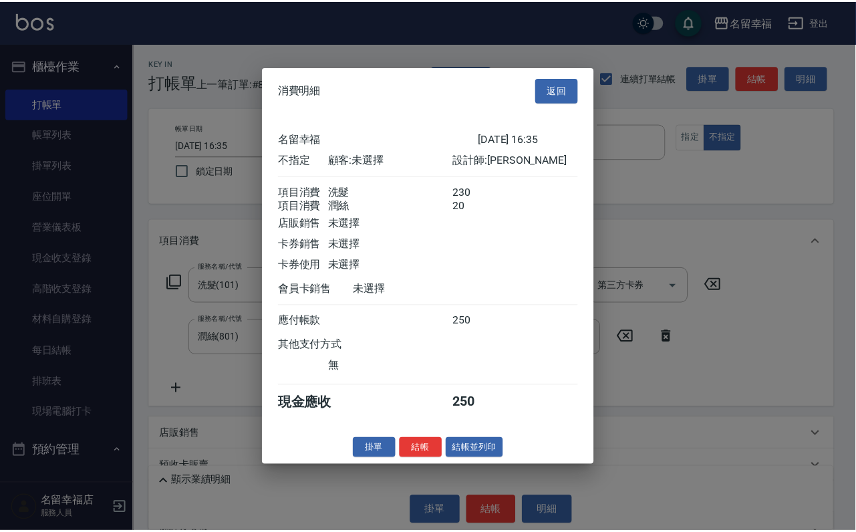
scroll to position [240, 0]
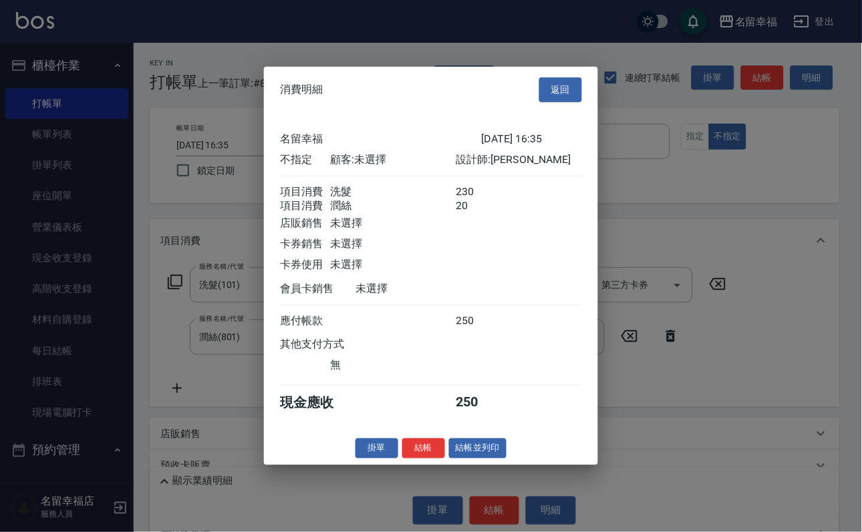
click at [419, 459] on button "結帳" at bounding box center [423, 448] width 43 height 21
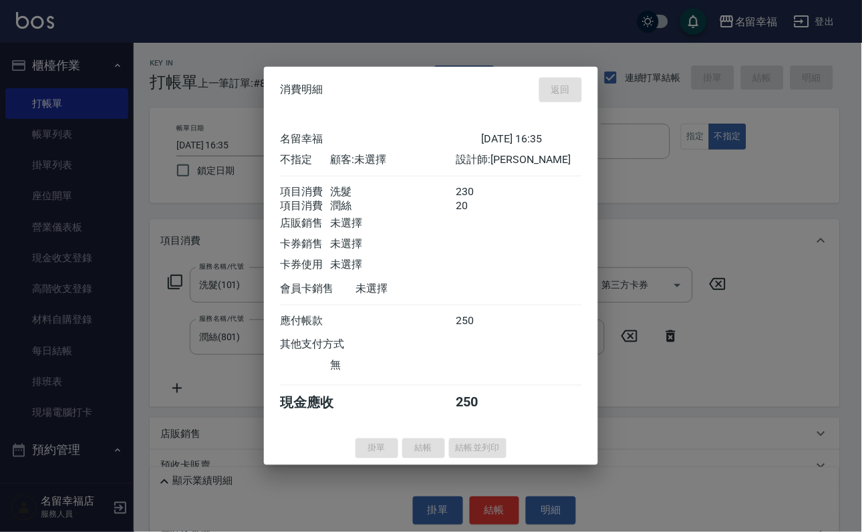
type input "[DATE] 16:49"
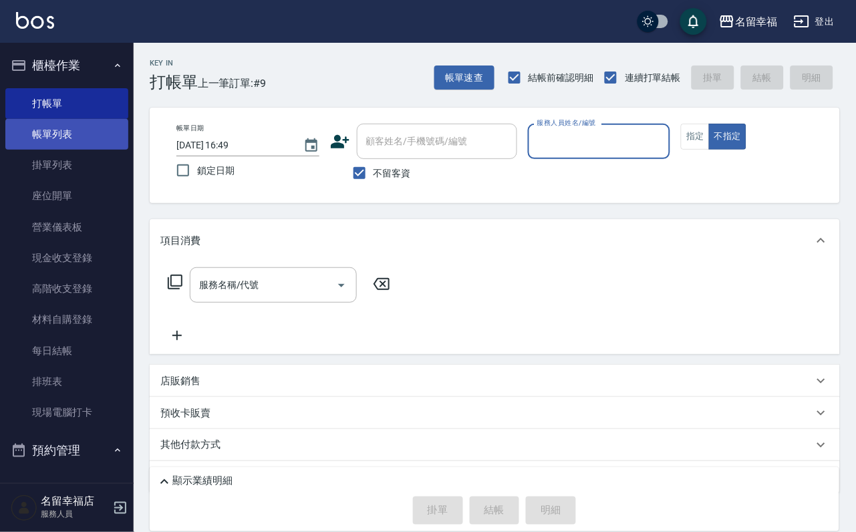
click at [112, 128] on link "帳單列表" at bounding box center [66, 134] width 123 height 31
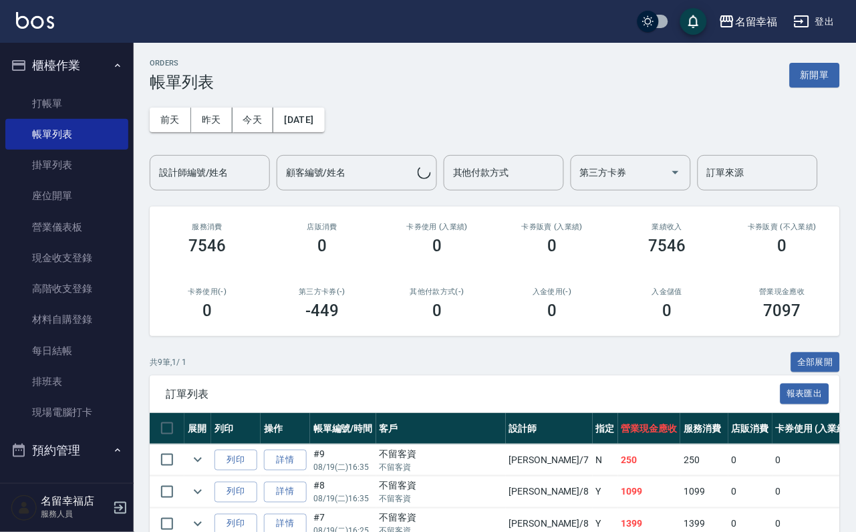
click at [222, 166] on div "設計師編號/姓名 設計師編號/姓名" at bounding box center [210, 172] width 120 height 35
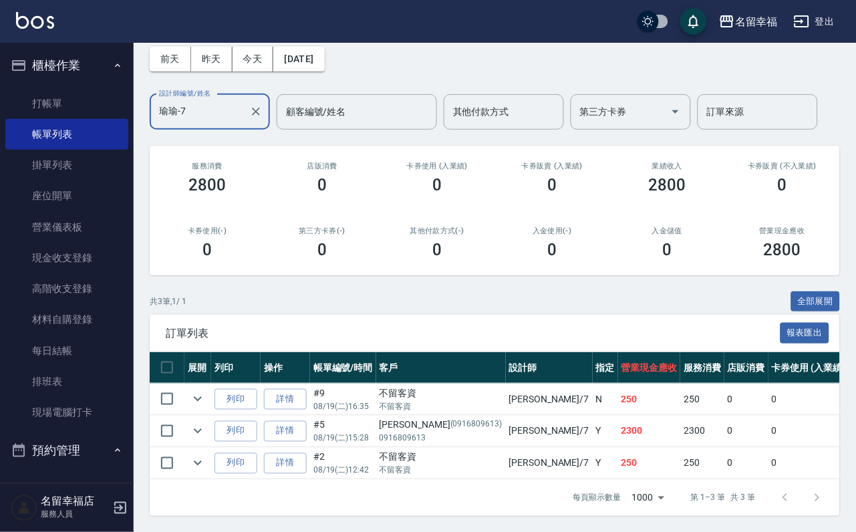
scroll to position [154, 0]
type input "瑜瑜-7"
click at [54, 96] on link "打帳單" at bounding box center [66, 103] width 123 height 31
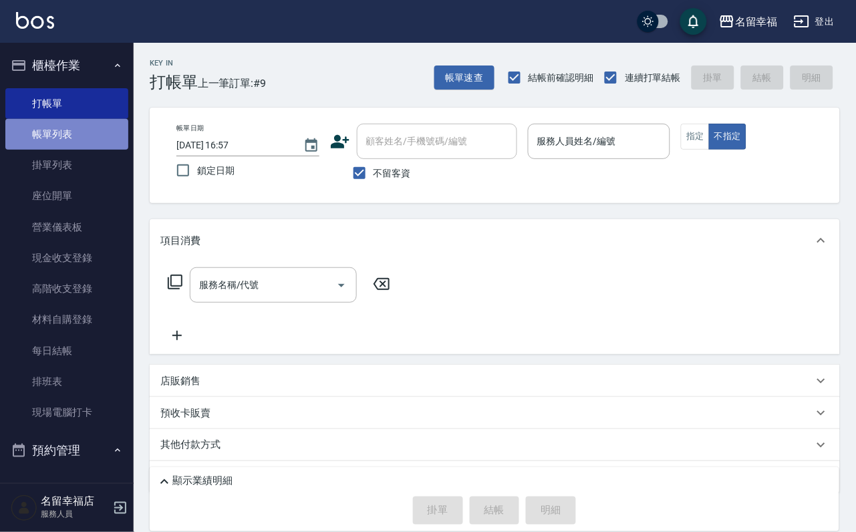
click at [67, 133] on link "帳單列表" at bounding box center [66, 134] width 123 height 31
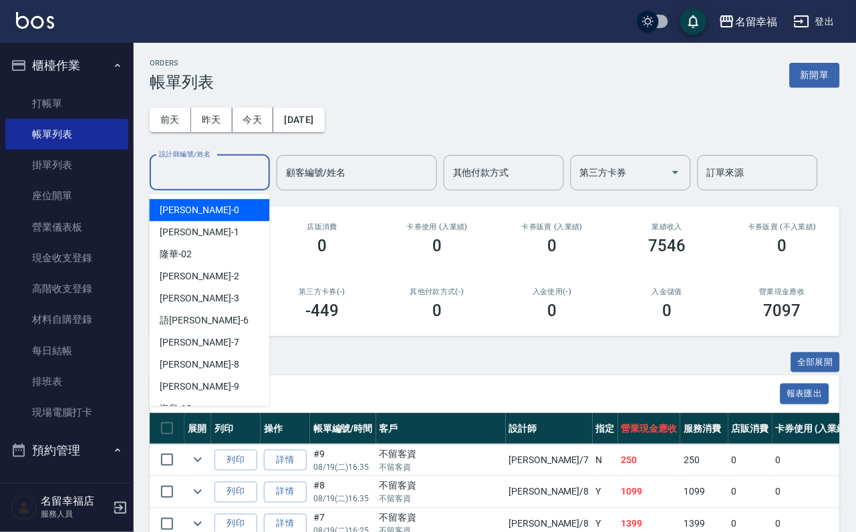
click at [225, 182] on input "設計師編號/姓名" at bounding box center [210, 172] width 108 height 23
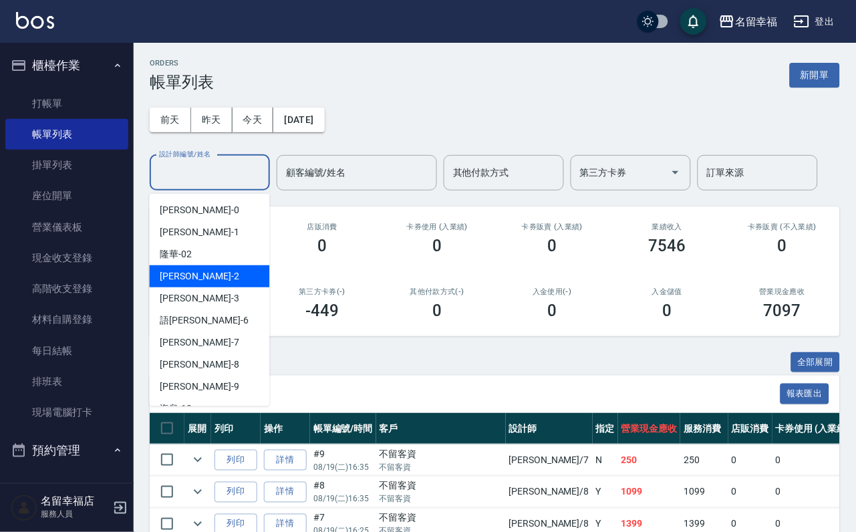
click at [174, 285] on div "碧涵 -2" at bounding box center [210, 276] width 120 height 22
type input "碧涵-2"
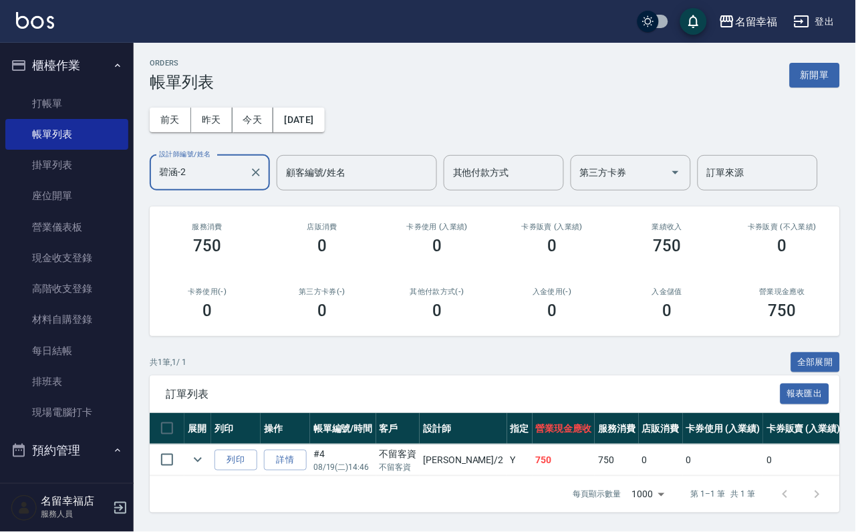
scroll to position [70, 0]
click at [71, 106] on link "打帳單" at bounding box center [66, 103] width 123 height 31
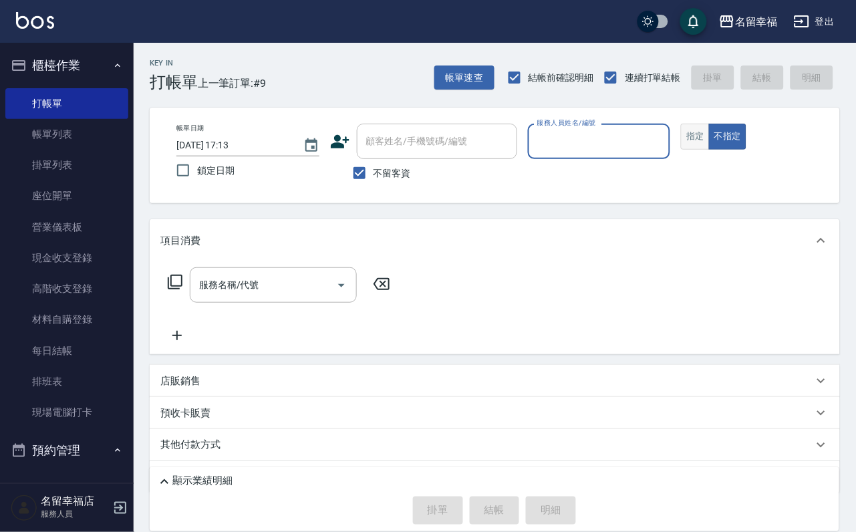
click at [710, 150] on button "指定" at bounding box center [695, 137] width 29 height 26
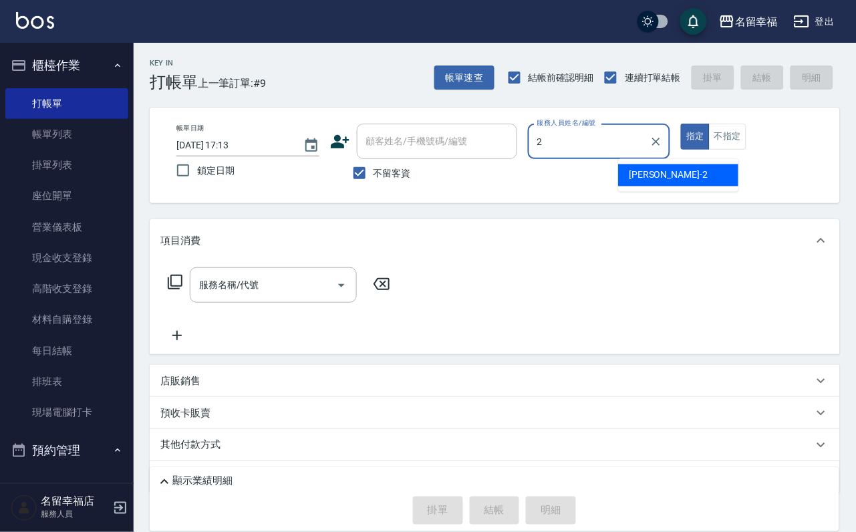
type input "碧涵-2"
type button "true"
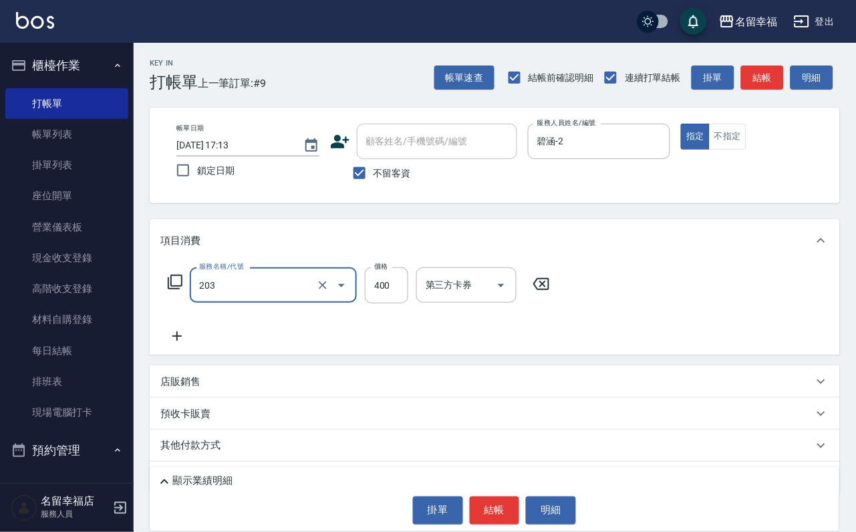
type input "指定單剪(203)"
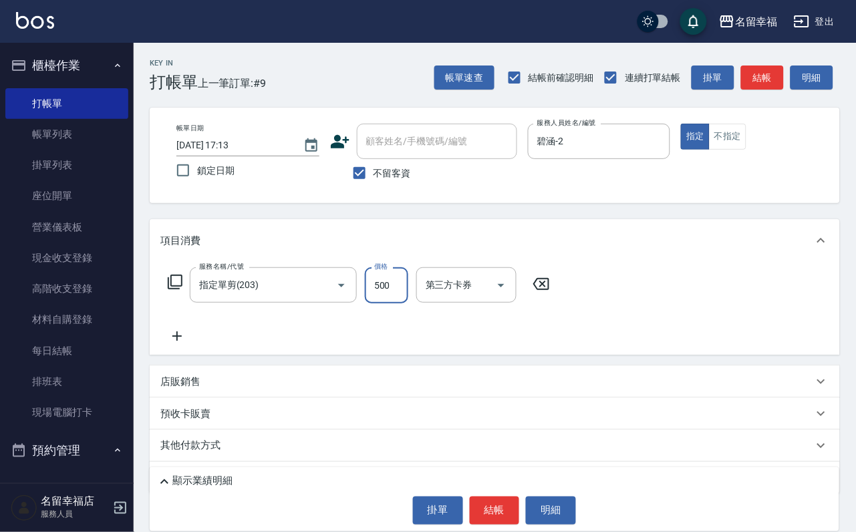
type input "500"
click at [497, 511] on button "結帳" at bounding box center [495, 511] width 50 height 28
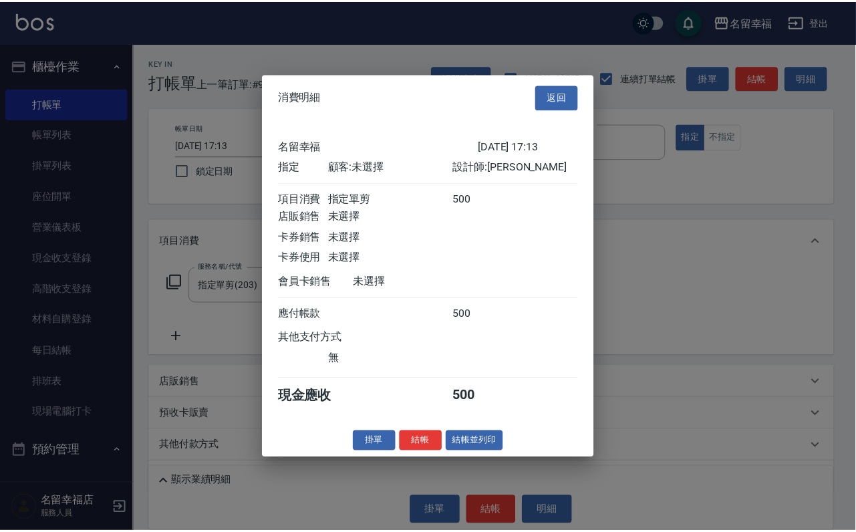
scroll to position [165, 0]
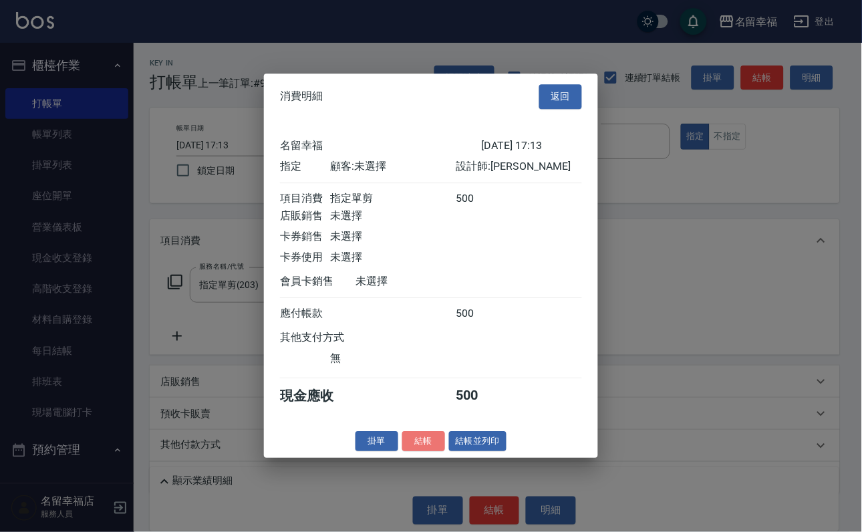
click at [408, 452] on button "結帳" at bounding box center [423, 441] width 43 height 21
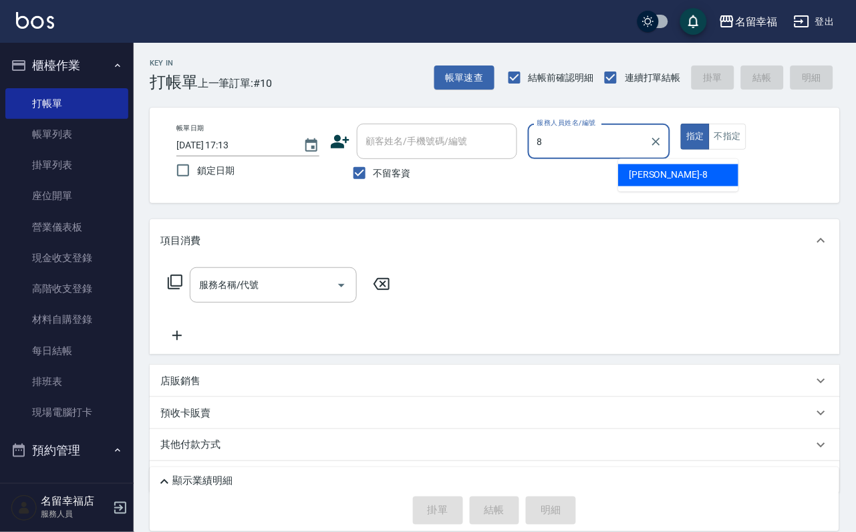
type input "[PERSON_NAME]-8"
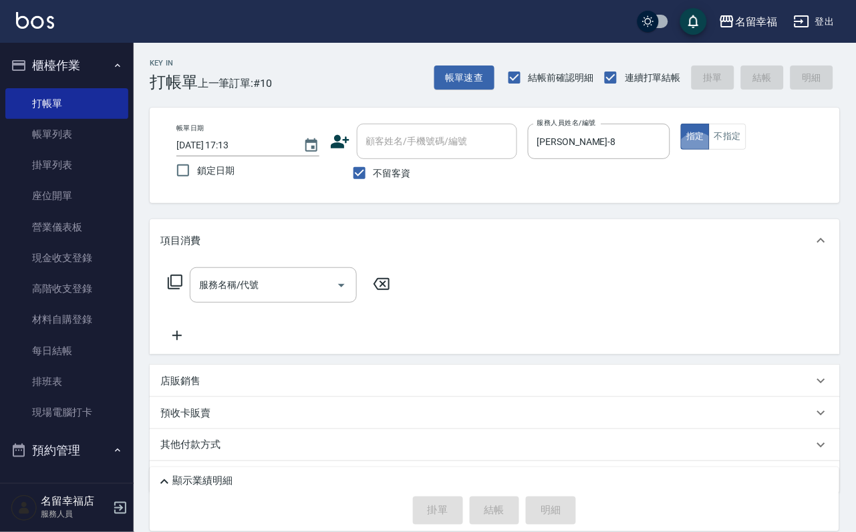
type input "5"
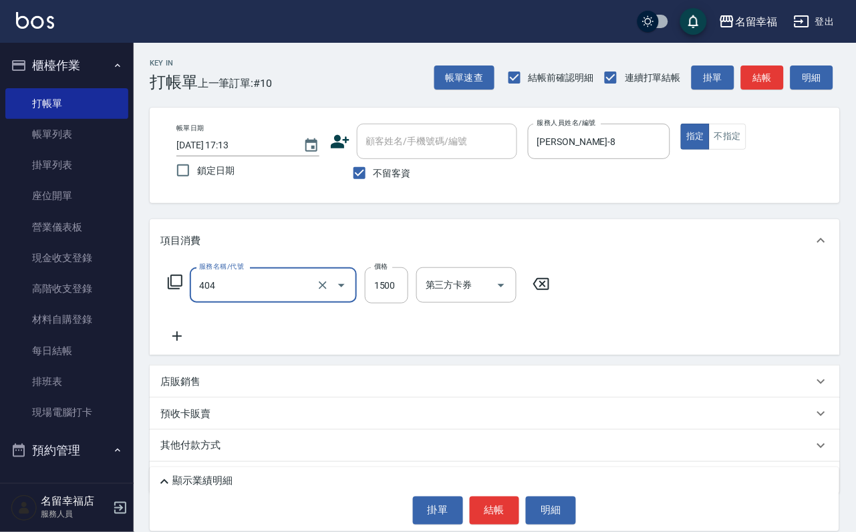
type input "設計染髮(404)"
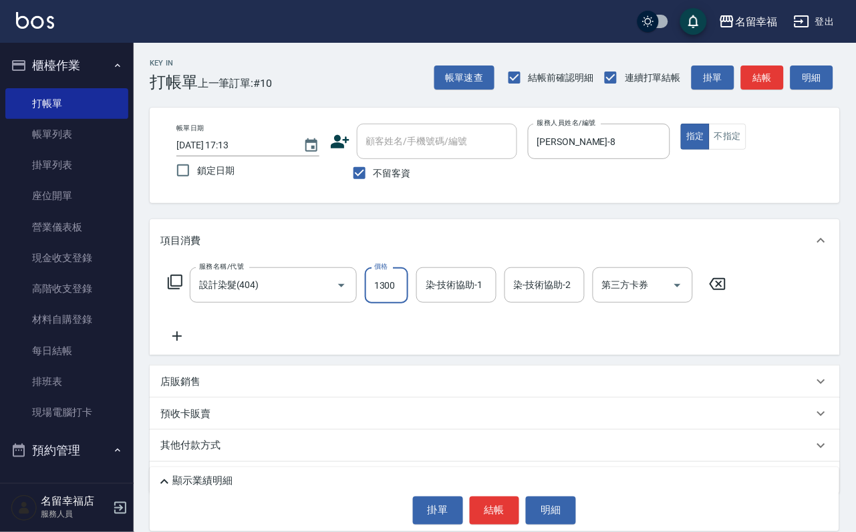
scroll to position [0, 1]
type input "1300"
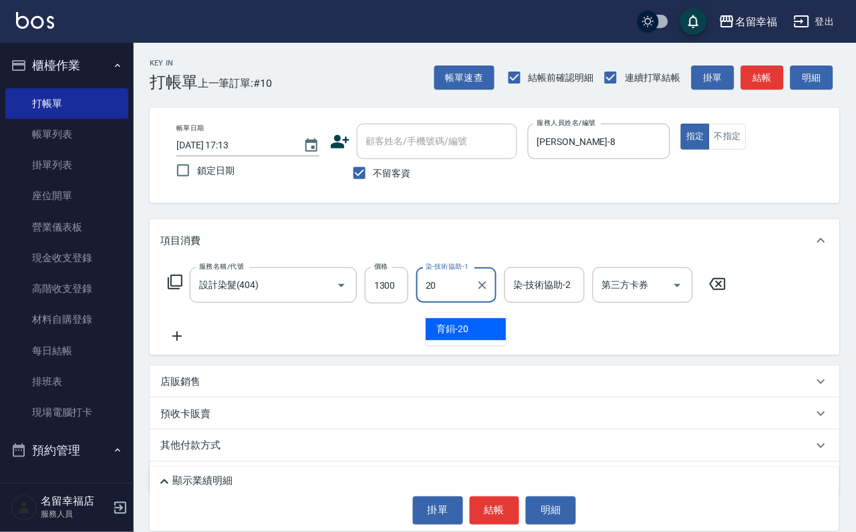
type input "2"
type input "[PERSON_NAME]-18"
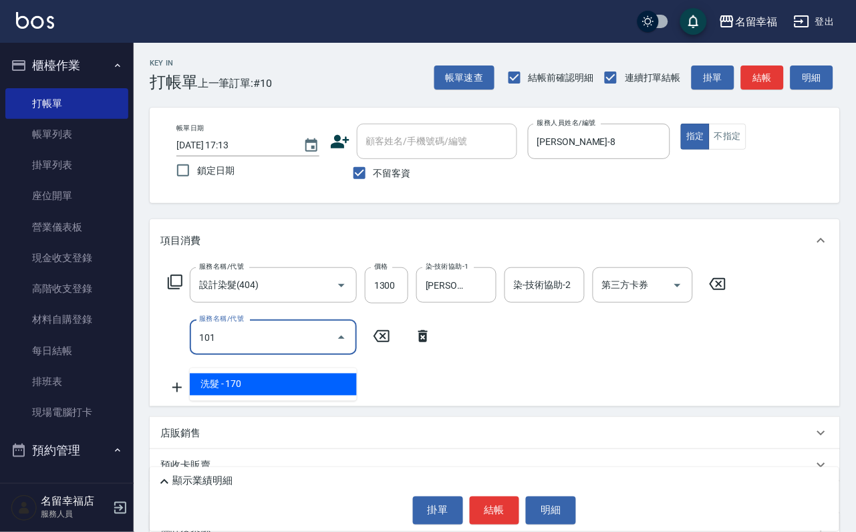
type input "洗髮(101)"
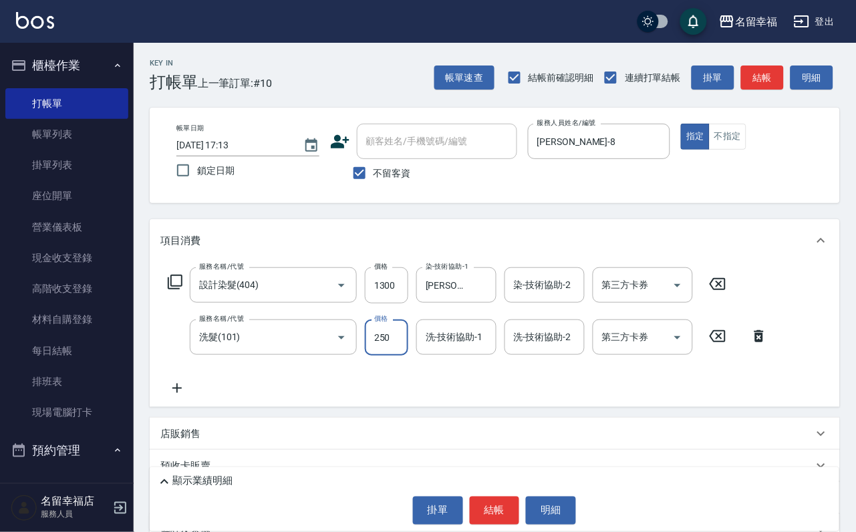
type input "250"
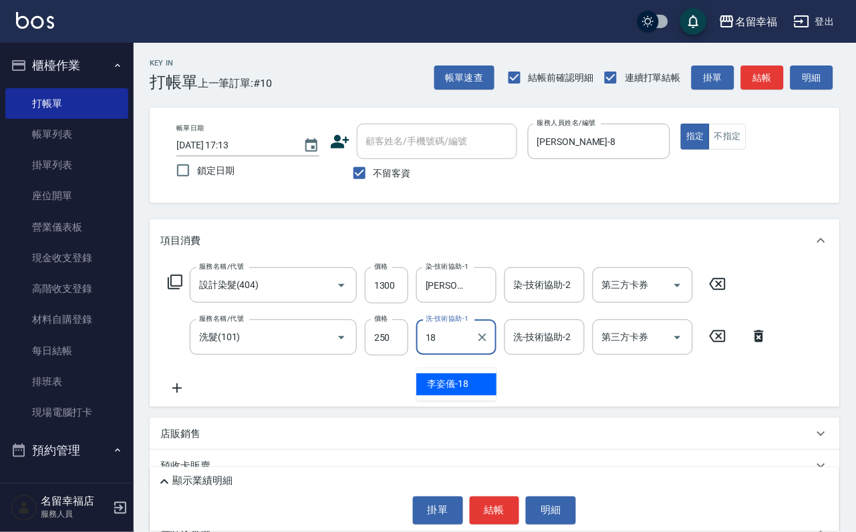
type input "[PERSON_NAME]-18"
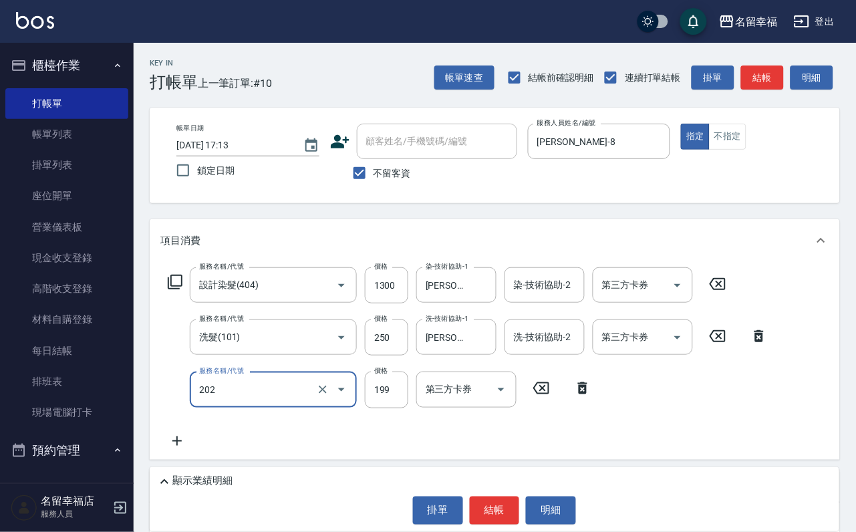
scroll to position [184, 0]
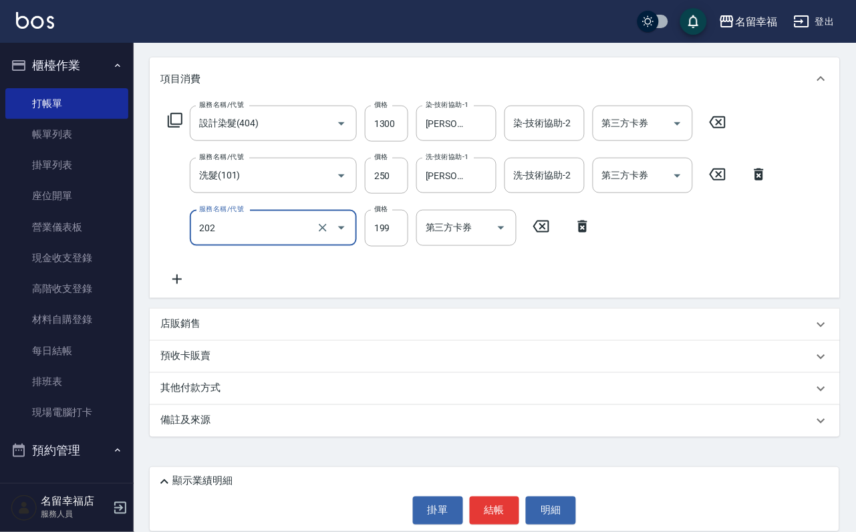
type input "不指定單剪(202)"
click at [177, 277] on icon at bounding box center [176, 279] width 9 height 9
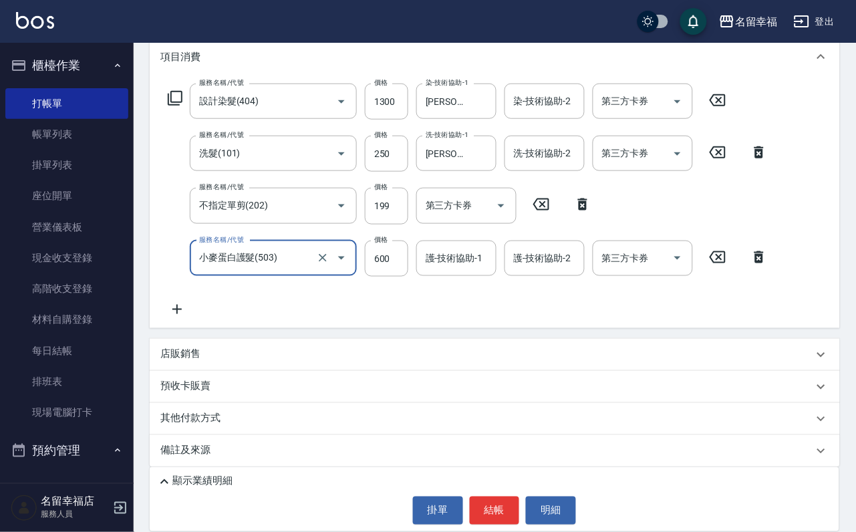
type input "小麥蛋白護髮(503)"
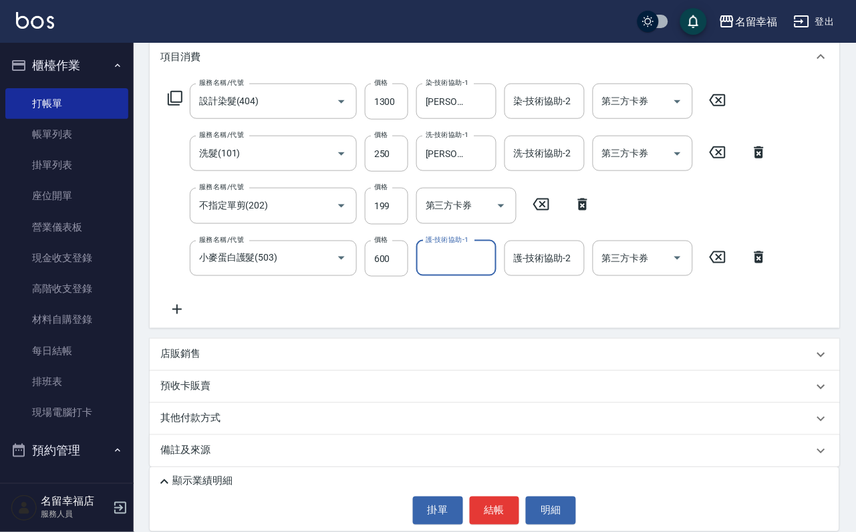
type input "2"
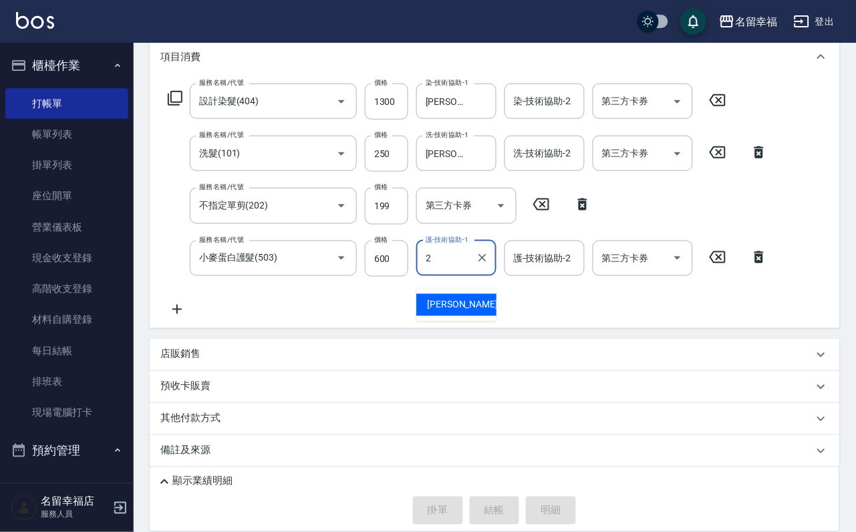
type input "[DATE] 17:14"
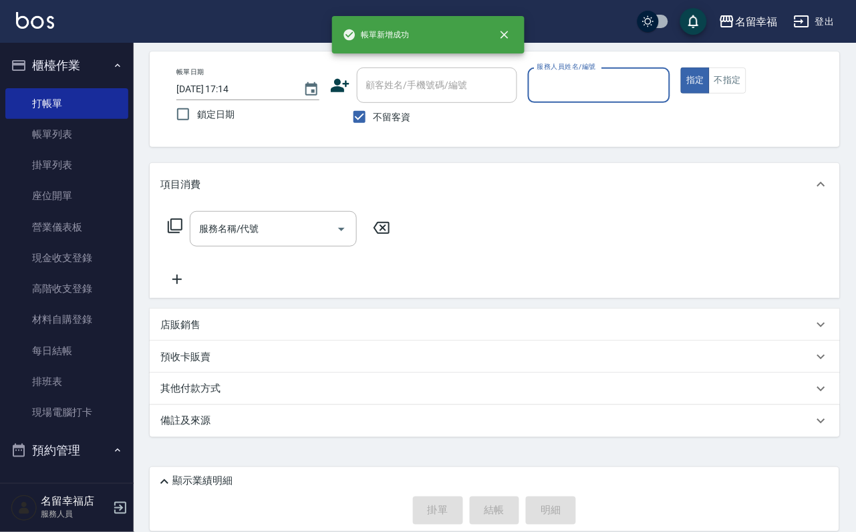
scroll to position [80, 0]
drag, startPoint x: 26, startPoint y: 137, endPoint x: 124, endPoint y: 166, distance: 102.4
click at [27, 137] on link "帳單列表" at bounding box center [66, 134] width 123 height 31
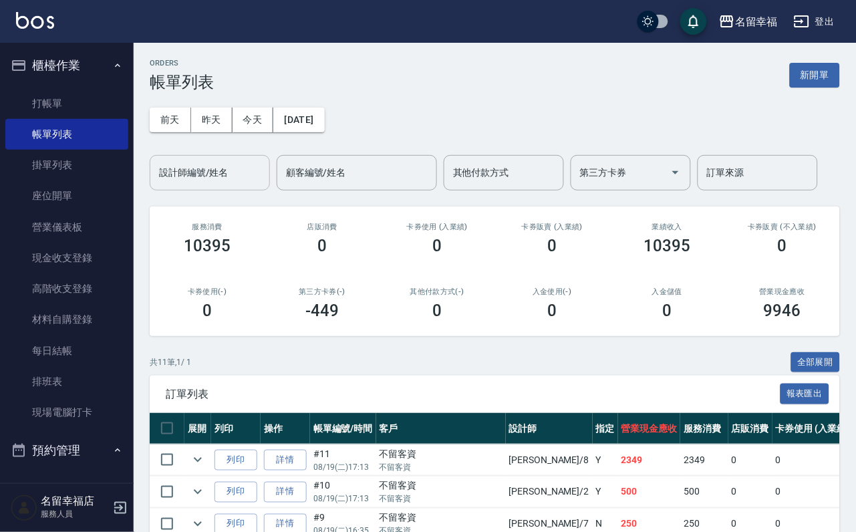
click at [199, 160] on div "設計師編號/姓名" at bounding box center [210, 172] width 120 height 35
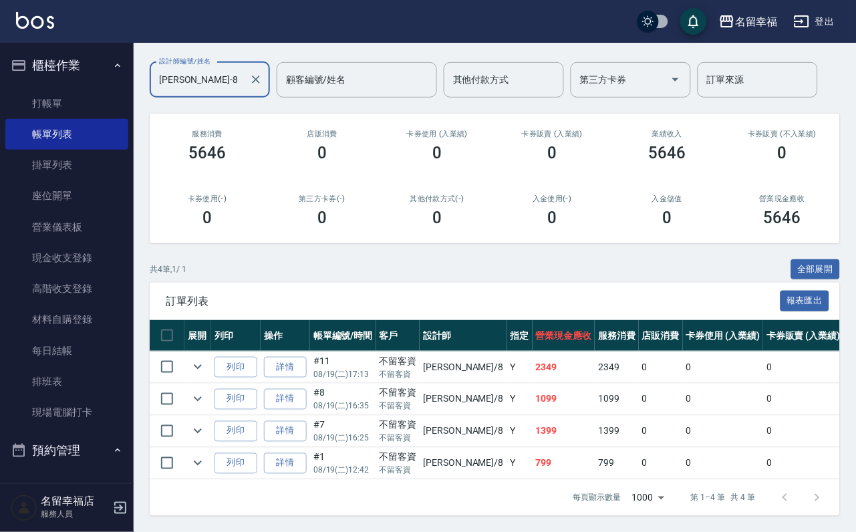
scroll to position [197, 0]
type input "[PERSON_NAME]-8"
click at [307, 357] on link "詳情" at bounding box center [285, 367] width 43 height 21
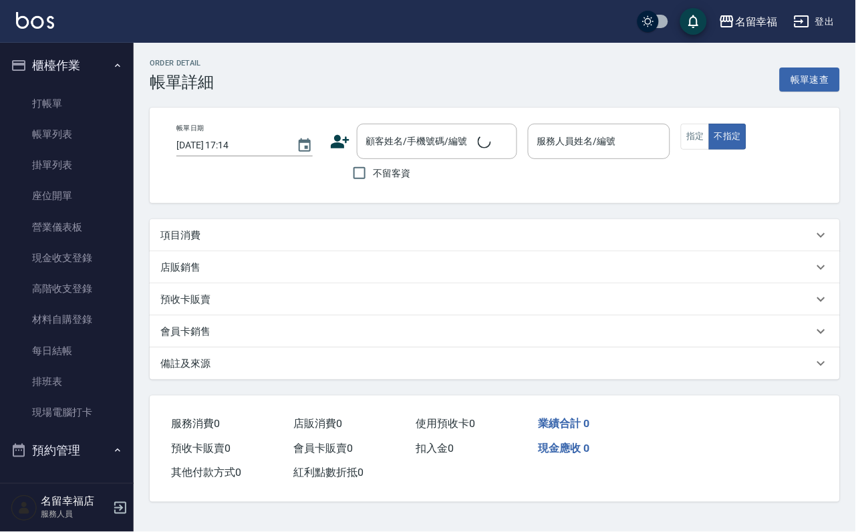
type input "[DATE] 17:13"
checkbox input "true"
type input "[PERSON_NAME]-8"
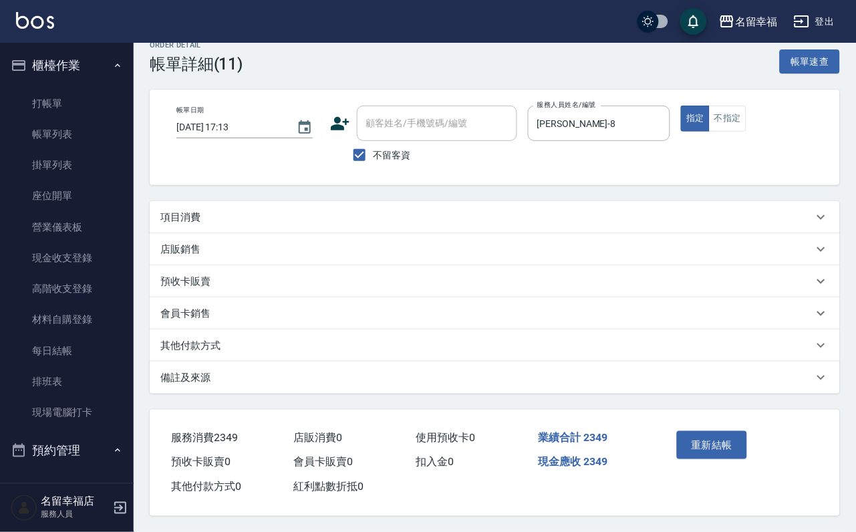
scroll to position [60, 0]
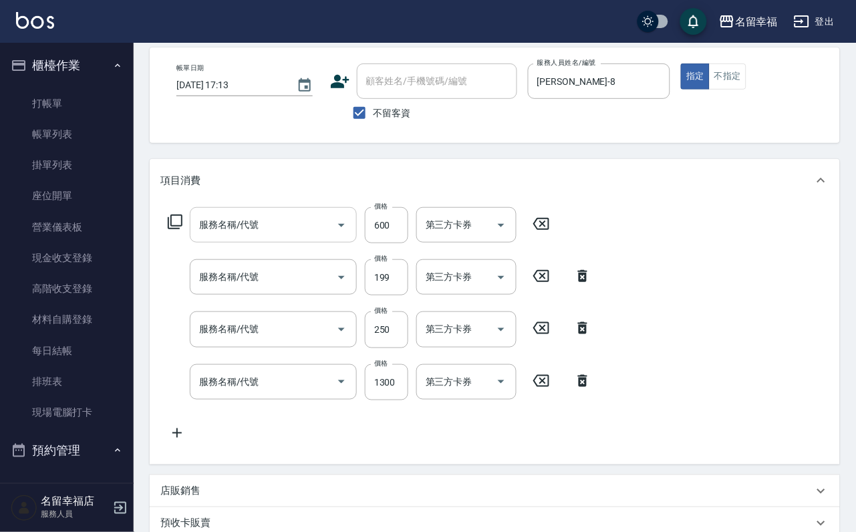
type input "小麥蛋白護髮(503)"
type input "不指定單剪(202)"
type input "洗髮(101)"
type input "設計染髮(404)"
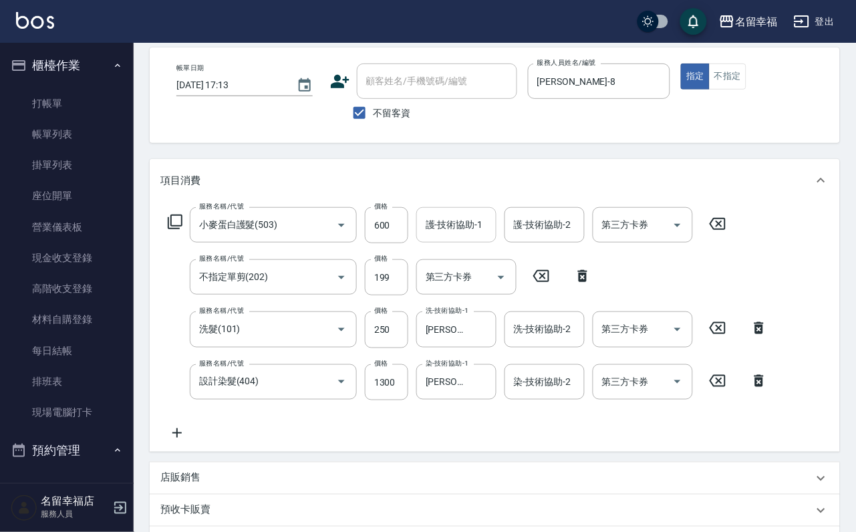
click at [487, 237] on input "護-技術協助-1" at bounding box center [456, 224] width 68 height 23
type input "[PERSON_NAME]-18"
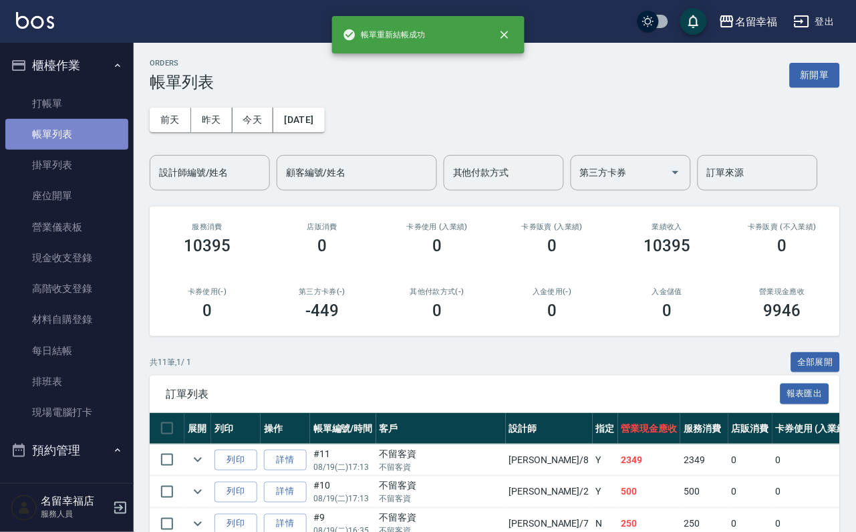
click at [72, 144] on link "帳單列表" at bounding box center [66, 134] width 123 height 31
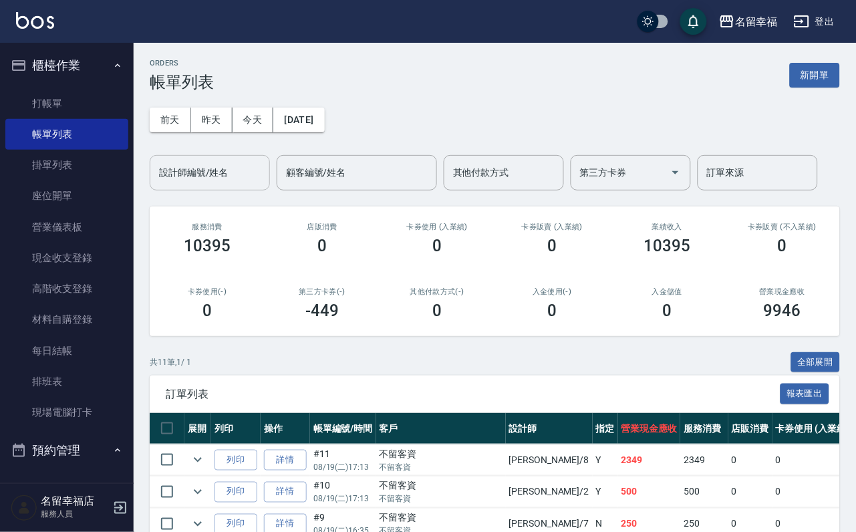
click at [201, 180] on input "設計師編號/姓名" at bounding box center [210, 172] width 108 height 23
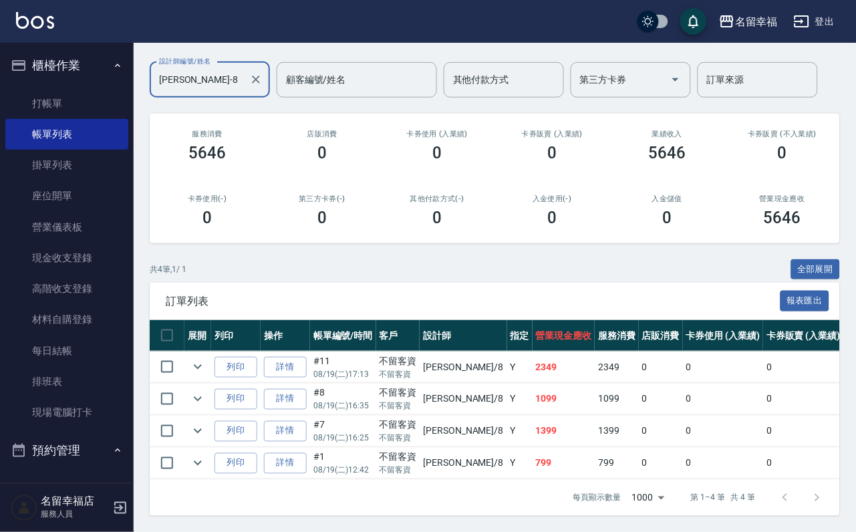
scroll to position [197, 0]
type input "[PERSON_NAME]-8"
click at [53, 110] on link "打帳單" at bounding box center [66, 103] width 123 height 31
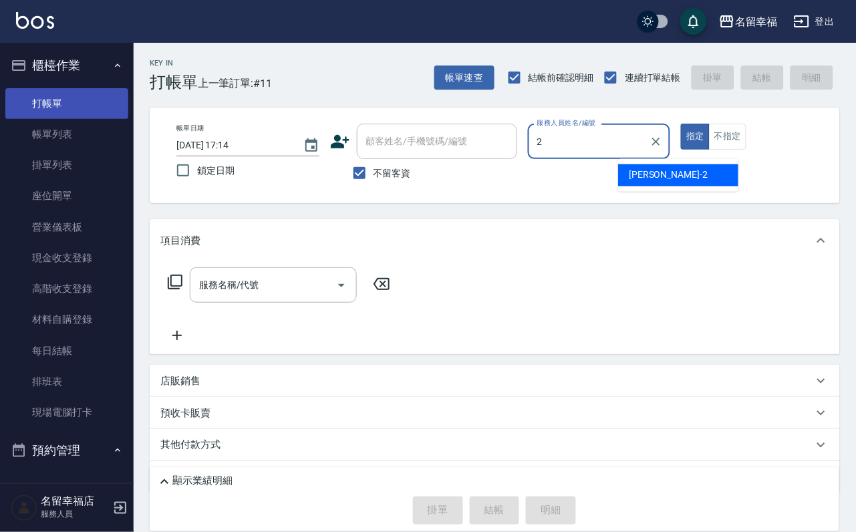
type input "碧涵-2"
type button "true"
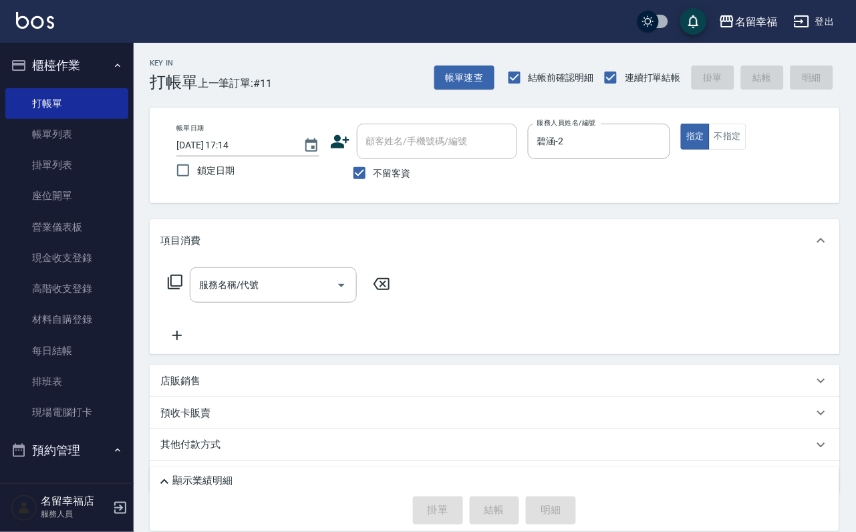
click at [168, 289] on icon at bounding box center [175, 282] width 15 height 15
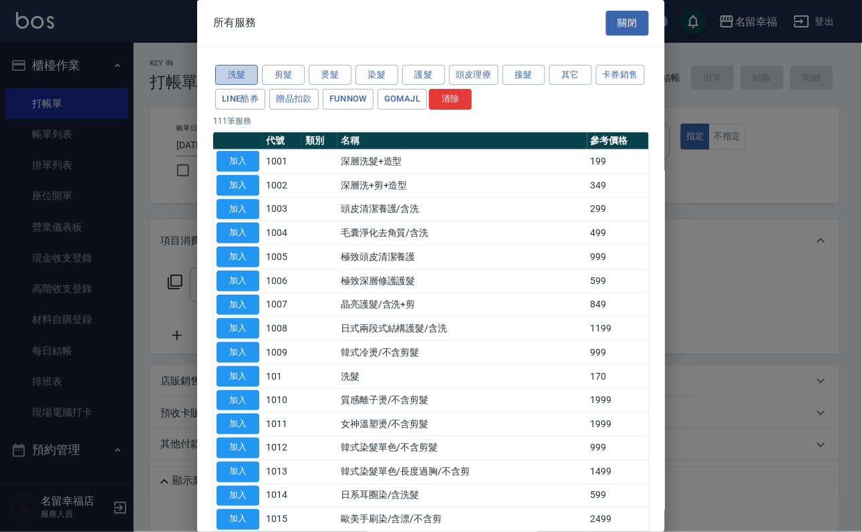
click at [225, 75] on button "洗髮" at bounding box center [236, 75] width 43 height 21
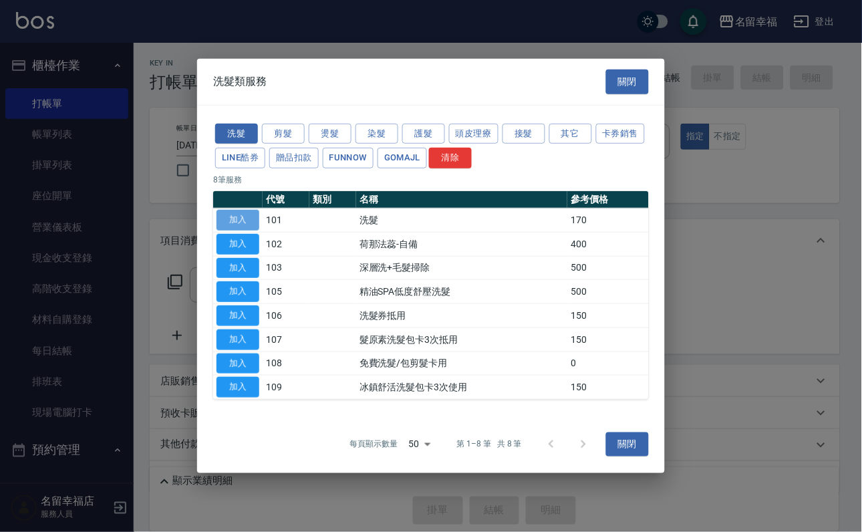
click at [237, 210] on button "加入" at bounding box center [238, 220] width 43 height 21
type input "洗髮(101)"
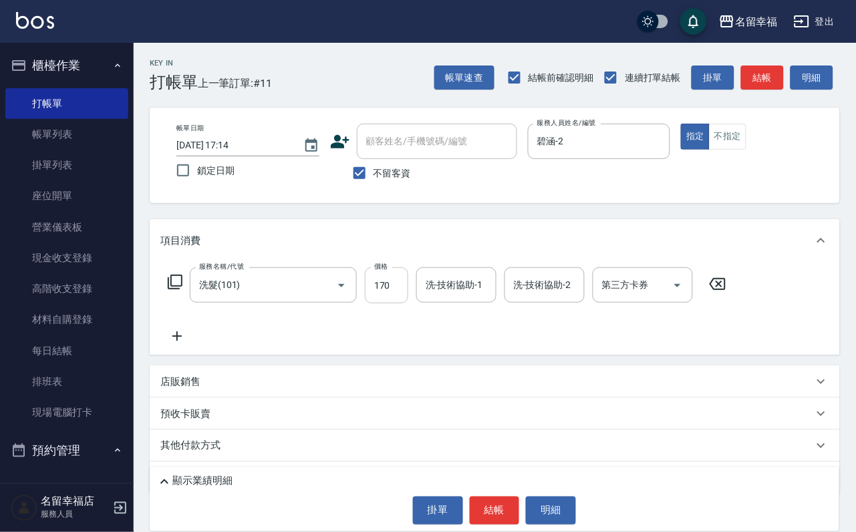
click at [405, 301] on input "170" at bounding box center [386, 285] width 43 height 36
type input "250"
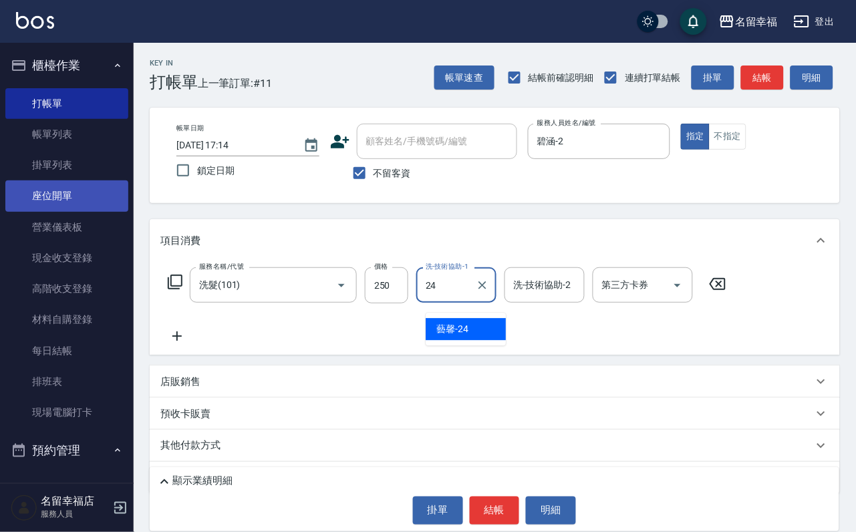
type input "藝馨-24"
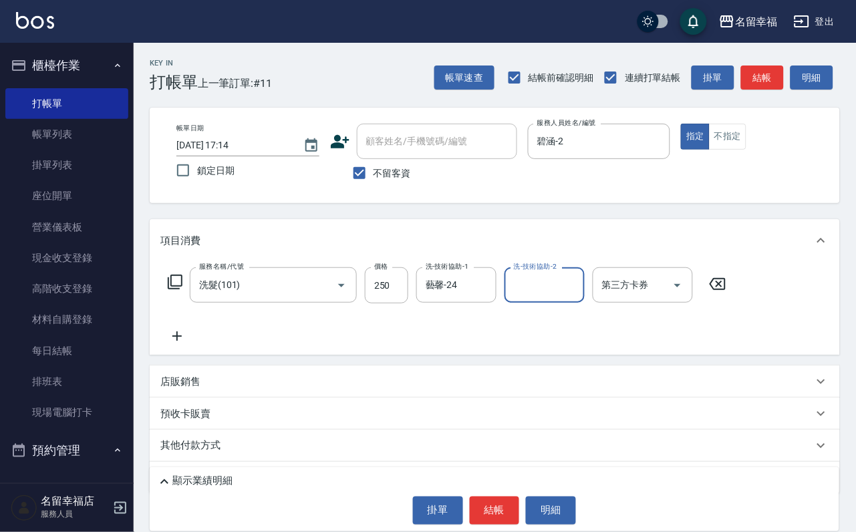
click at [182, 290] on icon at bounding box center [175, 282] width 16 height 16
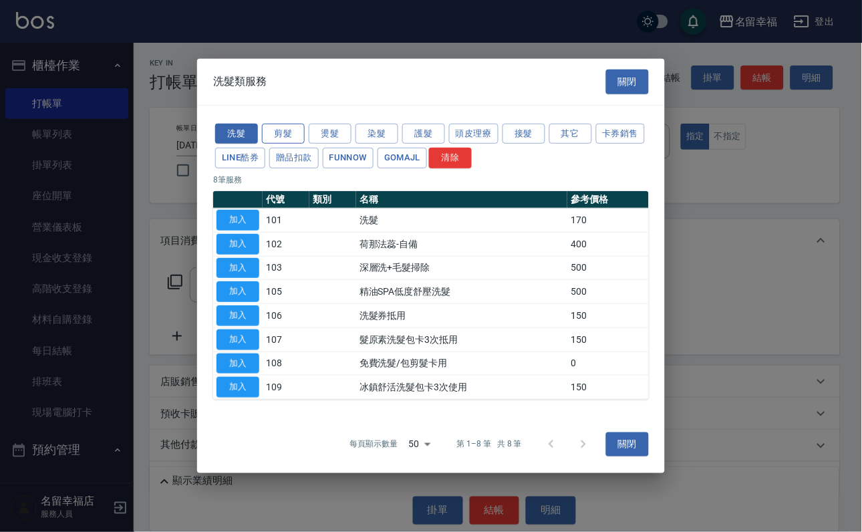
click at [300, 123] on button "剪髮" at bounding box center [283, 133] width 43 height 21
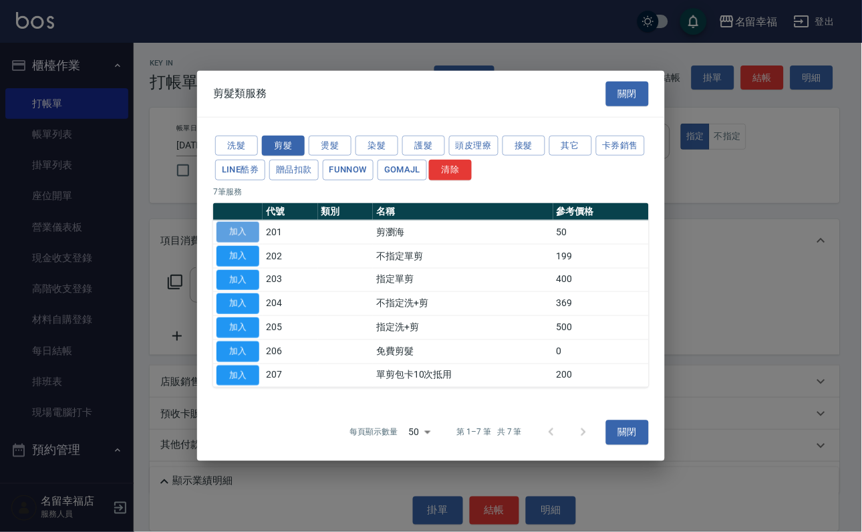
click at [242, 222] on button "加入" at bounding box center [238, 232] width 43 height 21
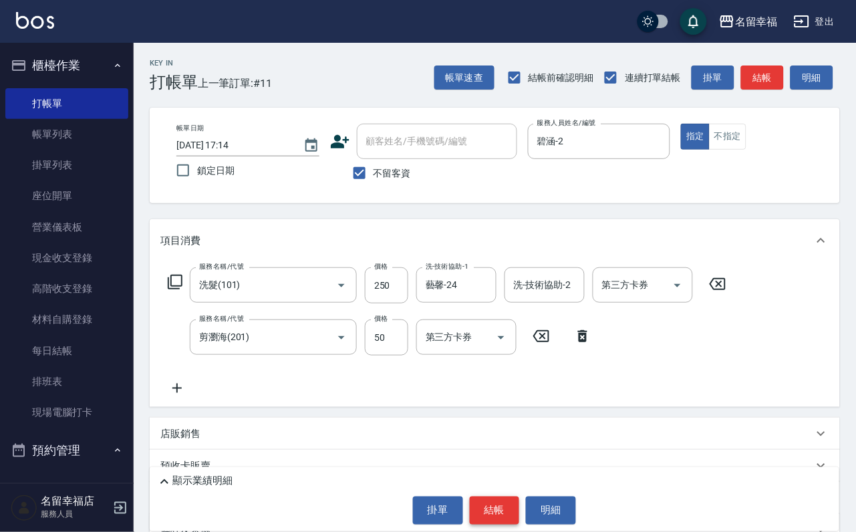
click at [511, 497] on button "結帳" at bounding box center [495, 511] width 50 height 28
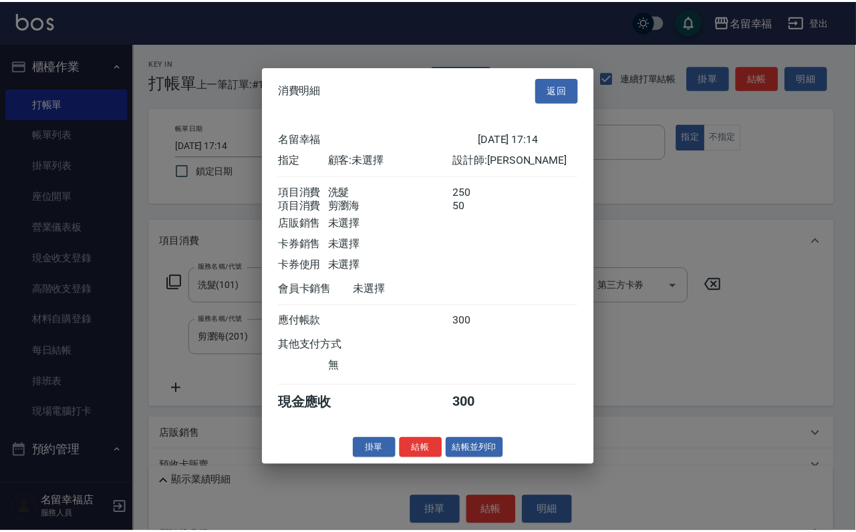
scroll to position [215, 0]
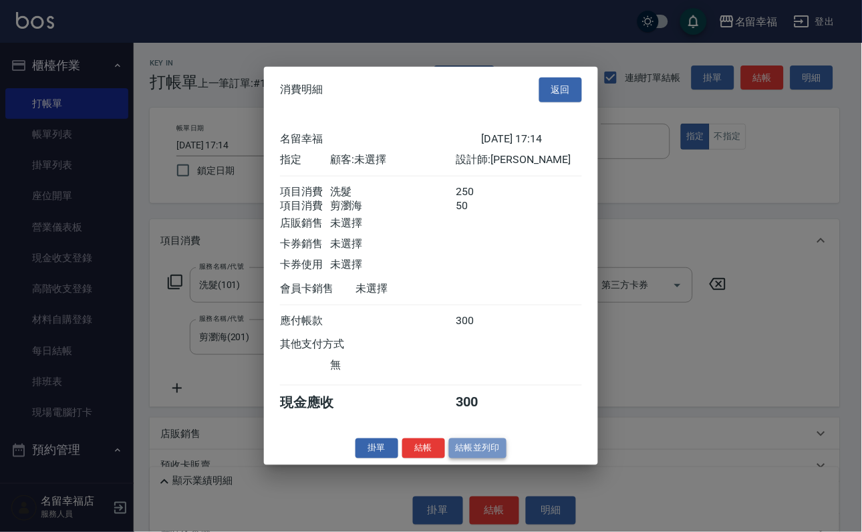
click at [507, 459] on button "結帳並列印" at bounding box center [478, 448] width 58 height 21
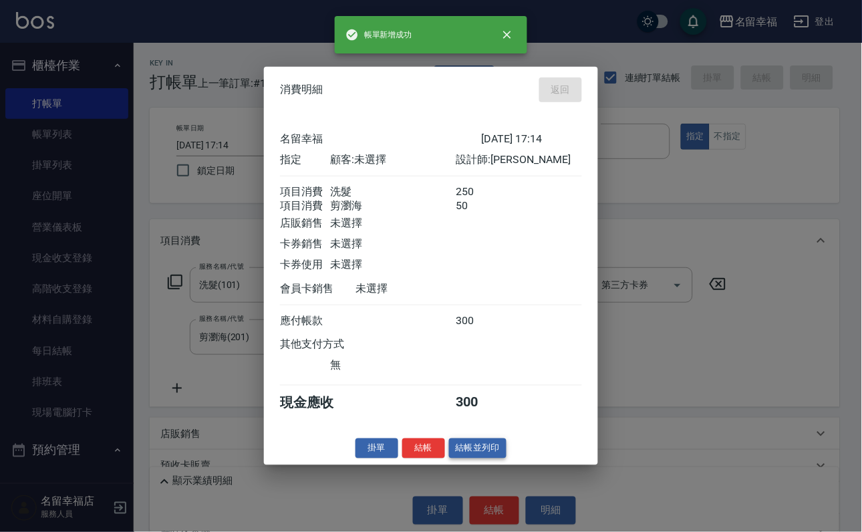
type input "[DATE] 17:21"
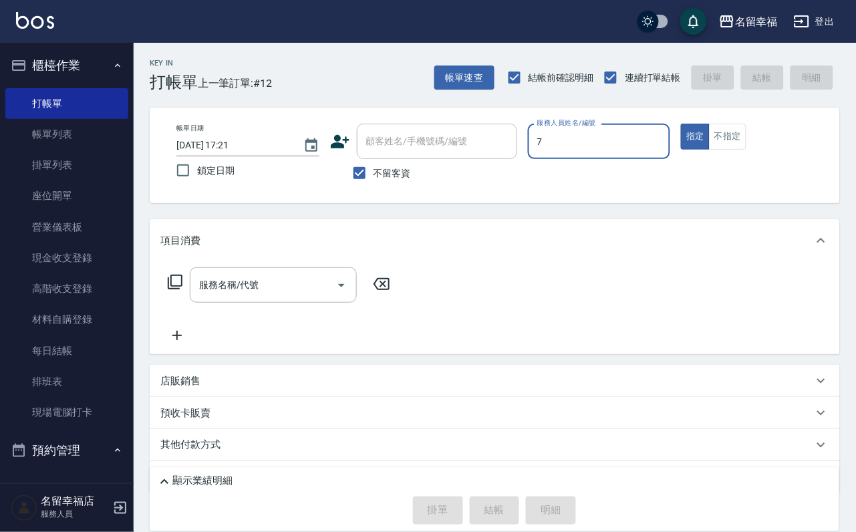
type input "瑜瑜-7"
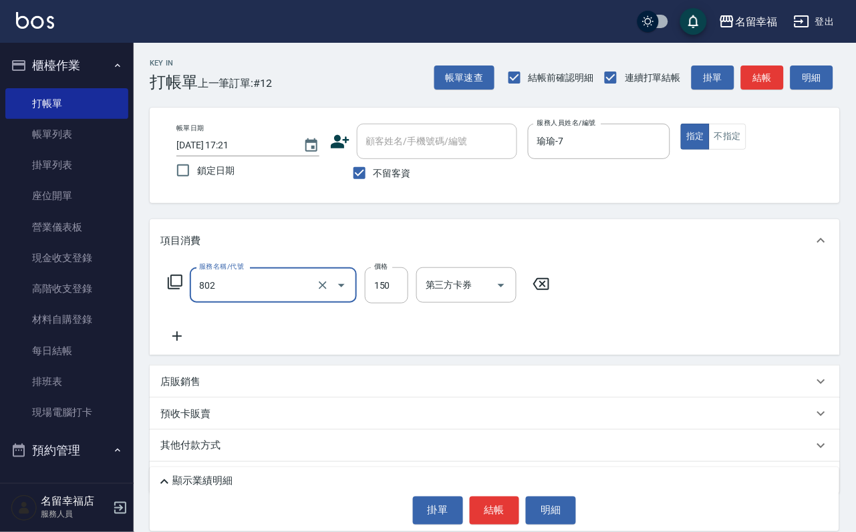
type input "單梳(802)"
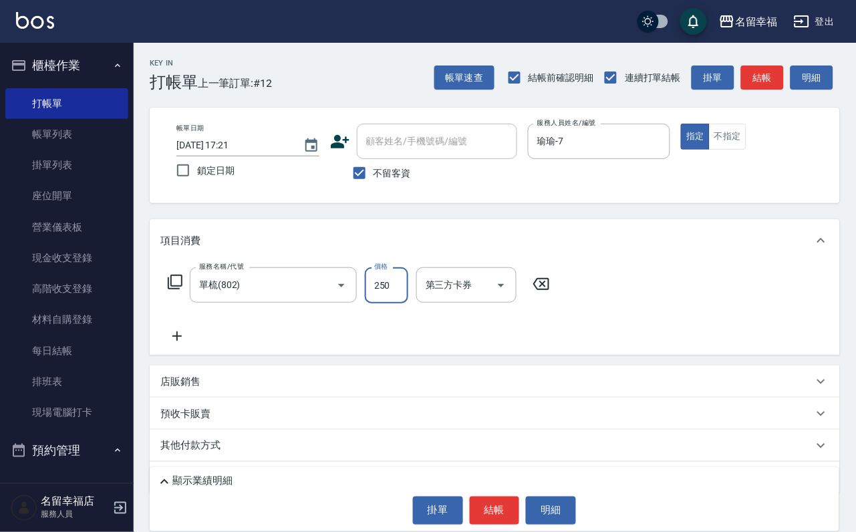
type input "250"
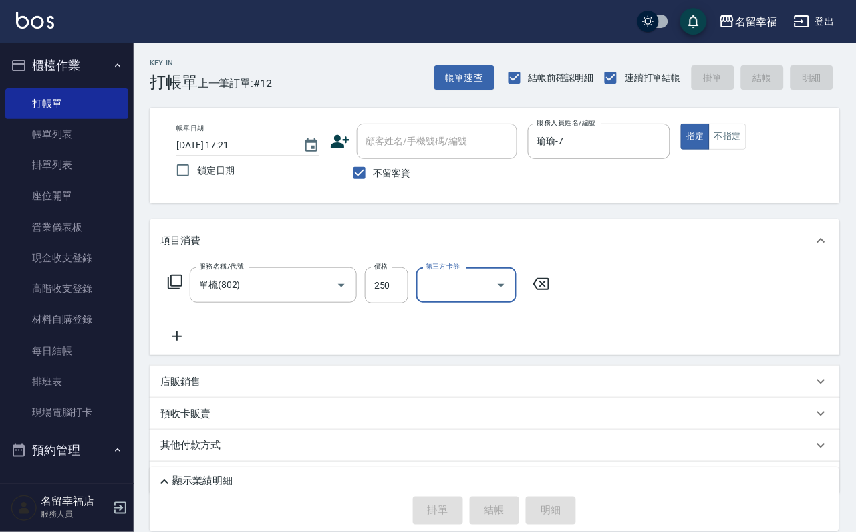
type input "[DATE] 17:34"
